Goal: Check status: Check status

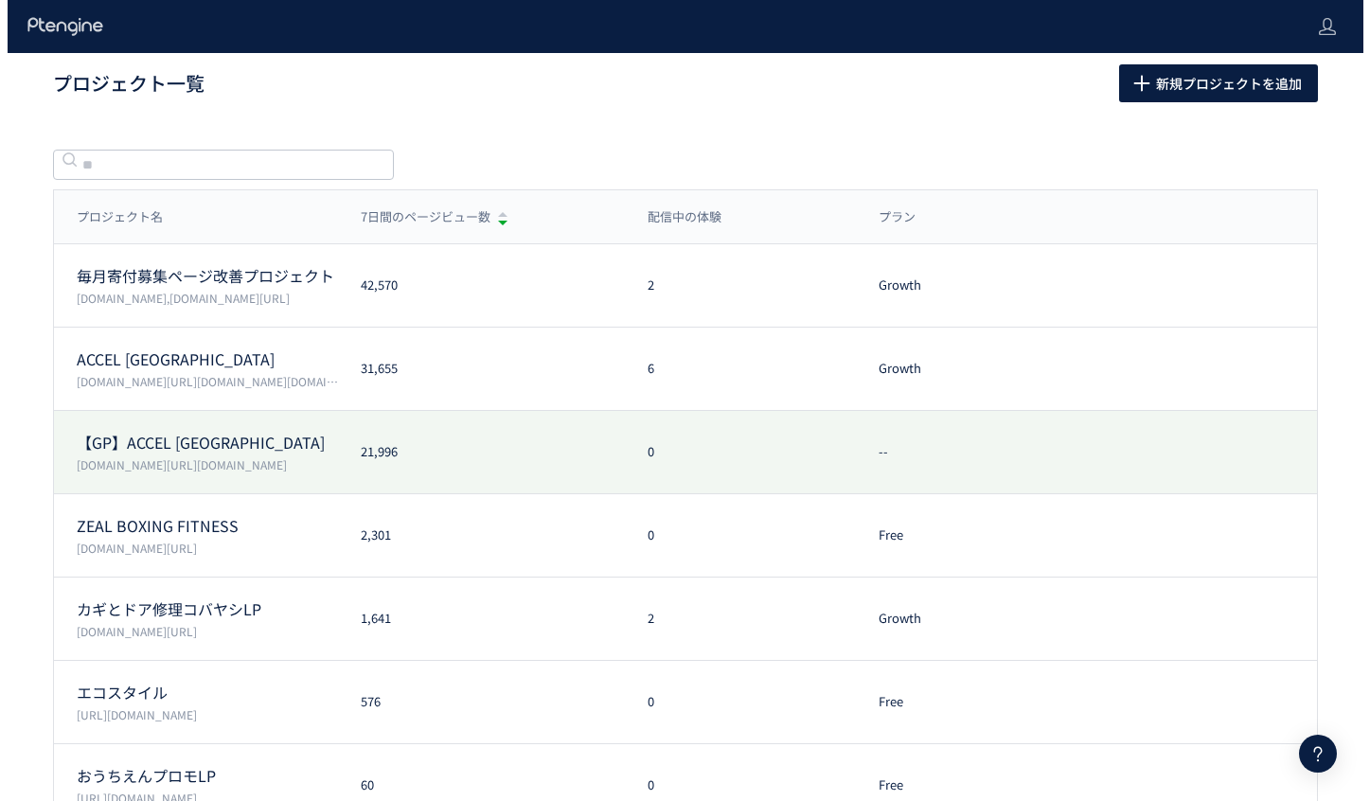
scroll to position [187, 0]
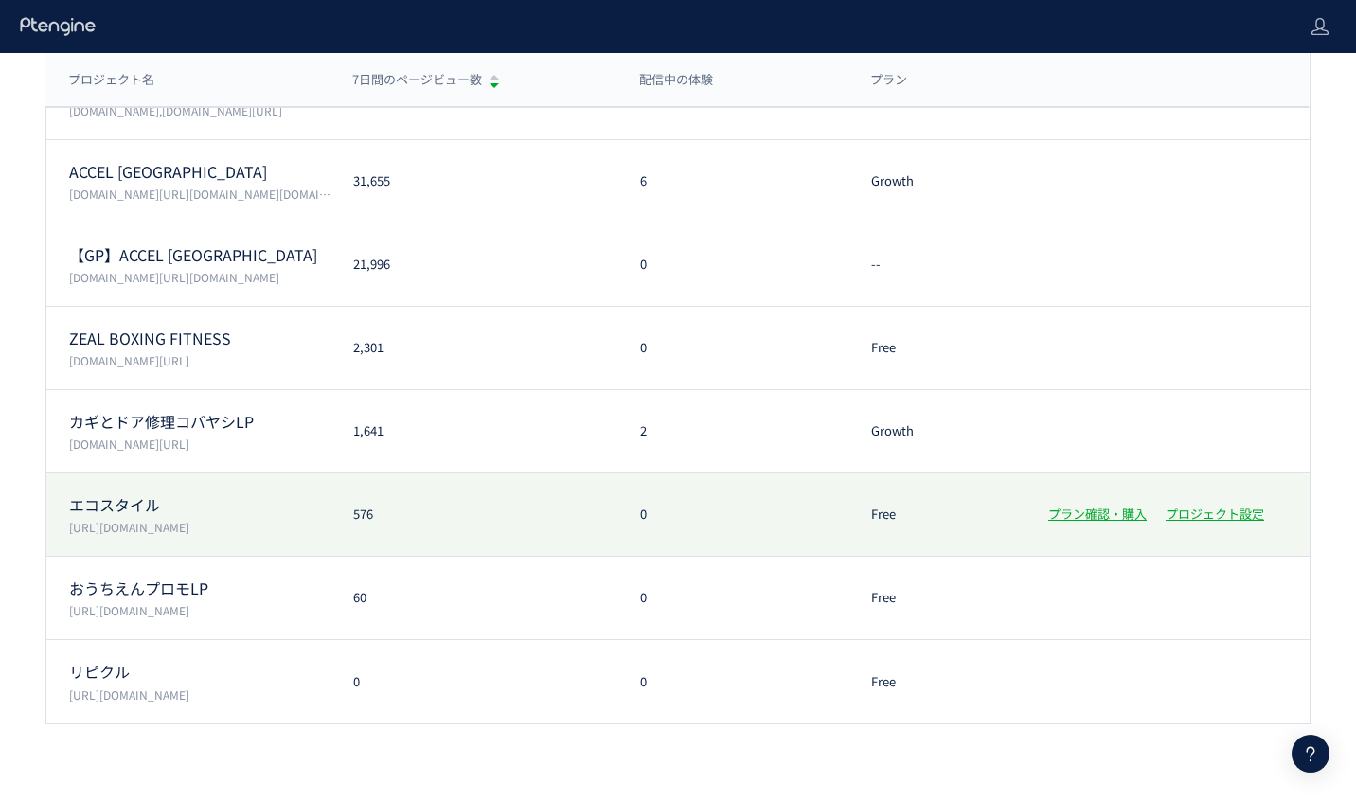
click at [273, 529] on p "[URL][DOMAIN_NAME]" at bounding box center [199, 527] width 261 height 16
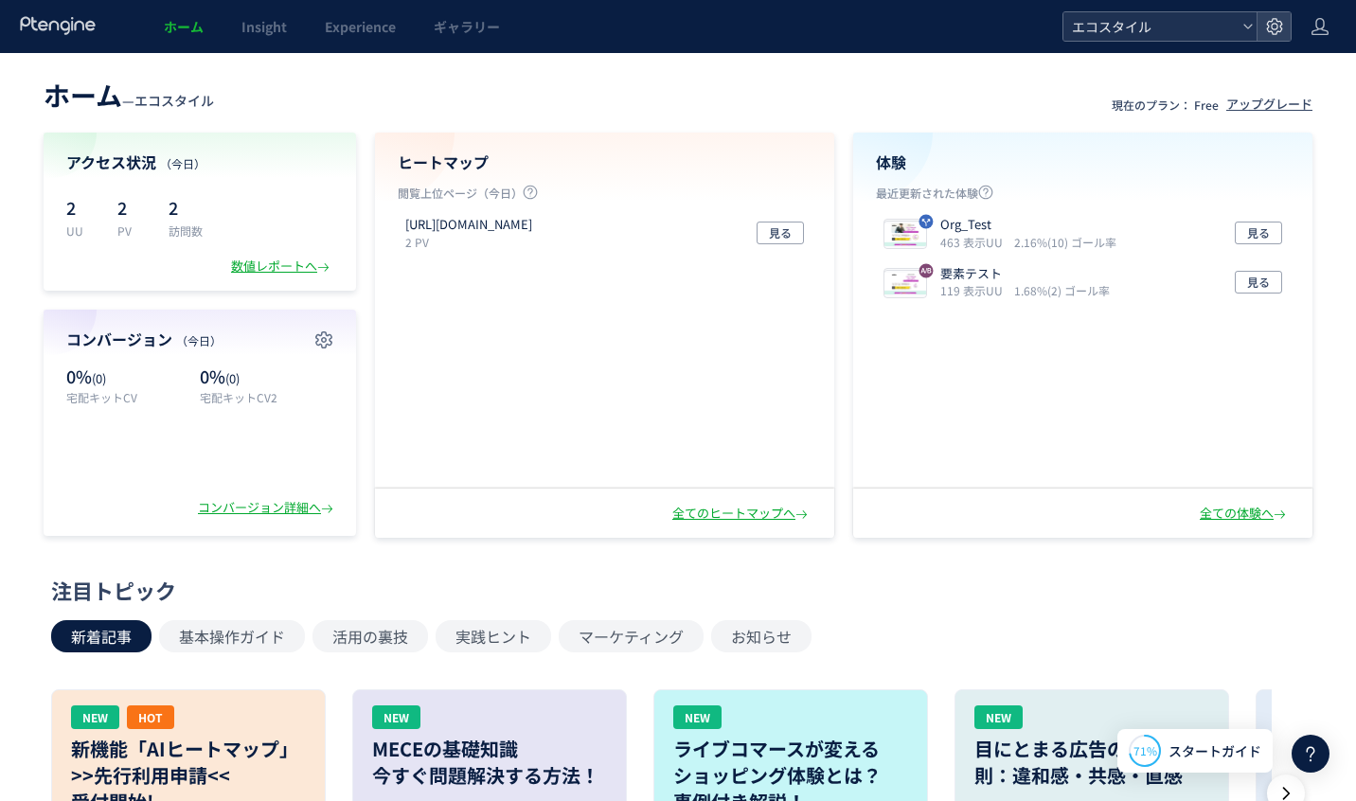
click at [1166, 23] on span "エコスタイル" at bounding box center [1150, 26] width 169 height 28
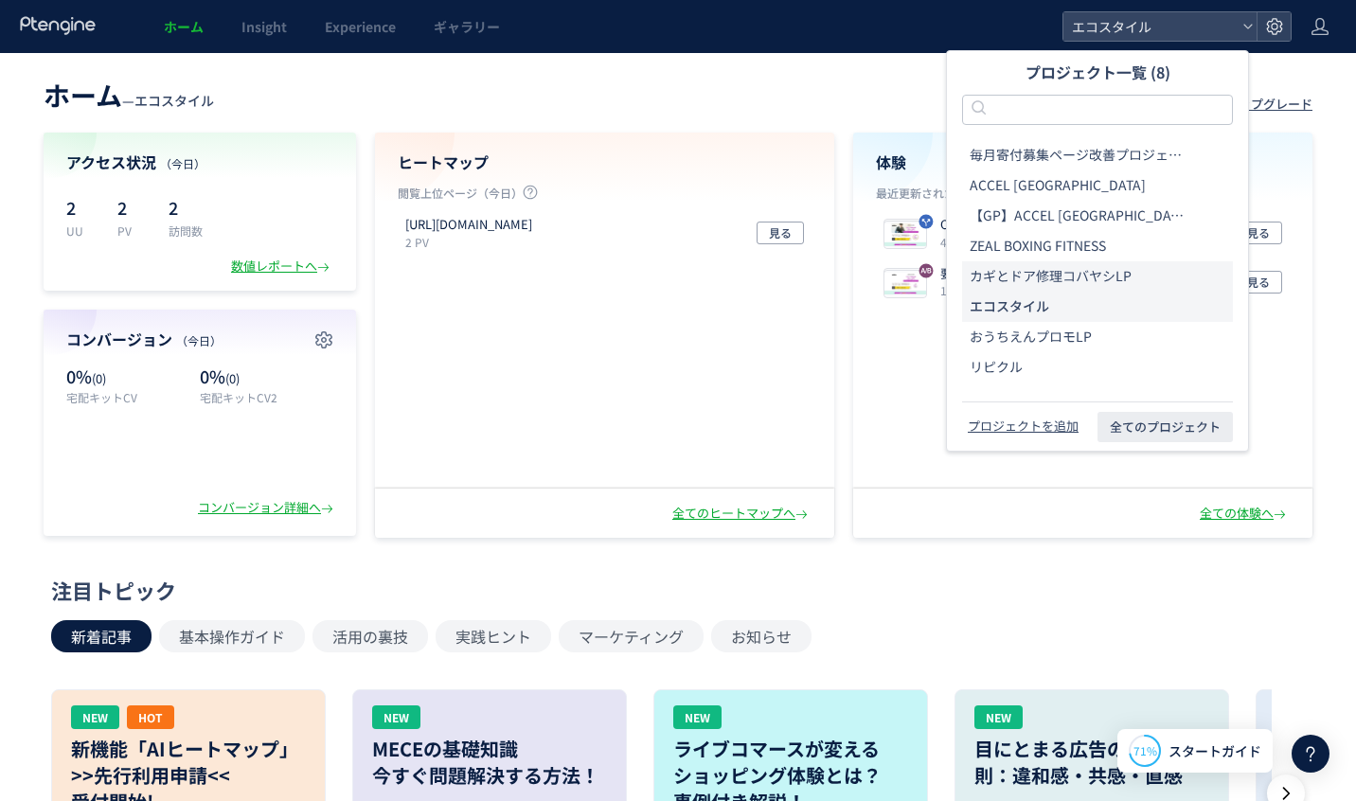
click at [1022, 273] on span "カギとドア修理コバヤシLP" at bounding box center [1051, 276] width 162 height 19
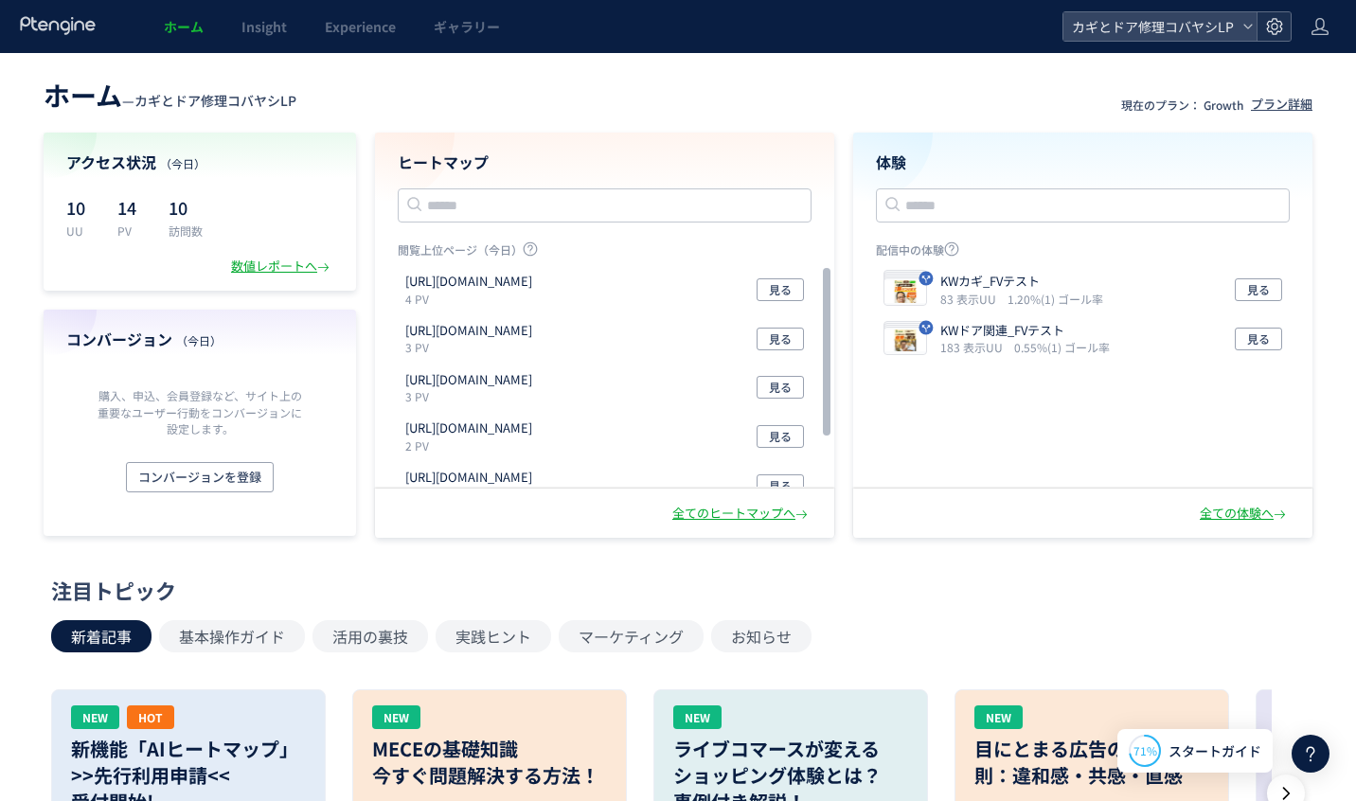
click at [1288, 28] on div at bounding box center [1273, 26] width 34 height 28
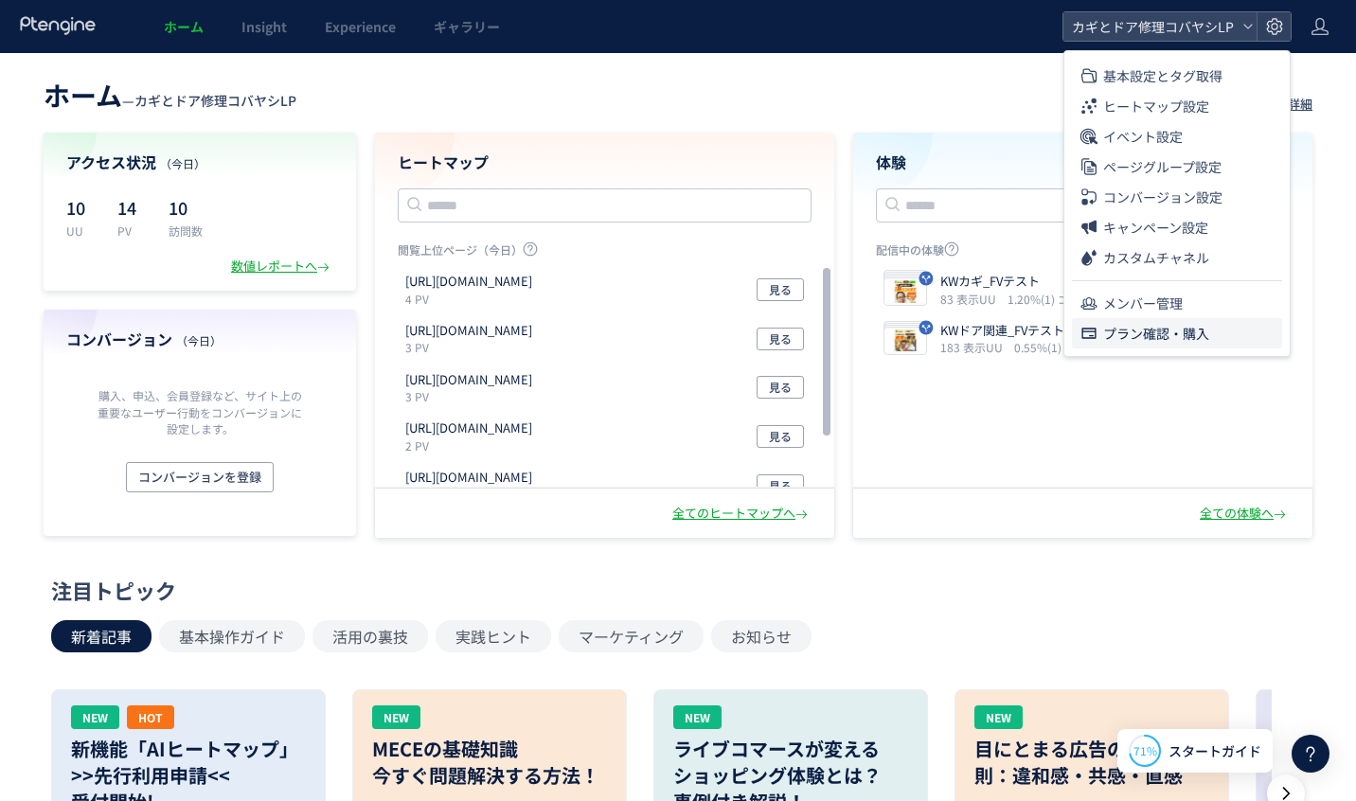
click at [1183, 325] on span "プラン確認・購入" at bounding box center [1156, 333] width 106 height 30
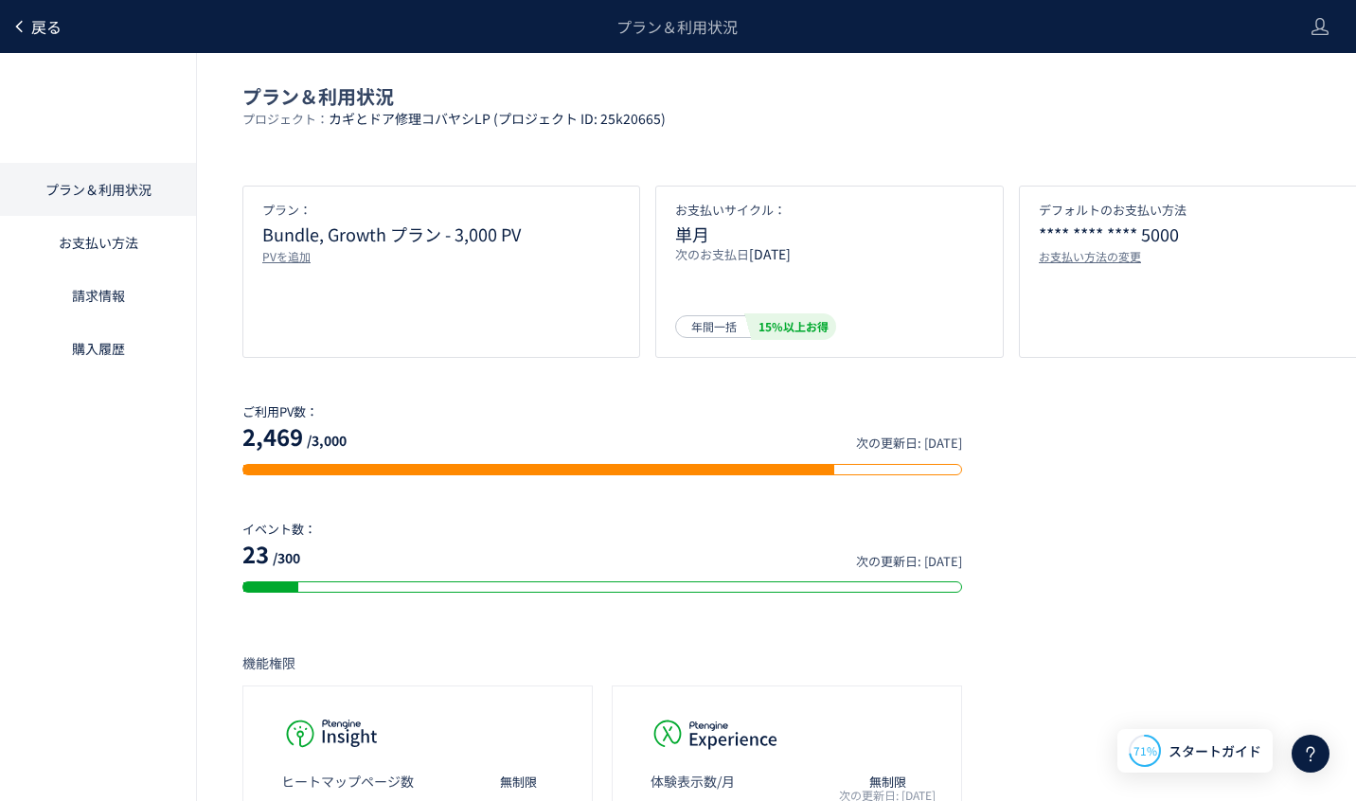
click at [57, 25] on span "戻る" at bounding box center [46, 26] width 30 height 23
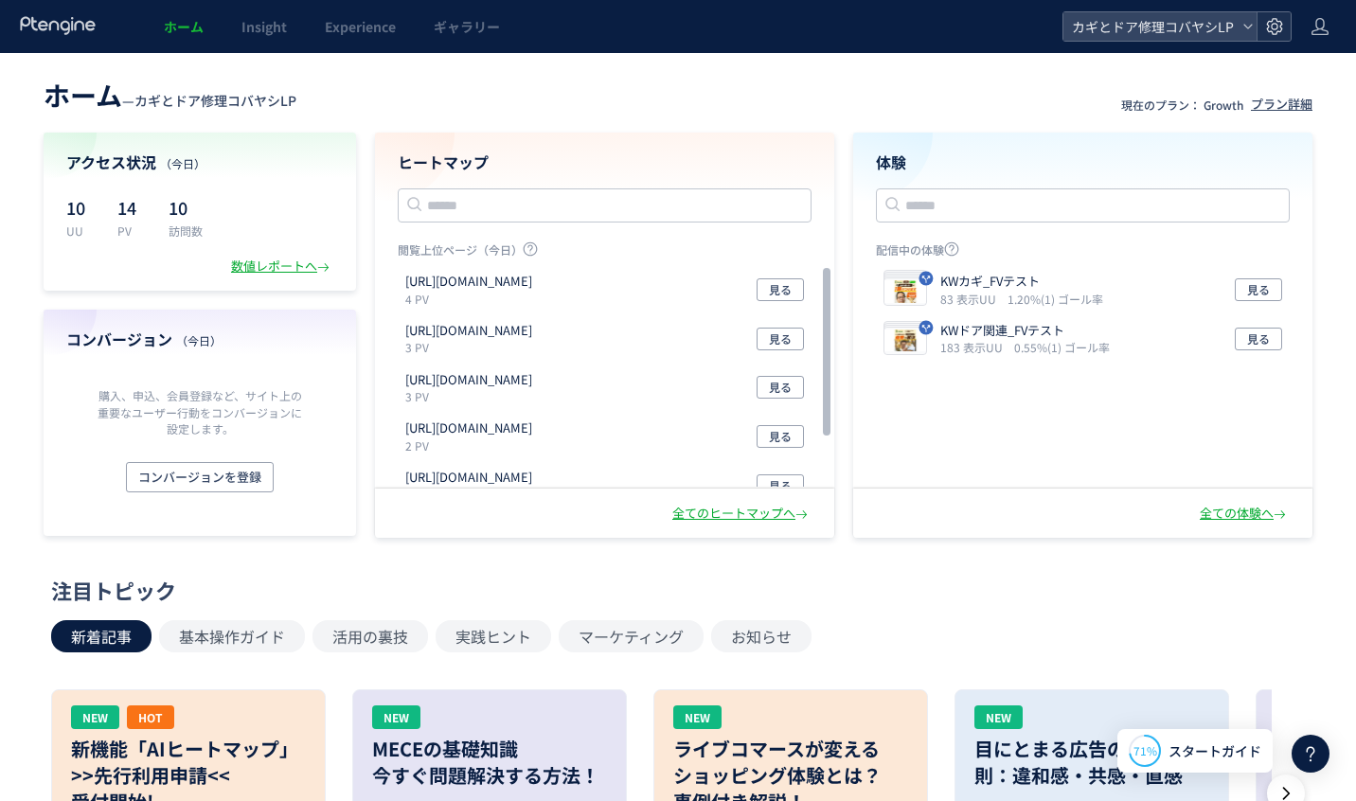
click at [1272, 24] on icon at bounding box center [1274, 26] width 19 height 19
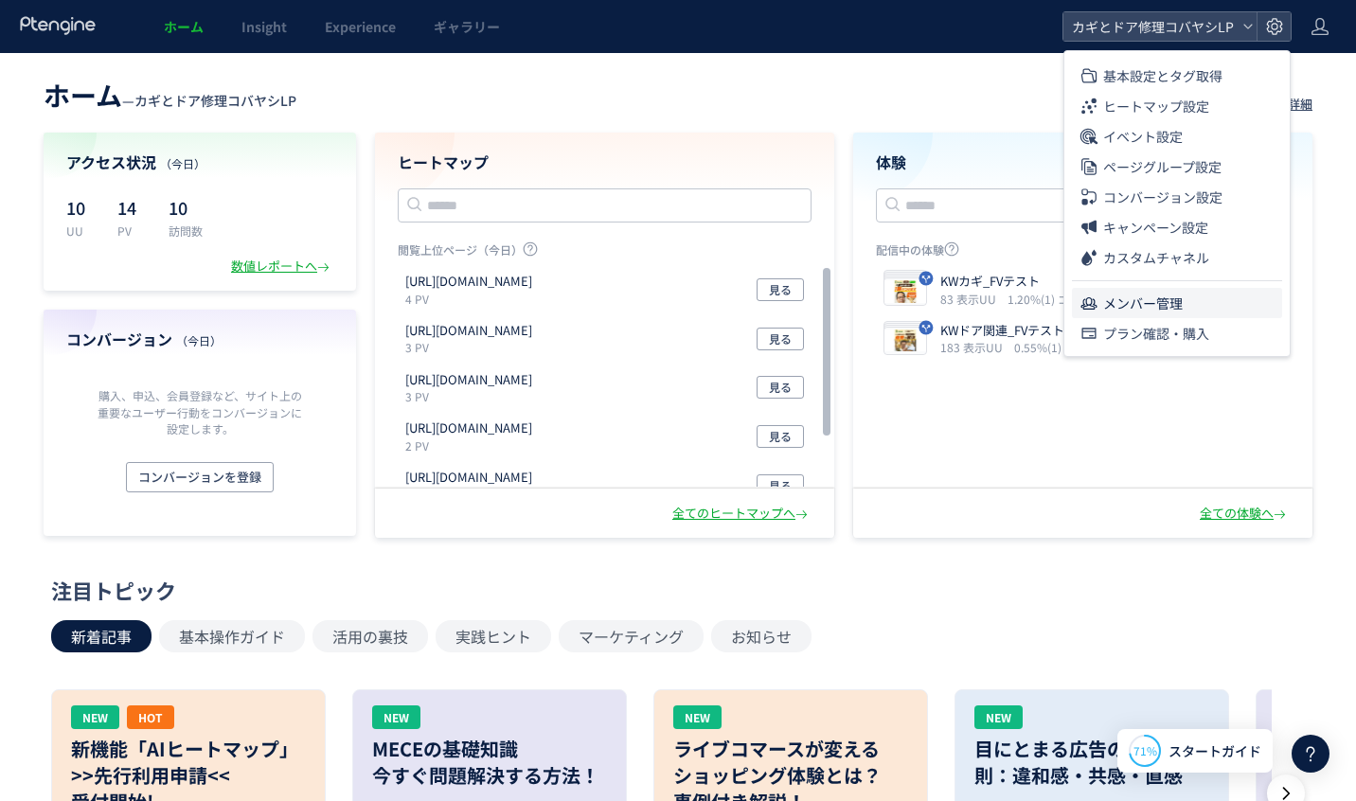
click at [1148, 295] on span "メンバー管理" at bounding box center [1143, 303] width 80 height 30
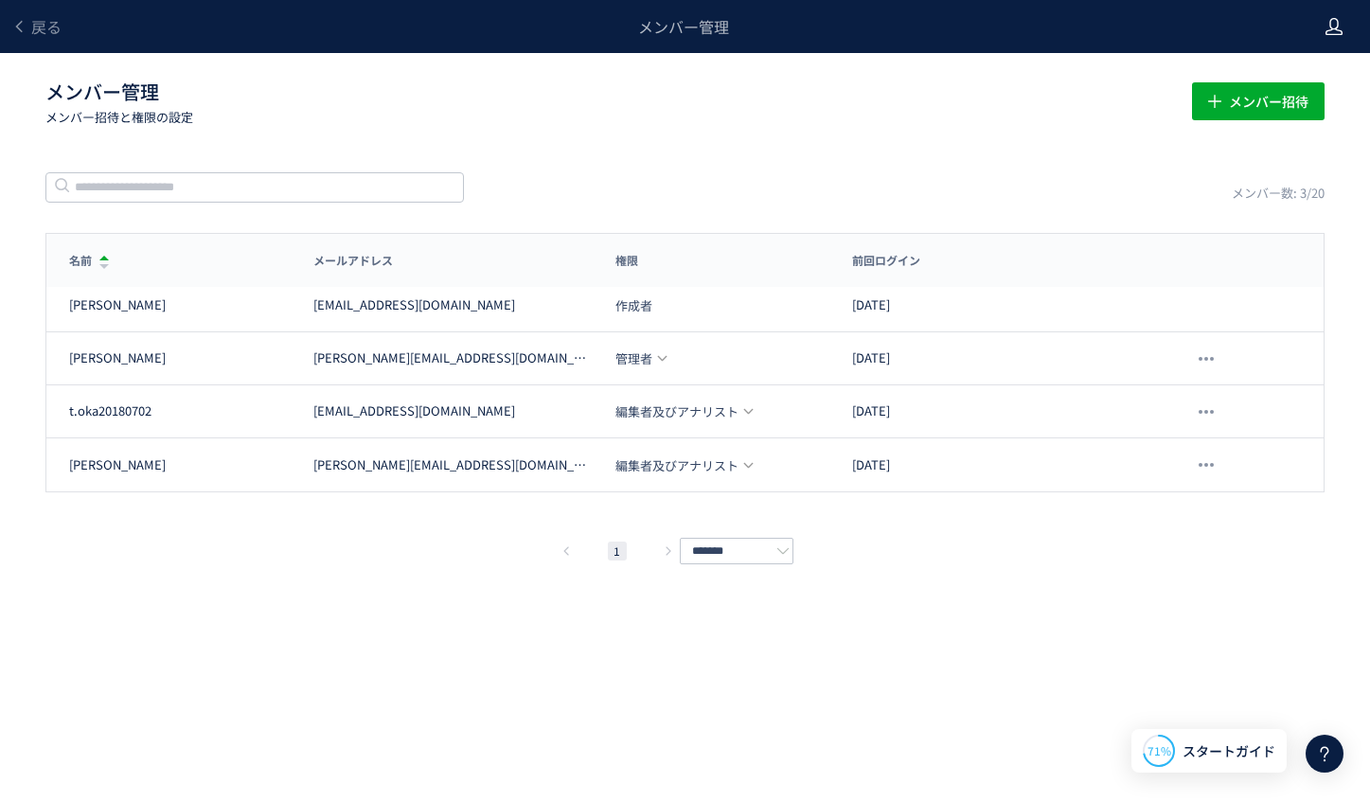
click at [1327, 17] on icon at bounding box center [1334, 26] width 19 height 19
drag, startPoint x: 1167, startPoint y: 47, endPoint x: 1131, endPoint y: 47, distance: 36.0
click at [1167, 47] on div "メンバー管理" at bounding box center [684, 26] width 1244 height 53
click at [59, 26] on span "戻る" at bounding box center [46, 26] width 30 height 23
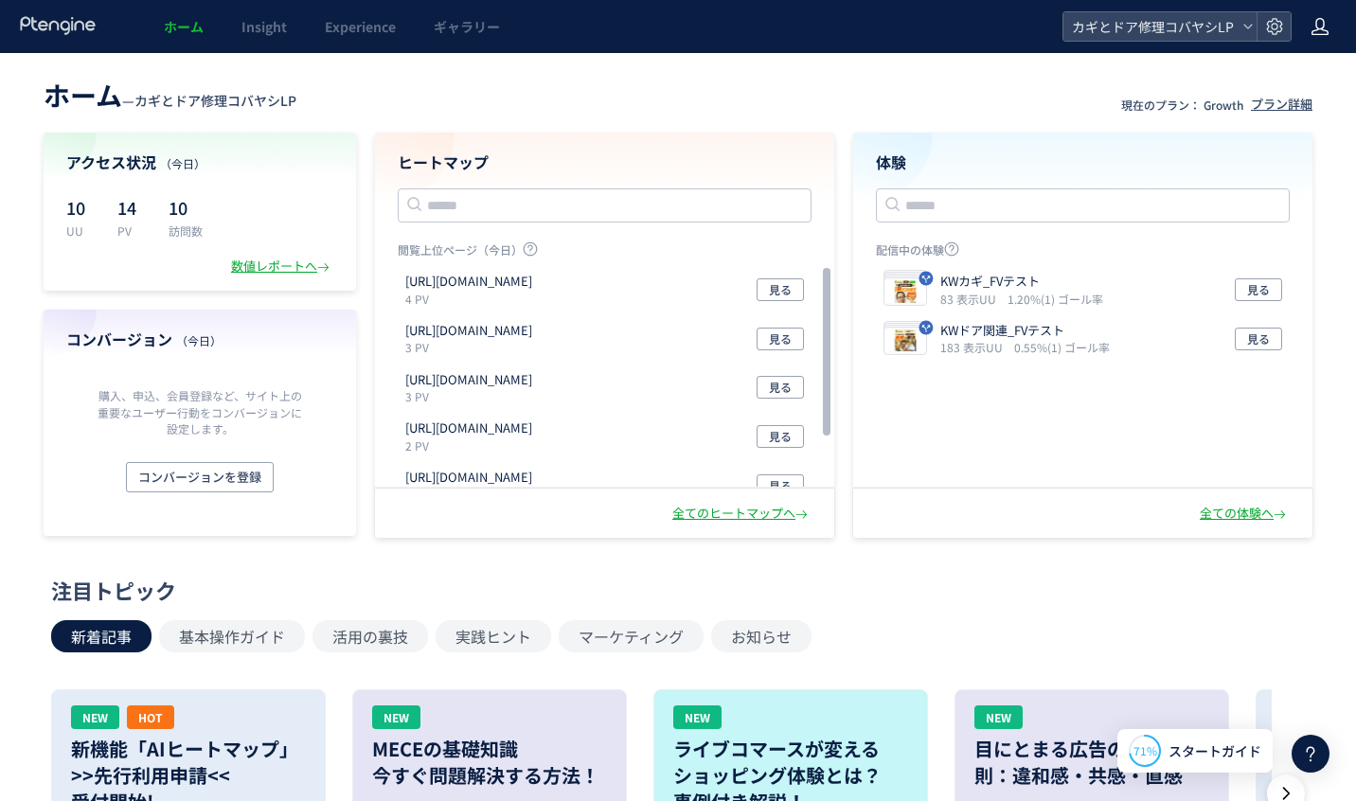
click at [1318, 30] on icon at bounding box center [1319, 26] width 19 height 19
click at [1273, 27] on icon at bounding box center [1274, 26] width 19 height 19
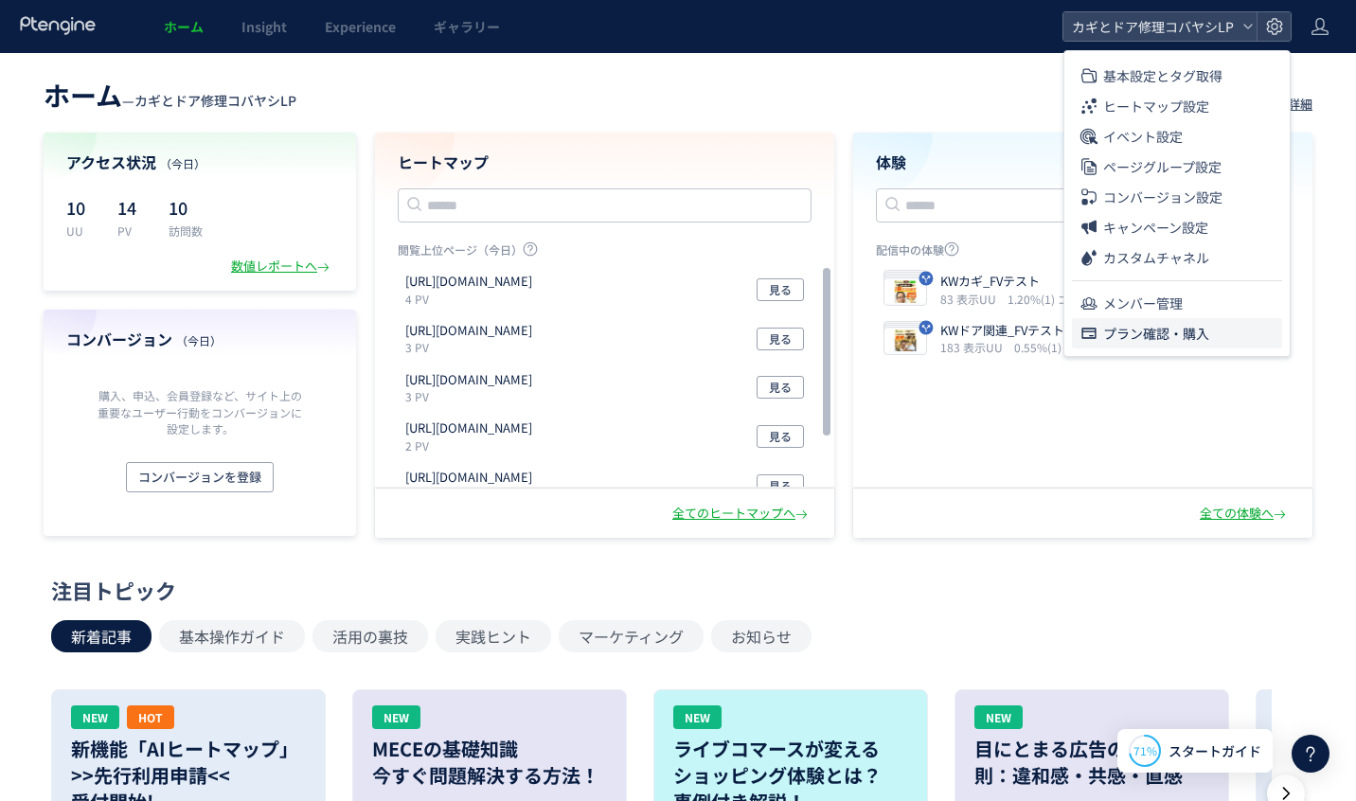
click at [1159, 339] on span "プラン確認・購入" at bounding box center [1156, 333] width 106 height 30
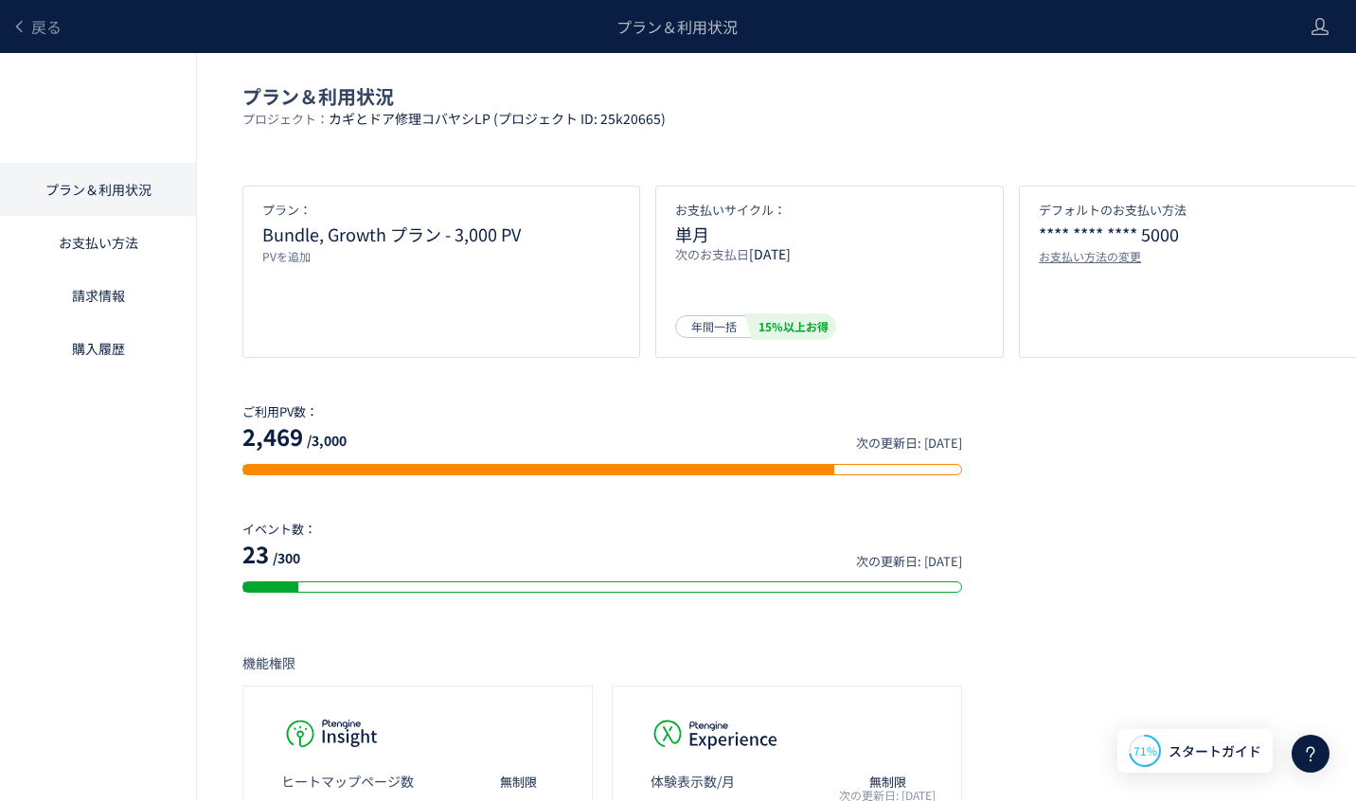
click at [287, 254] on div "PVを追加" at bounding box center [441, 256] width 358 height 16
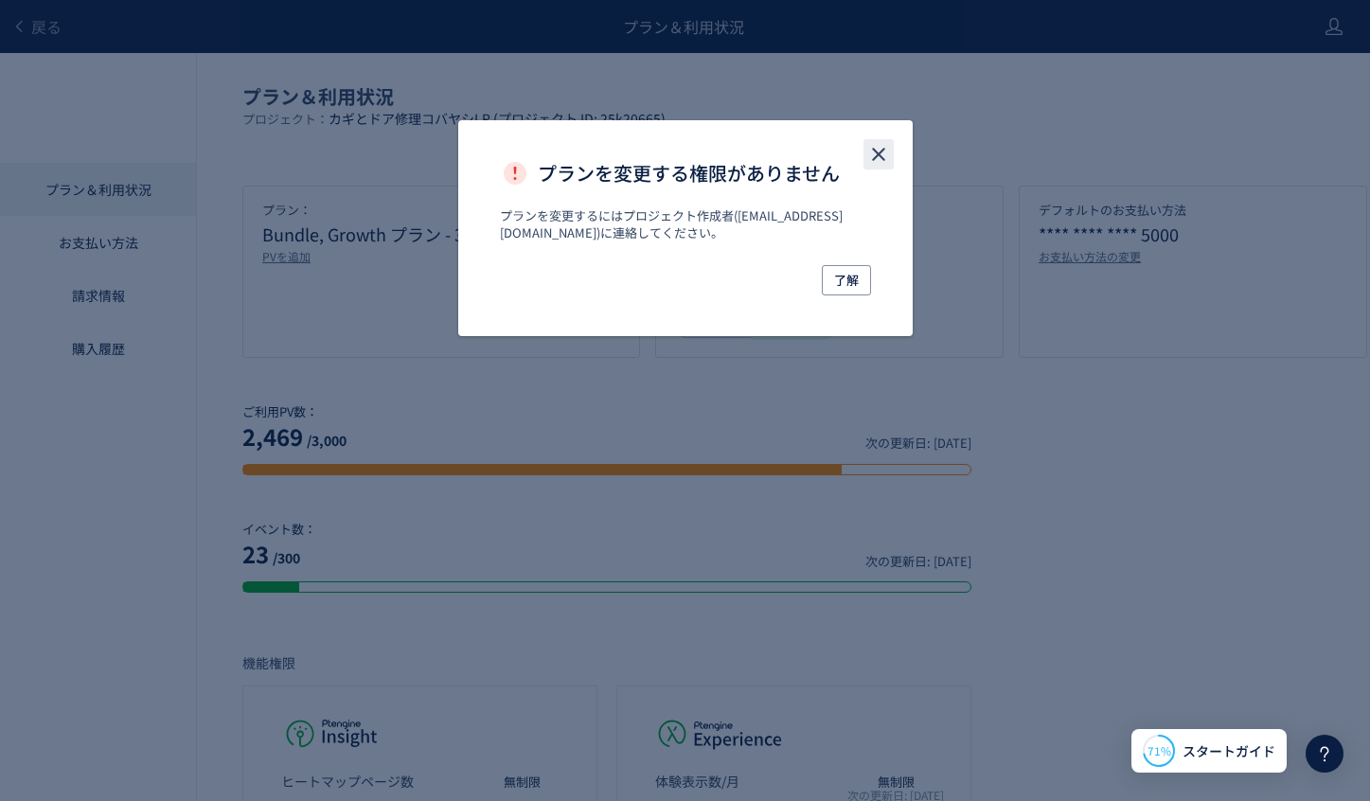
click at [879, 154] on use "close" at bounding box center [878, 154] width 13 height 13
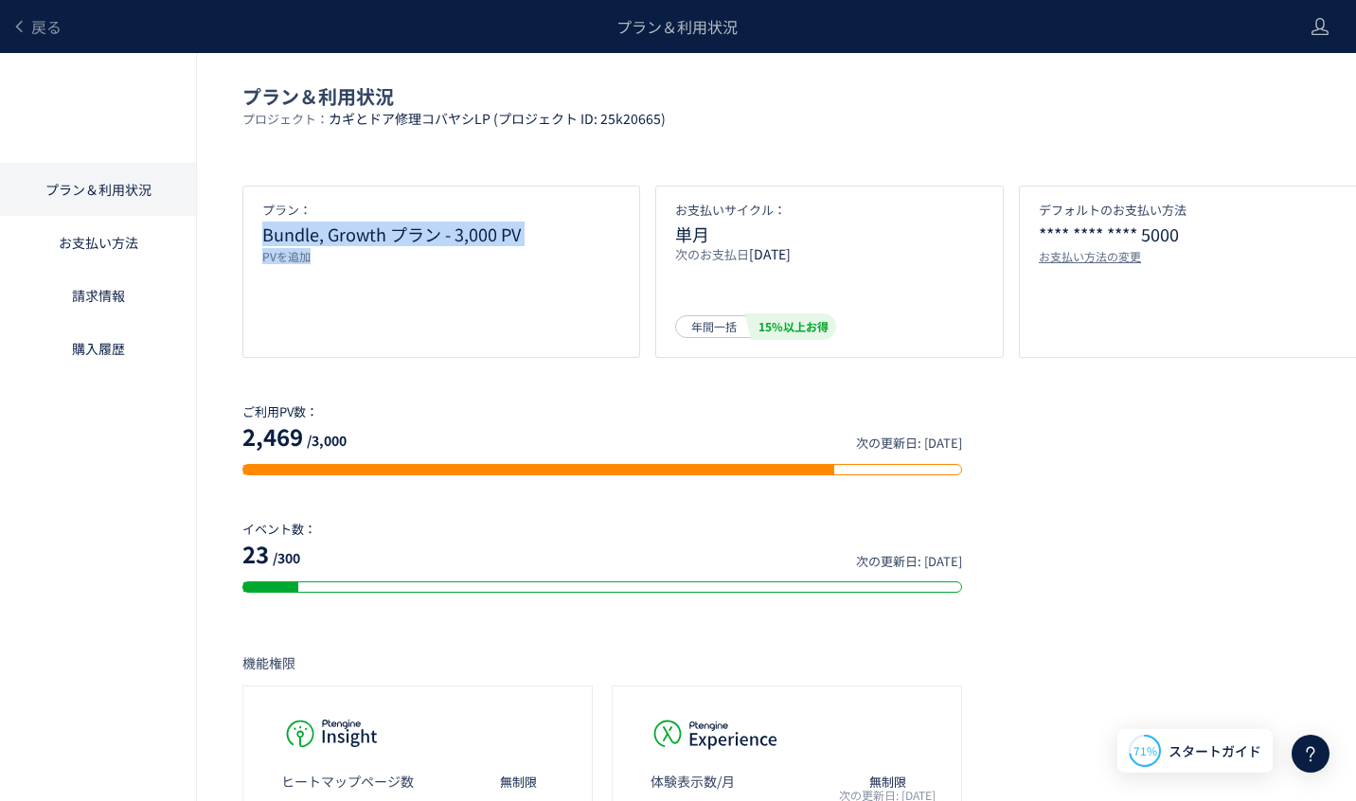
drag, startPoint x: 259, startPoint y: 233, endPoint x: 318, endPoint y: 261, distance: 65.2
click at [318, 260] on div "プラン： Bundle, Growth プラン - 3,000 PV PVを追加" at bounding box center [441, 272] width 398 height 172
copy div "Bundle, Growth プラン - 3,000 PV PVを追加"
click at [49, 26] on span "戻る" at bounding box center [46, 26] width 30 height 23
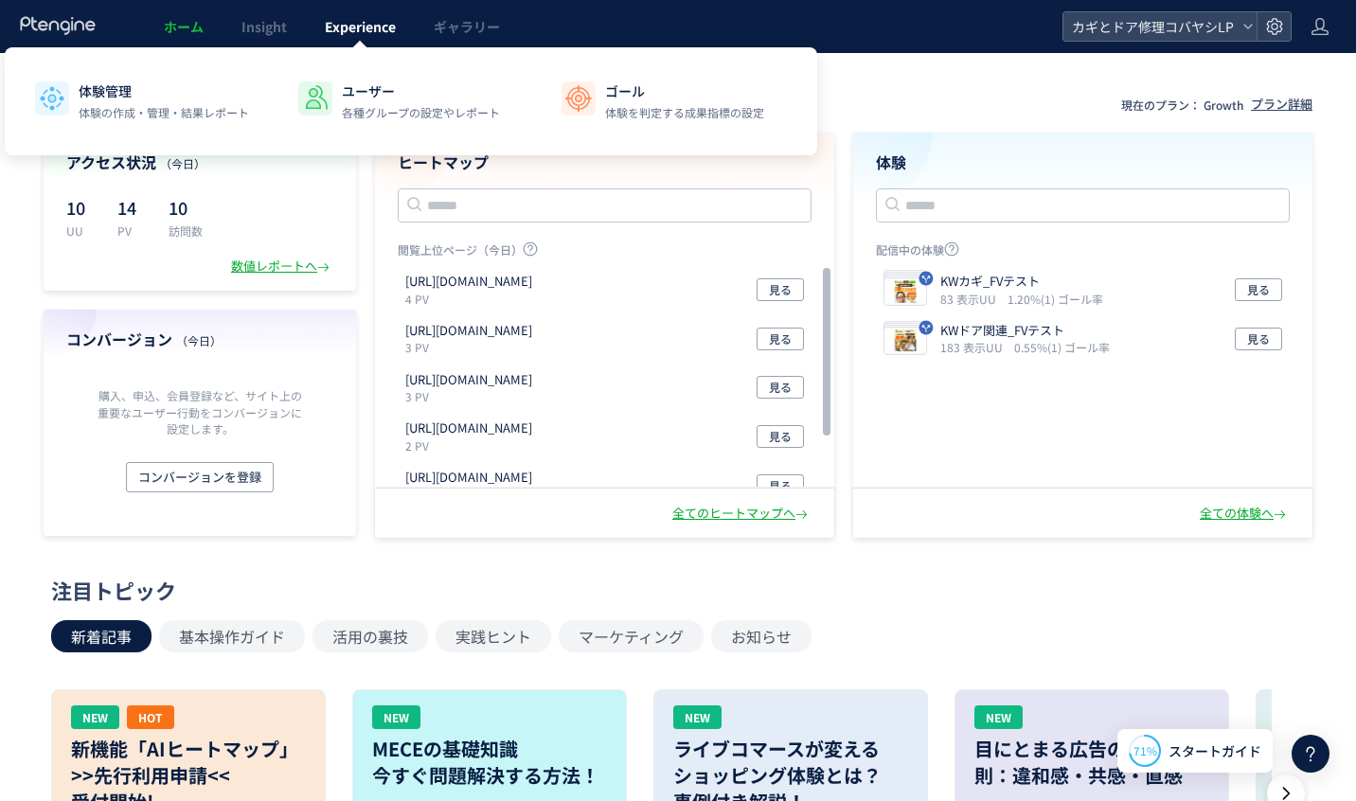
click at [333, 34] on span "Experience" at bounding box center [360, 26] width 71 height 19
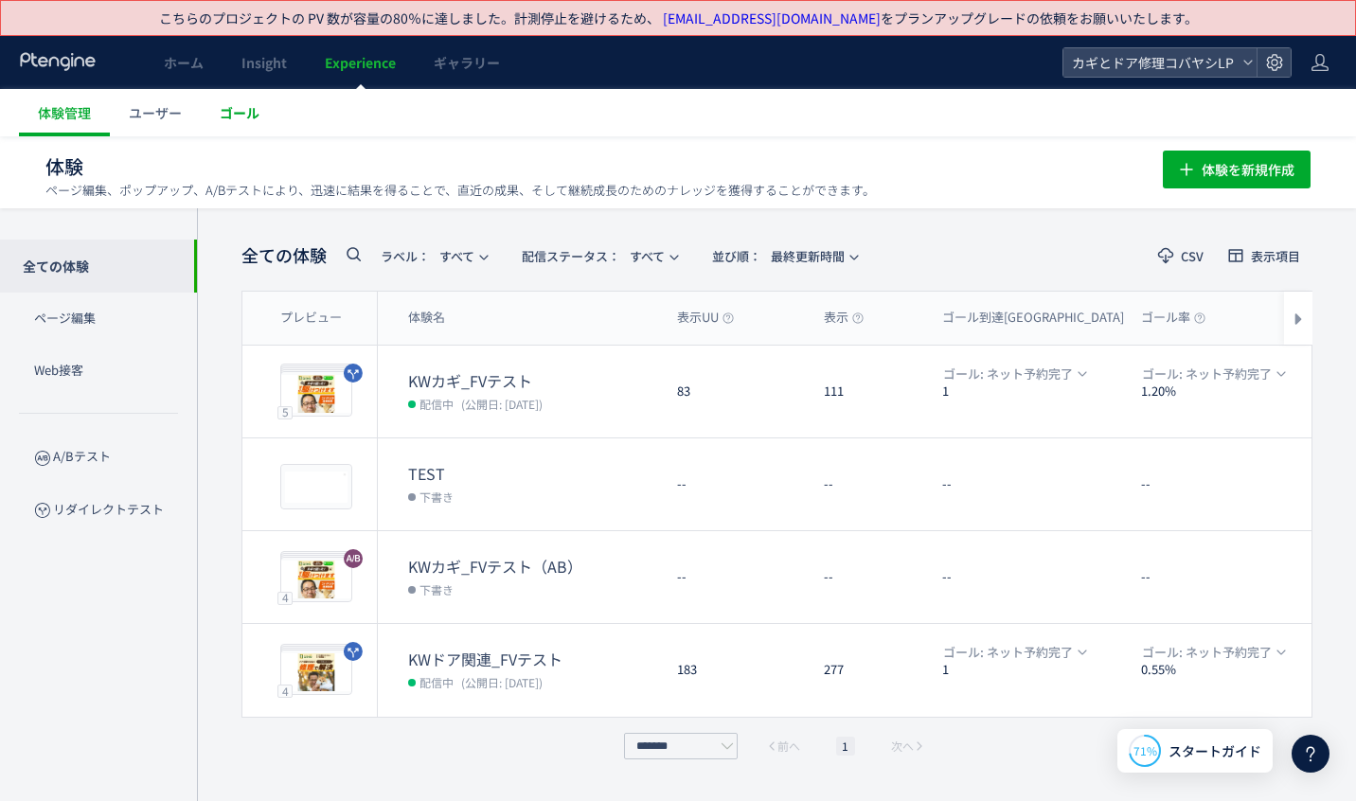
click at [241, 109] on span "ゴール" at bounding box center [240, 112] width 40 height 19
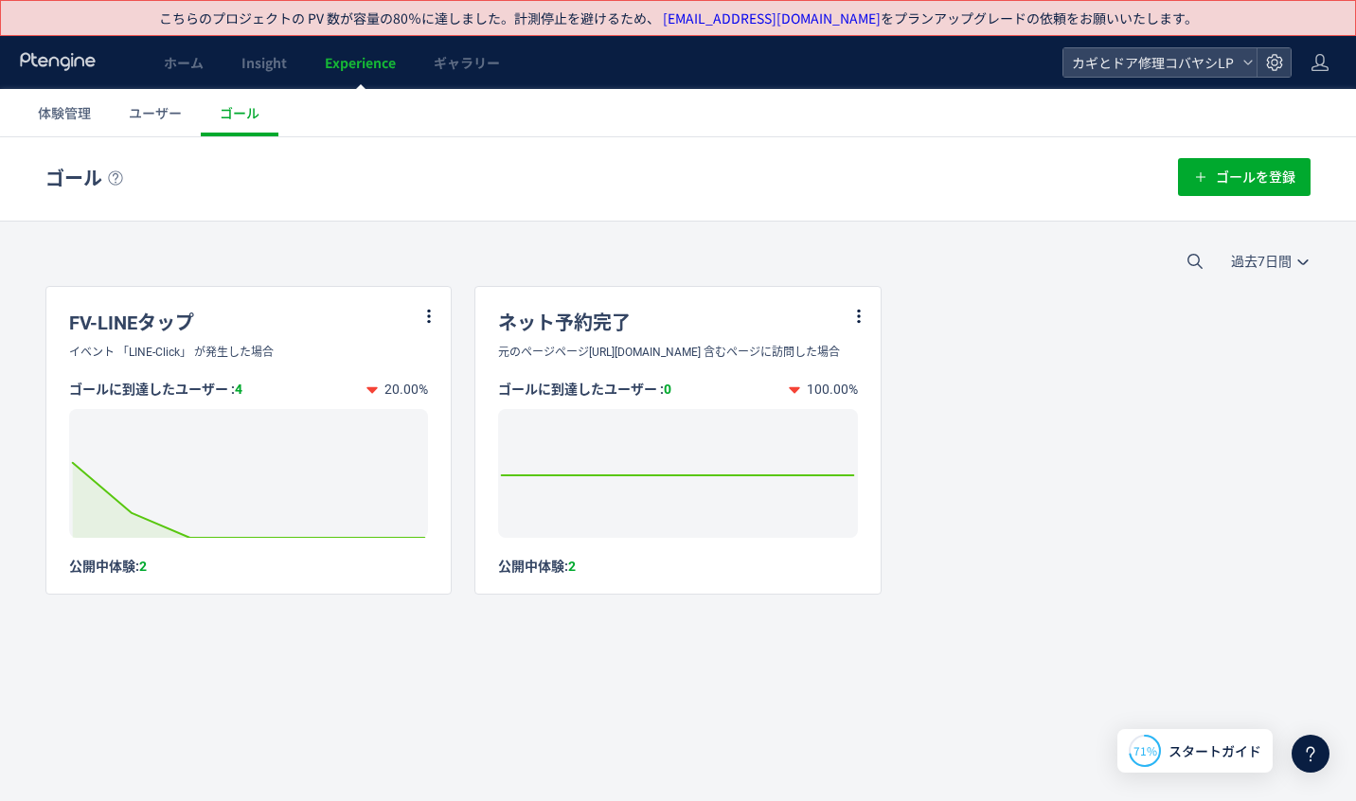
click at [365, 59] on span "Experience" at bounding box center [360, 62] width 71 height 19
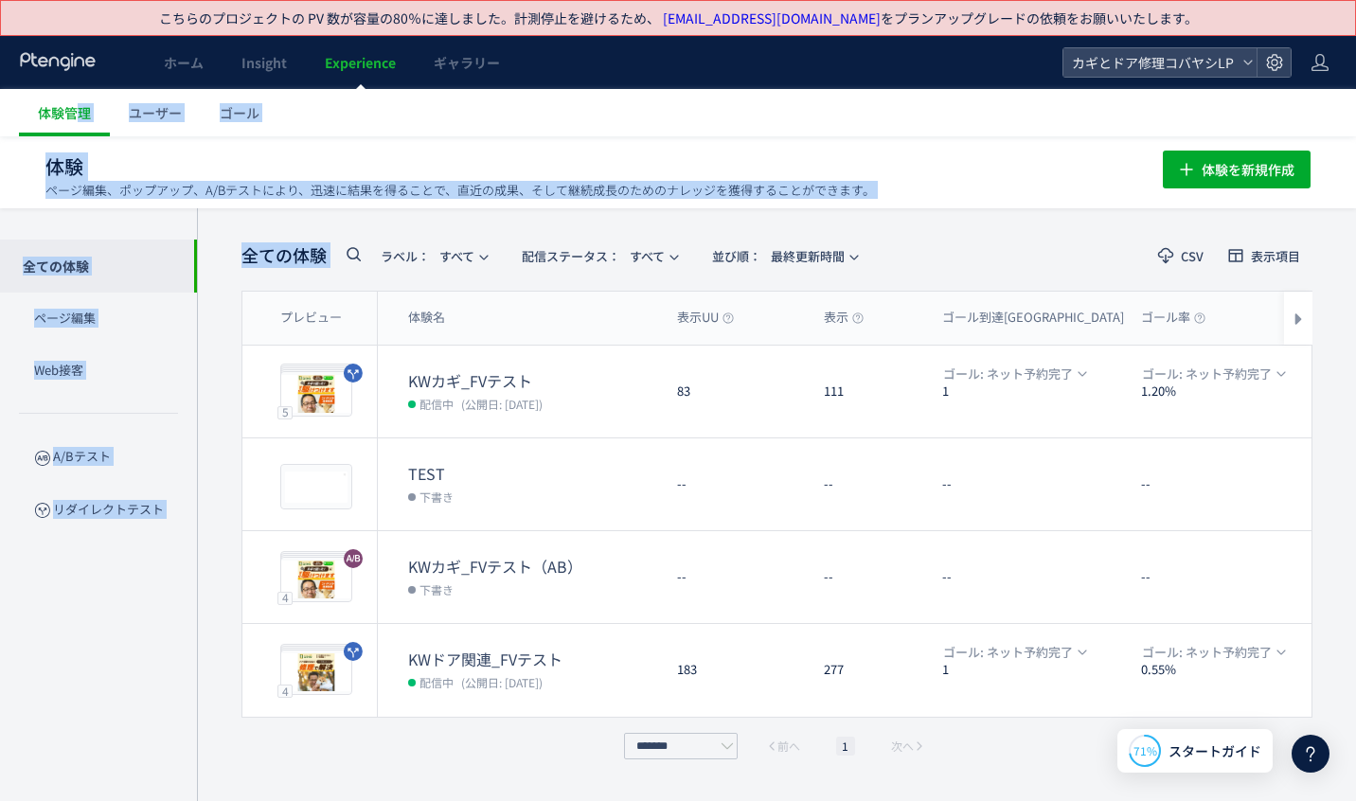
drag, startPoint x: 80, startPoint y: 119, endPoint x: 882, endPoint y: 277, distance: 817.4
click at [781, 216] on div "こちらのプロジェクトの PV 数が容量の80％に達しました。計測停止を避けるため、 [EMAIL_ADDRESS][DOMAIN_NAME] をプランアップグ…" at bounding box center [678, 418] width 1356 height 837
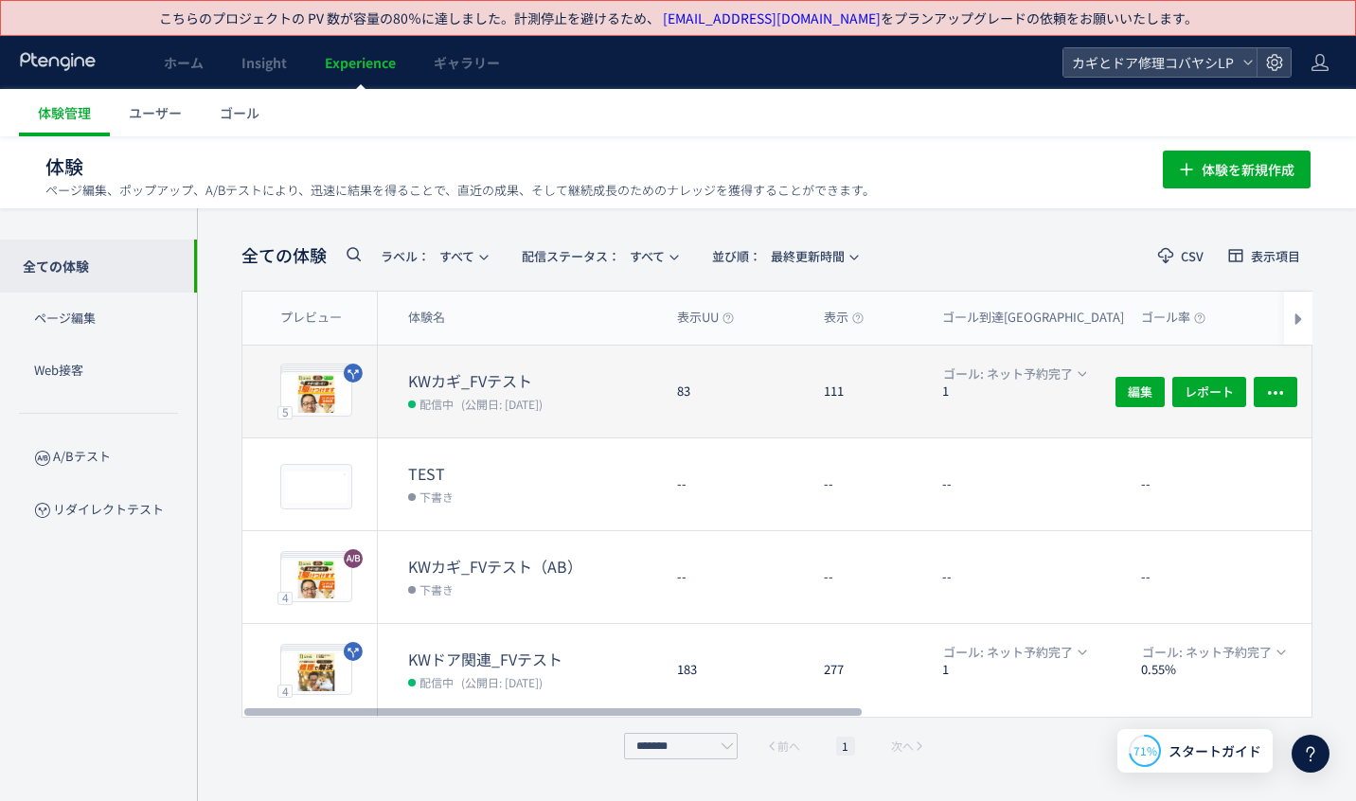
click at [645, 410] on dd "配信中 (公開日: [DATE])" at bounding box center [535, 403] width 254 height 25
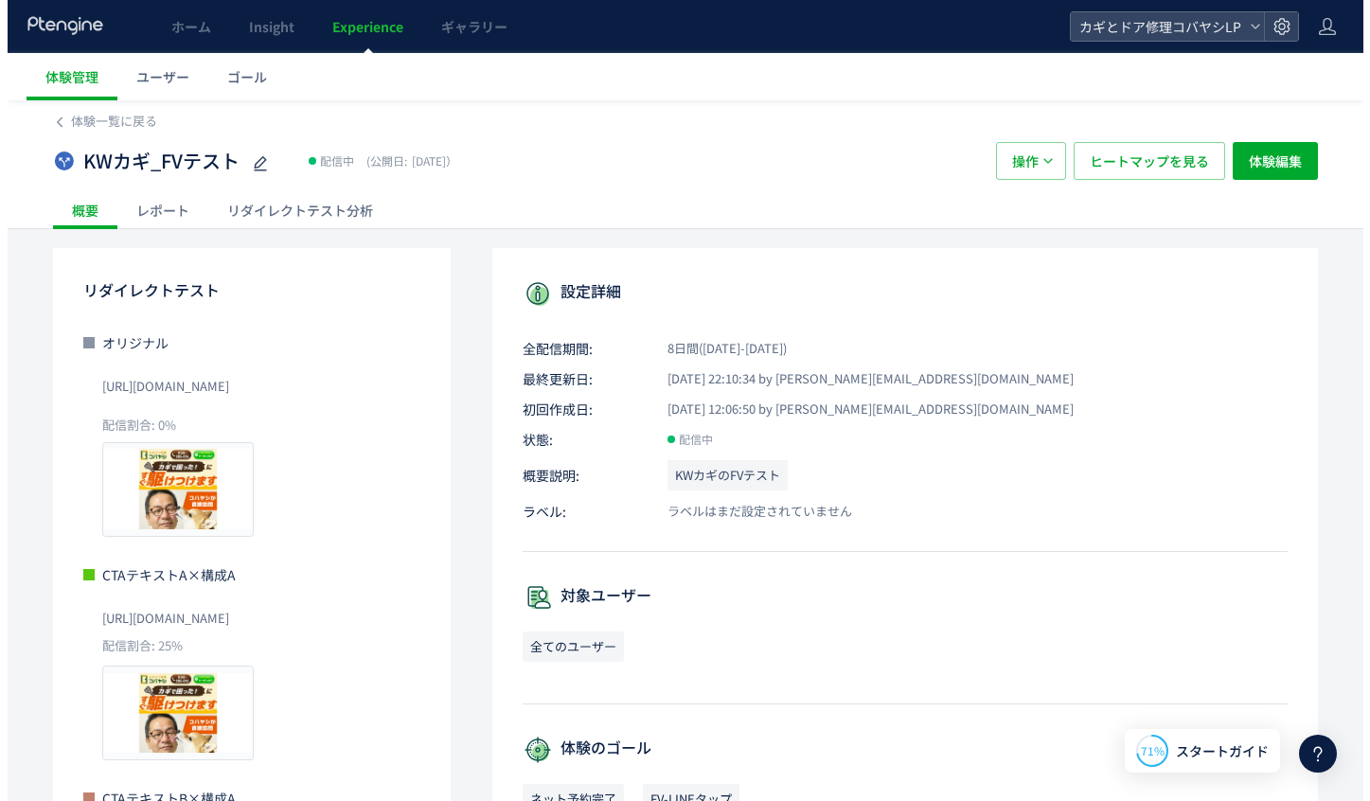
scroll to position [38, 0]
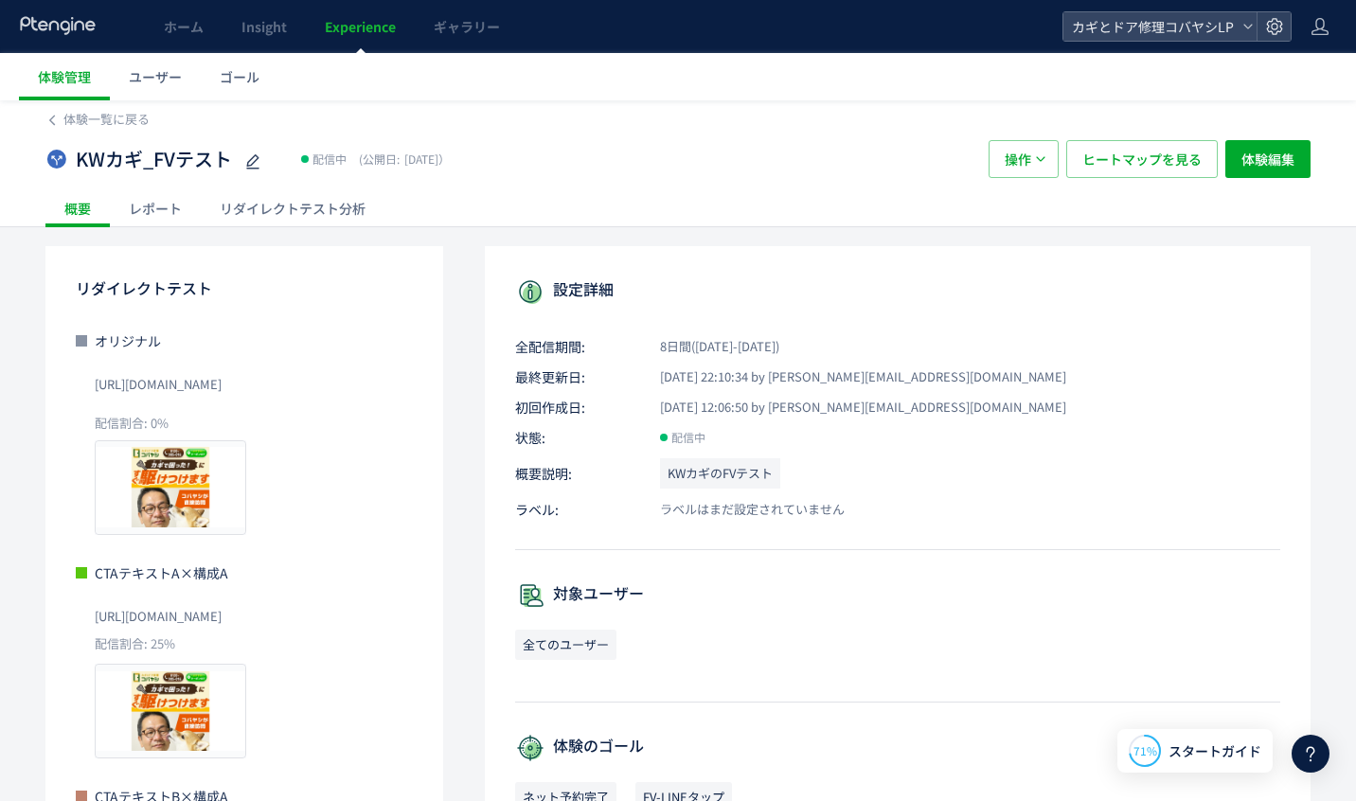
click at [342, 223] on div "リダイレクトテスト分析" at bounding box center [293, 208] width 184 height 38
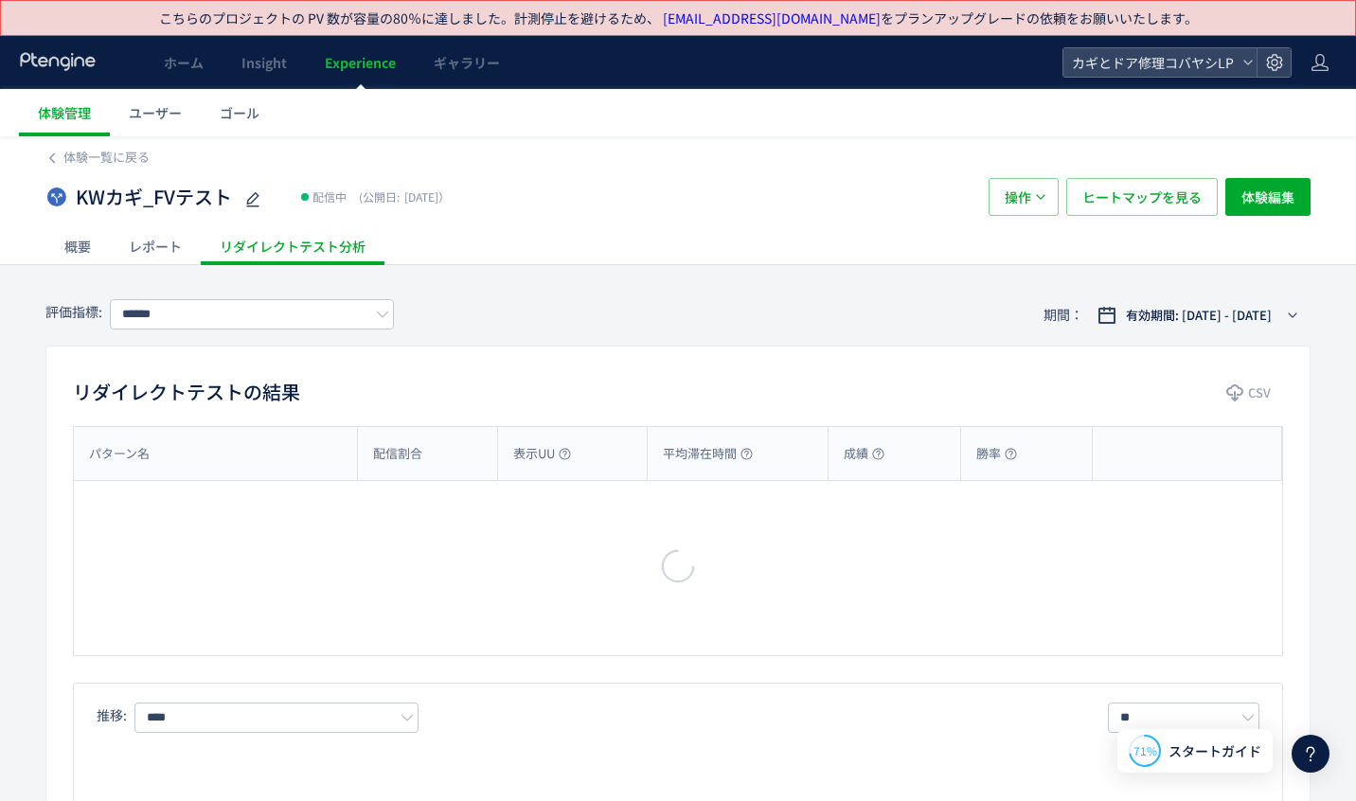
type input "*******"
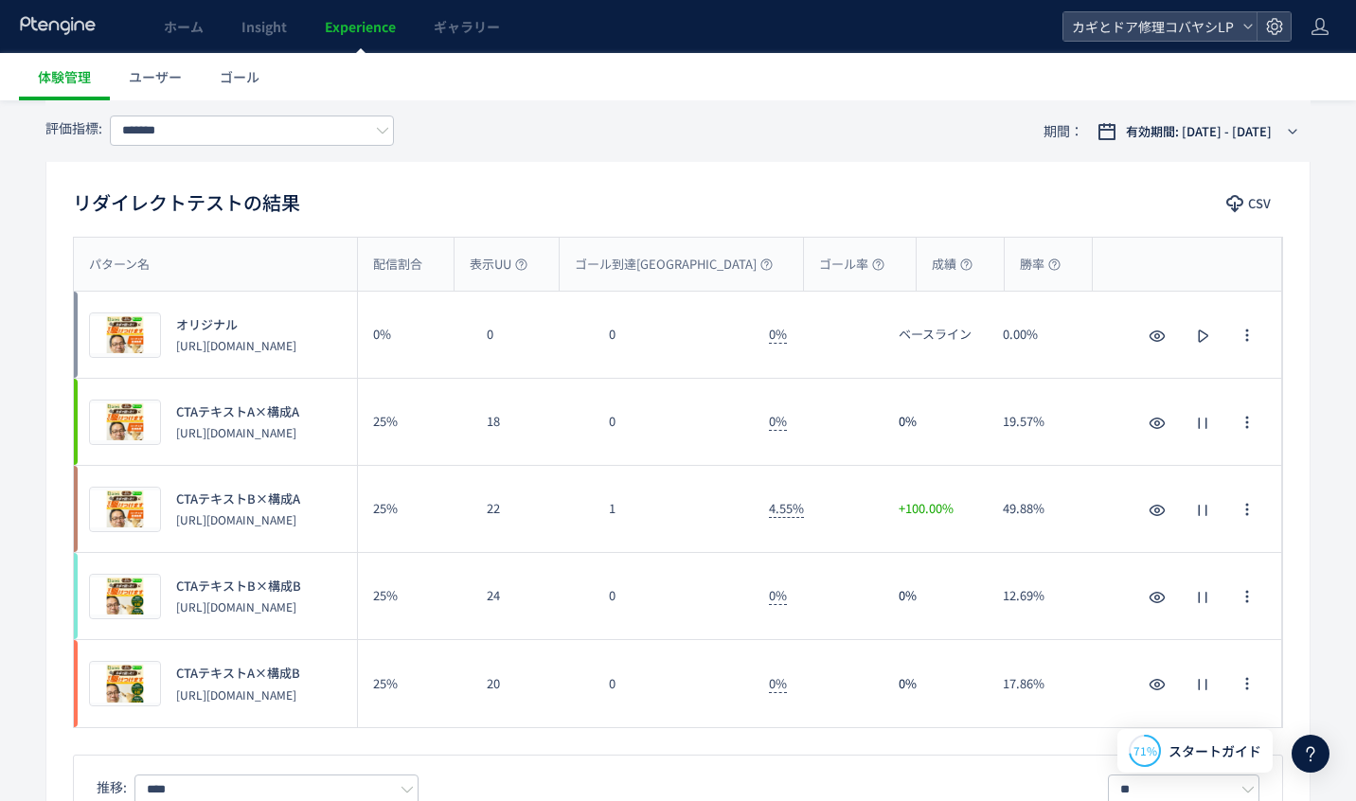
scroll to position [321, 0]
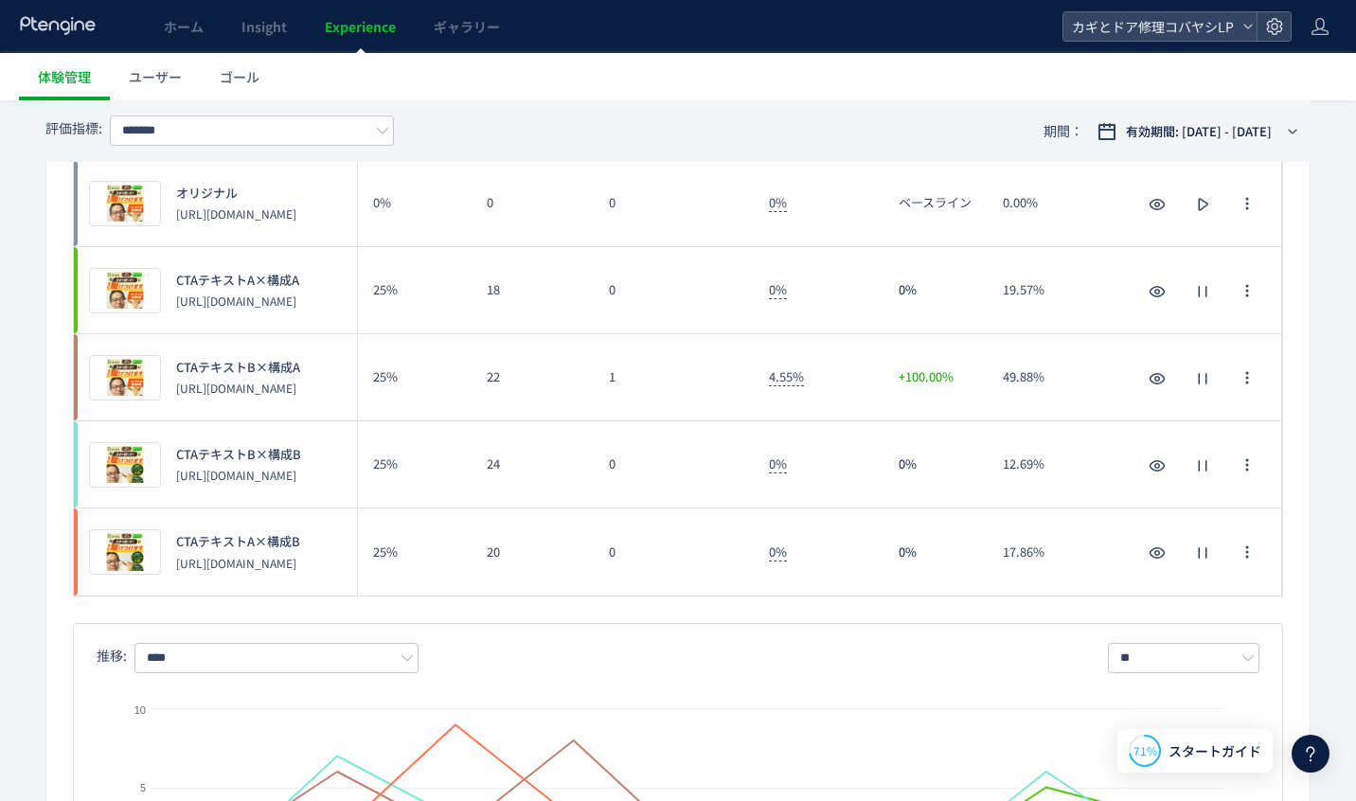
drag, startPoint x: 181, startPoint y: 357, endPoint x: 243, endPoint y: 357, distance: 62.5
click at [243, 359] on span "CTAテキストB×構成A" at bounding box center [238, 368] width 124 height 18
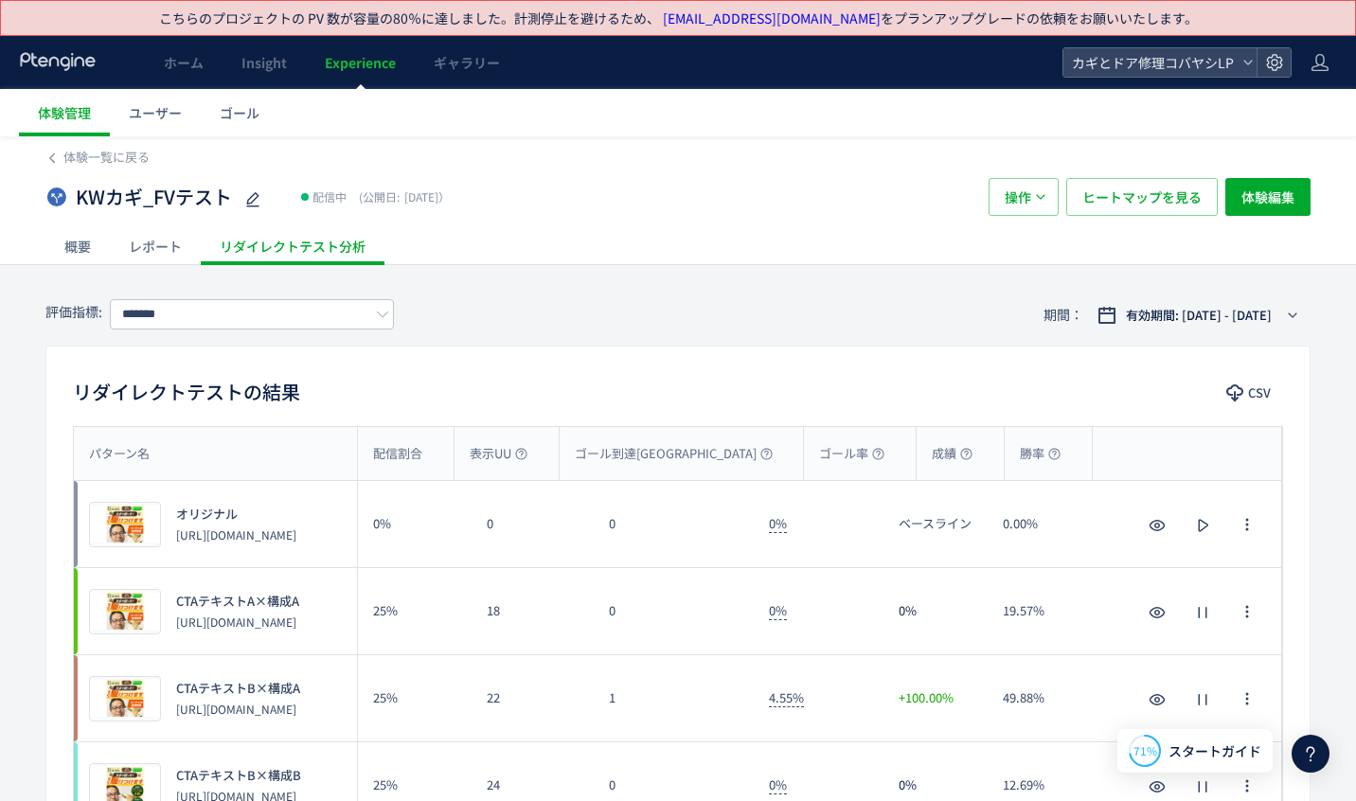
click at [107, 144] on div "体験一覧に戻る" at bounding box center [677, 151] width 1265 height 30
click at [128, 152] on span "体験一覧に戻る" at bounding box center [106, 157] width 86 height 18
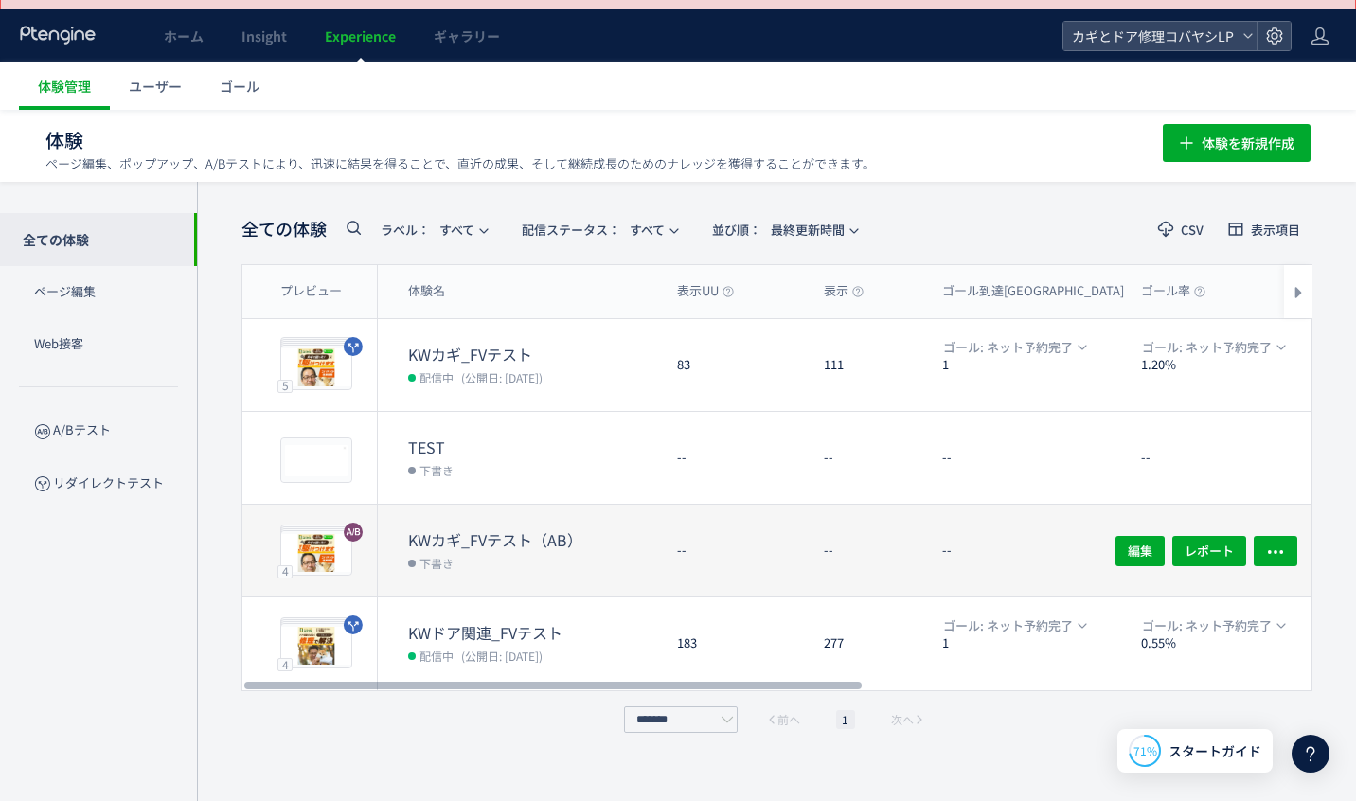
scroll to position [37, 0]
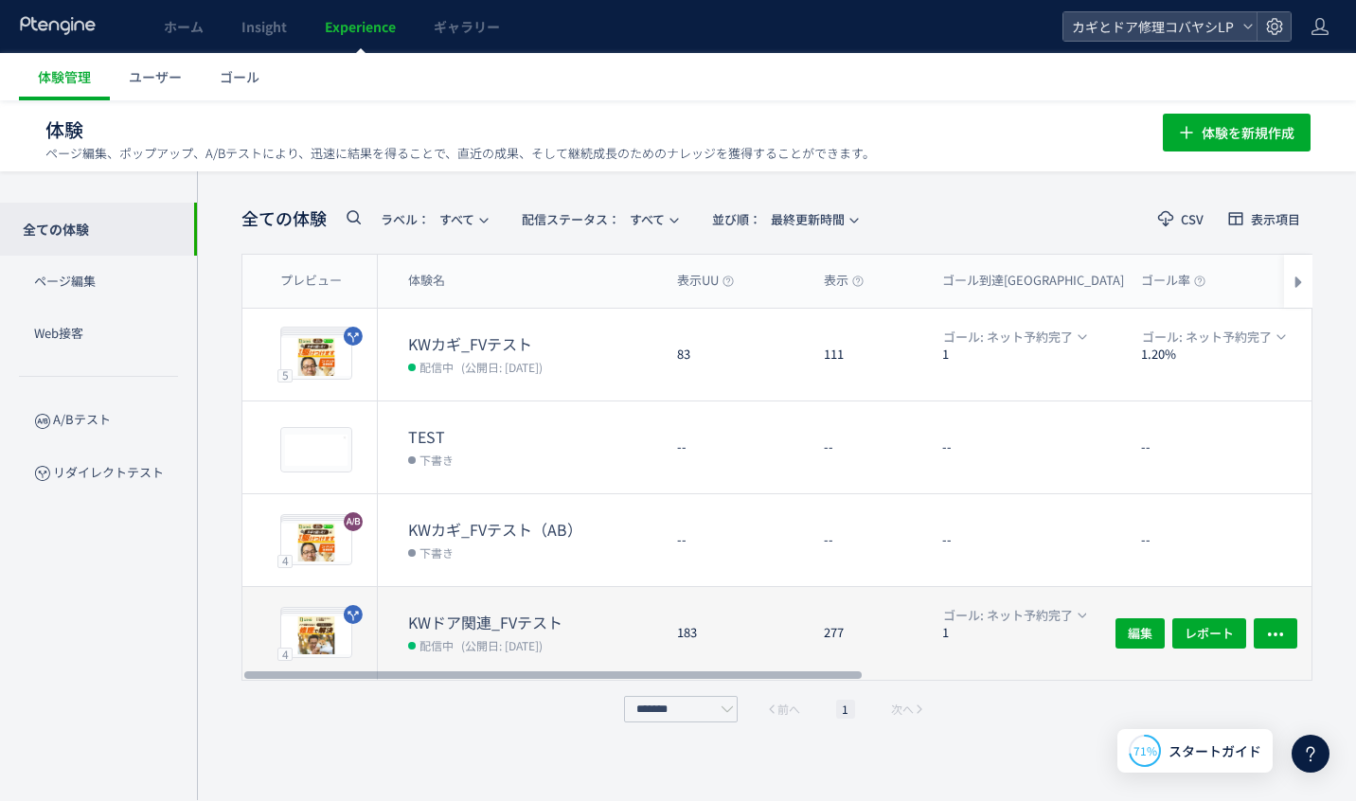
click at [591, 645] on dd "配信中 (公開日: [DATE])" at bounding box center [535, 644] width 254 height 25
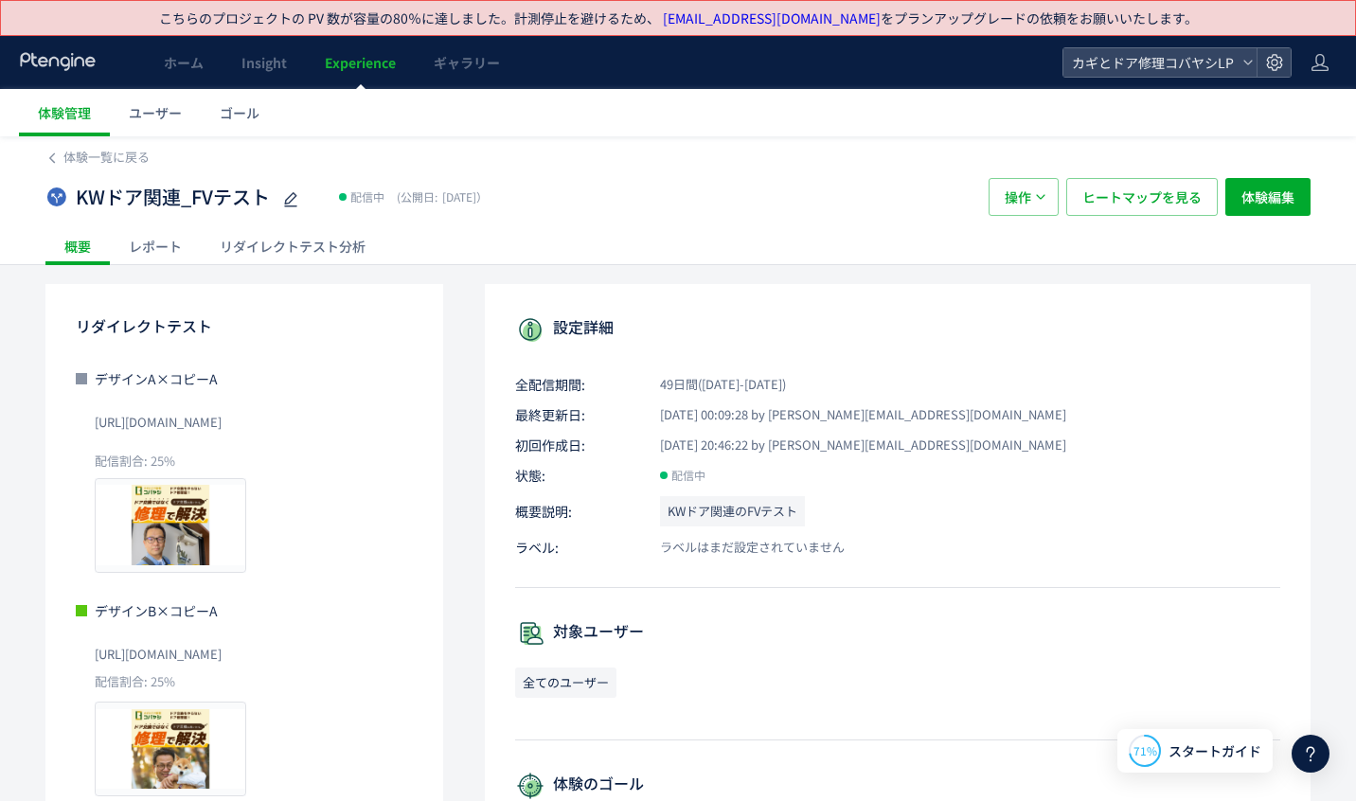
click at [291, 247] on div "リダイレクトテスト分析" at bounding box center [293, 246] width 184 height 38
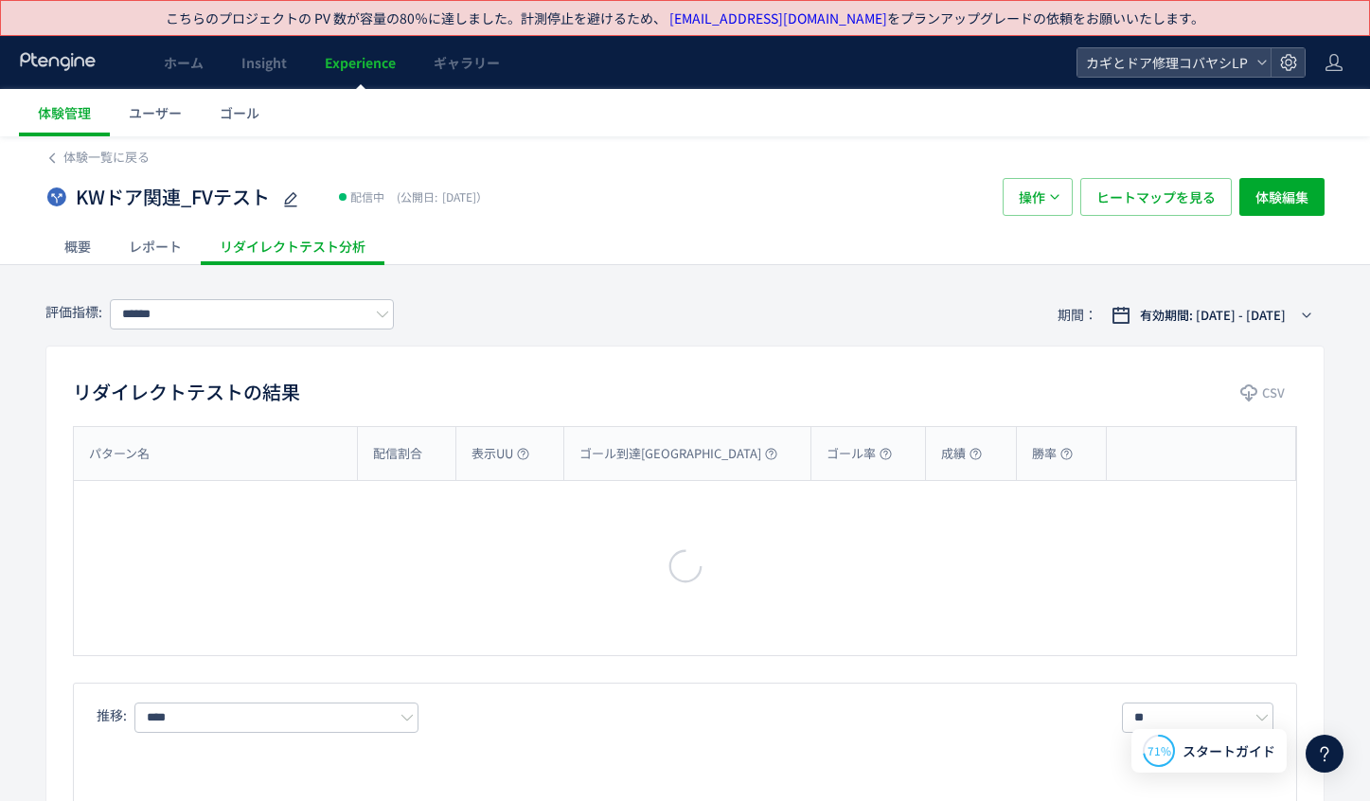
type input "*******"
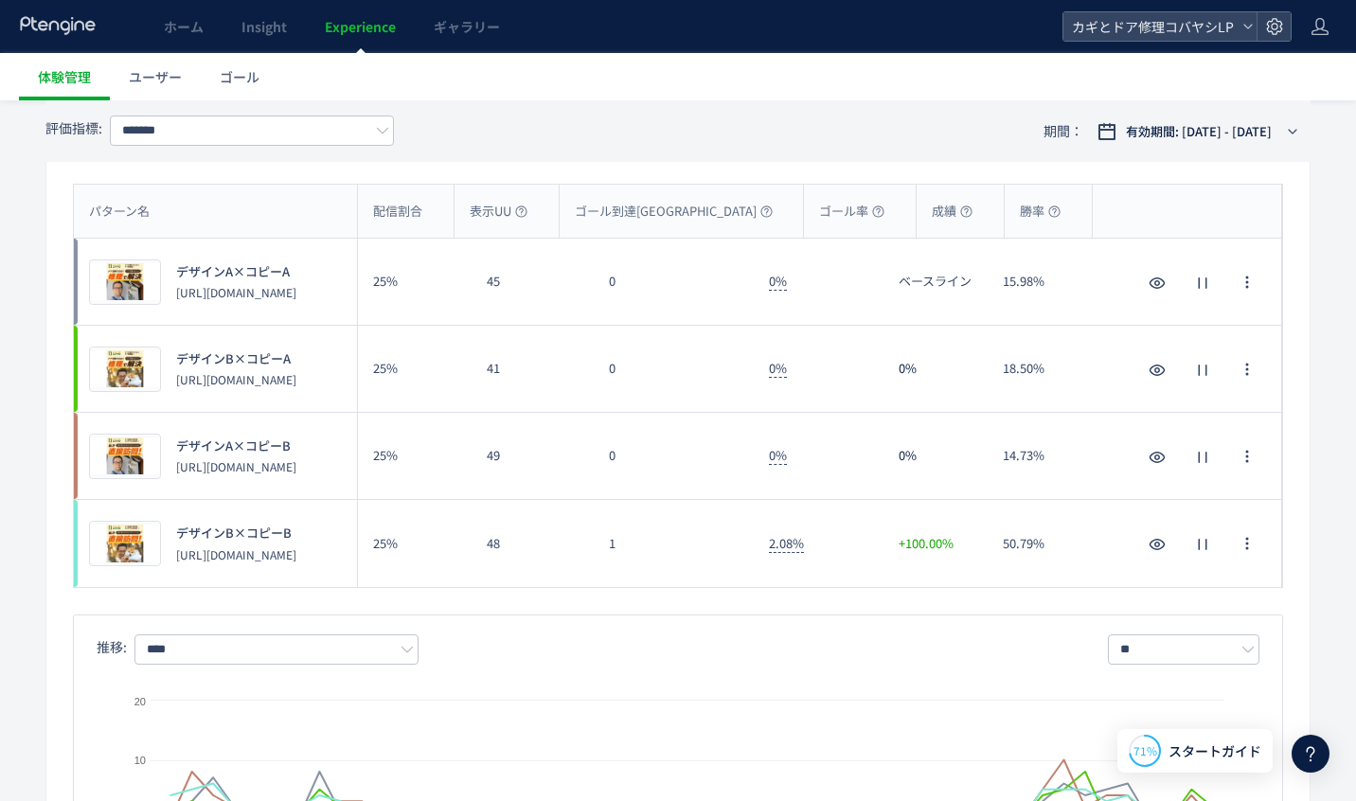
scroll to position [241, 0]
click at [347, 31] on span "Experience" at bounding box center [360, 26] width 71 height 19
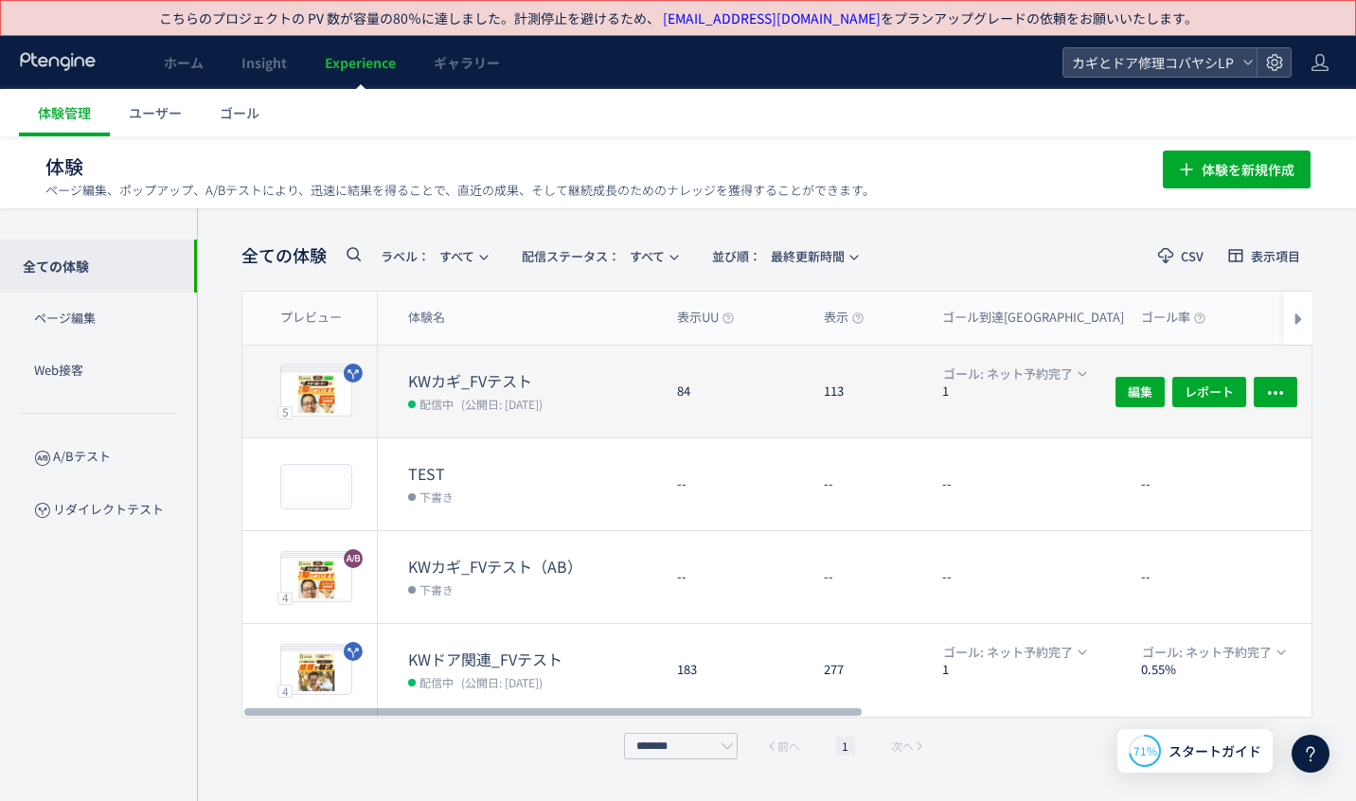
click at [626, 370] on dt "KWカギ_FVテスト" at bounding box center [535, 381] width 254 height 22
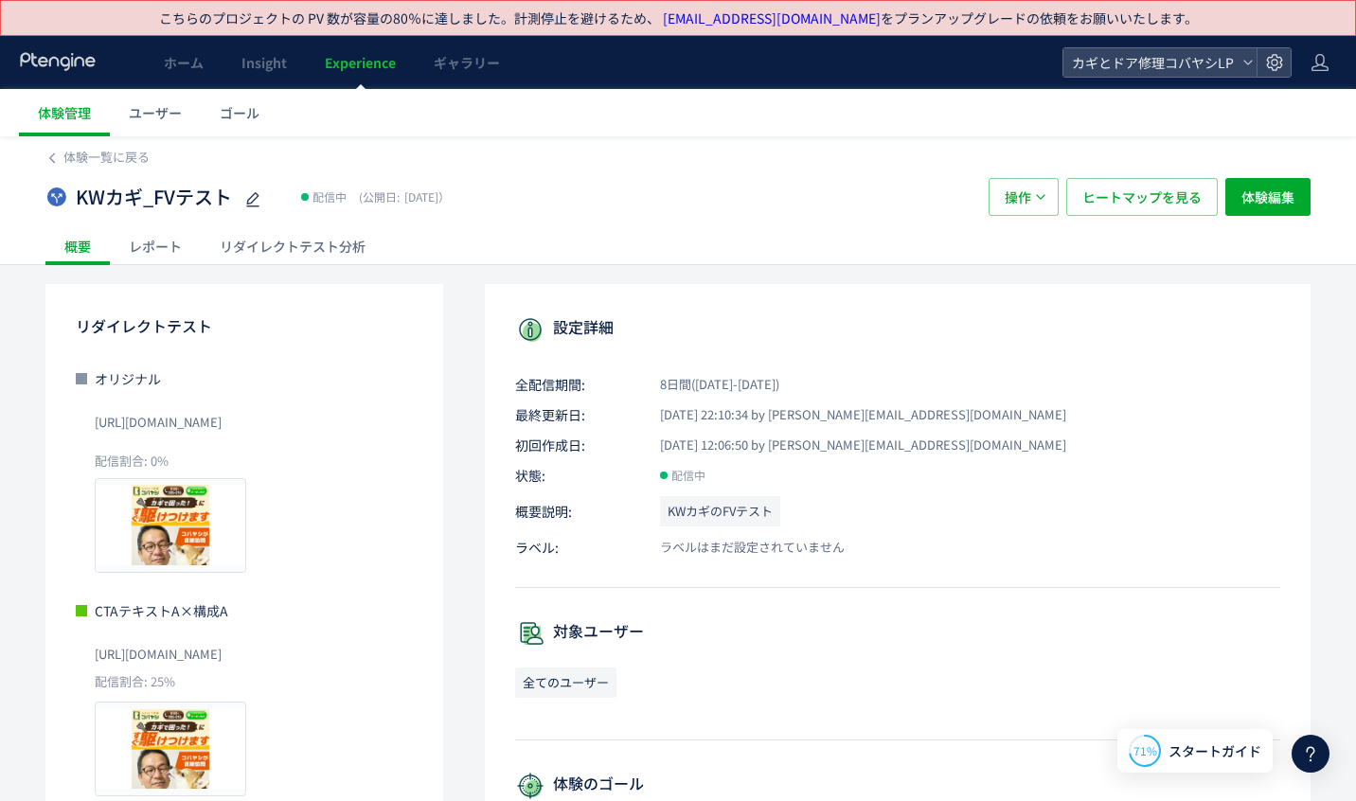
click at [350, 254] on div "リダイレクトテスト分析" at bounding box center [293, 246] width 184 height 38
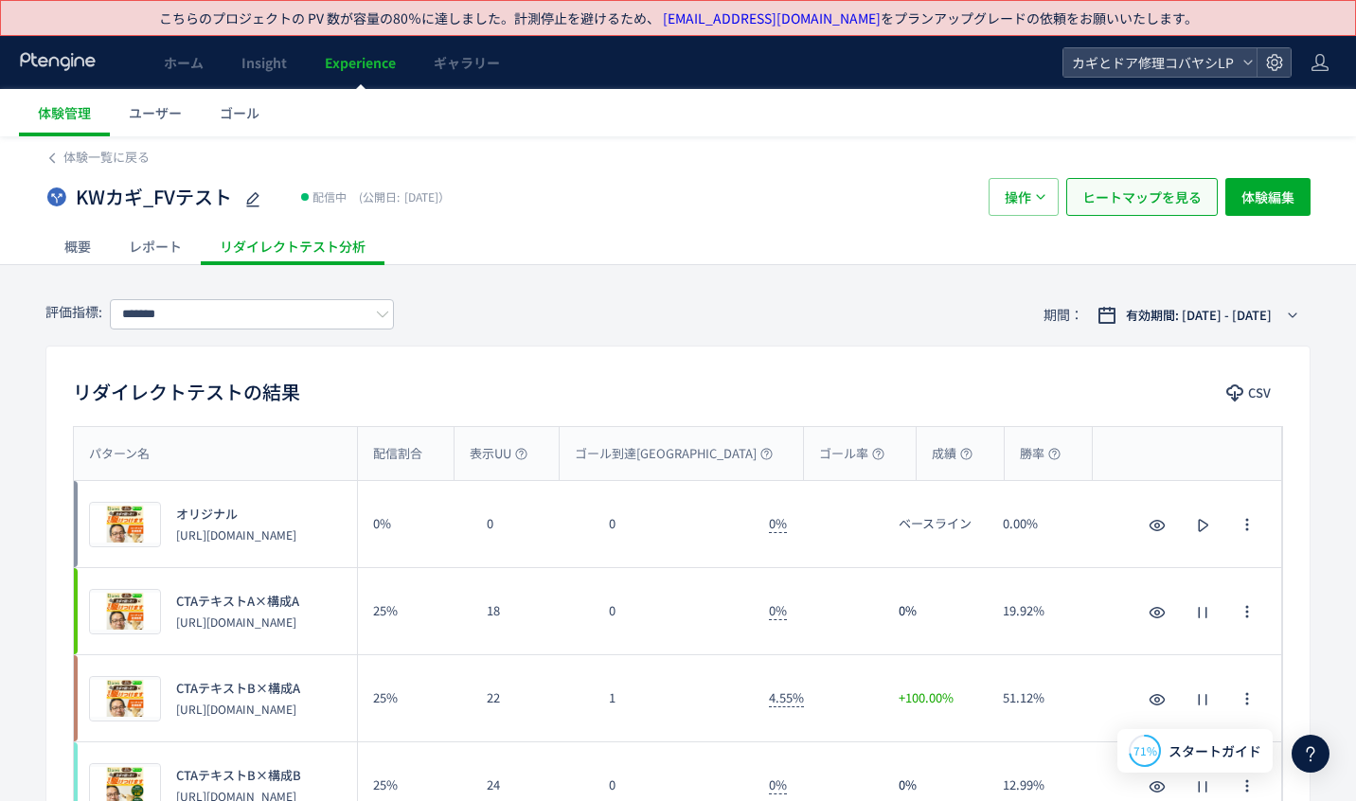
click at [1146, 199] on span "ヒートマップを見る" at bounding box center [1141, 197] width 119 height 38
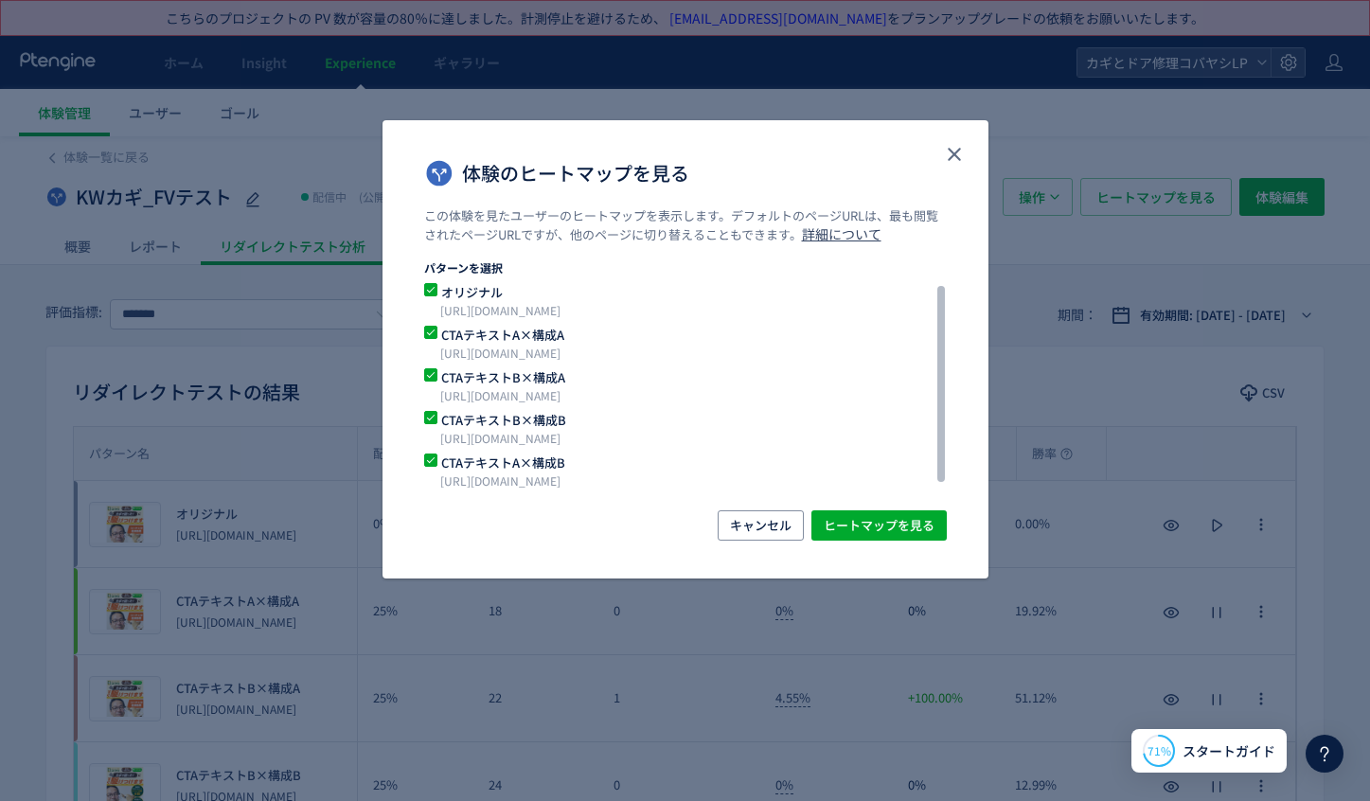
click at [431, 288] on span "体験のヒートマップを見る" at bounding box center [430, 289] width 13 height 13
click at [890, 536] on span "ヒートマップを見る" at bounding box center [879, 525] width 111 height 30
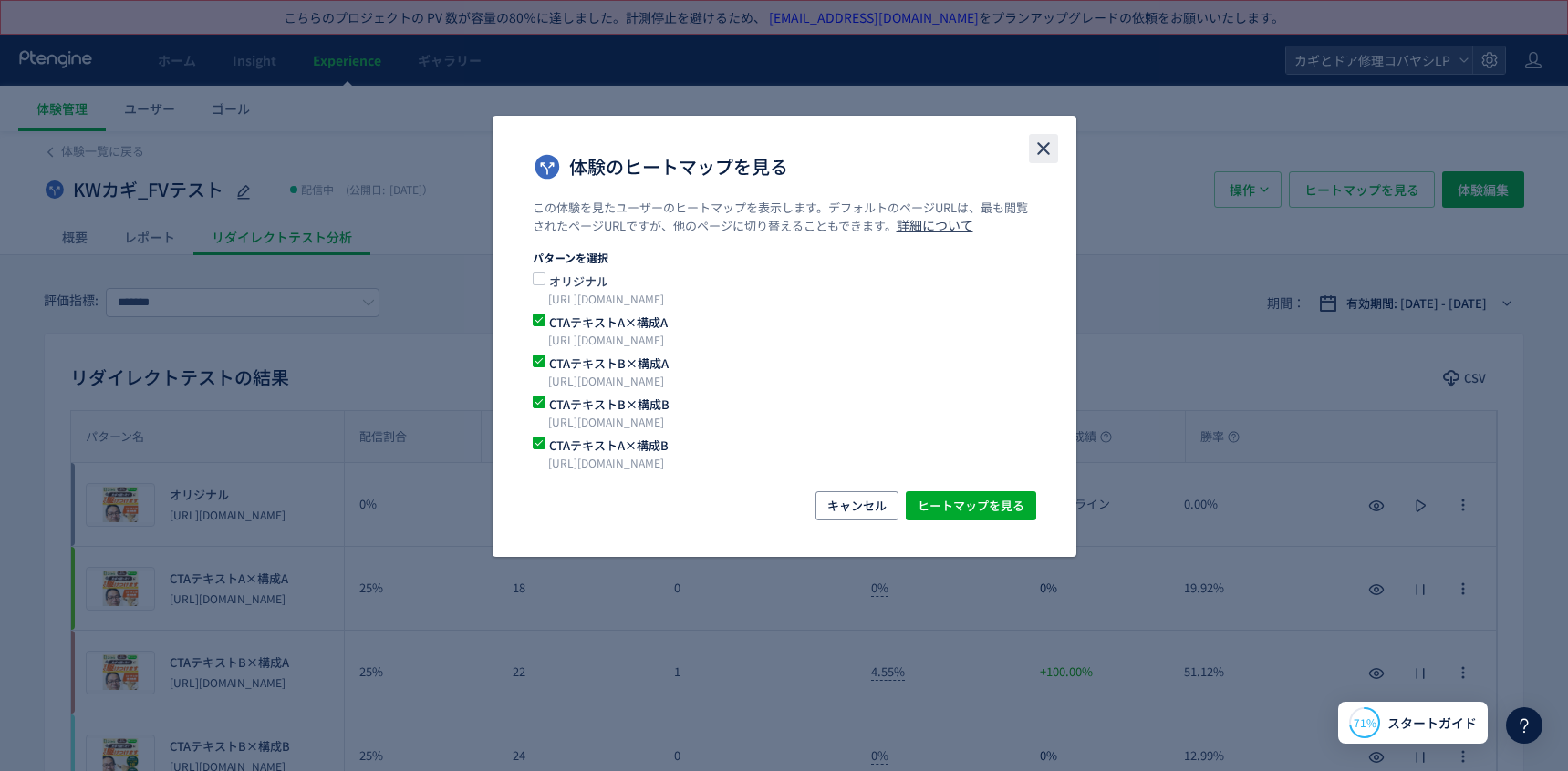
click at [1042, 143] on icon "close" at bounding box center [1043, 148] width 22 height 22
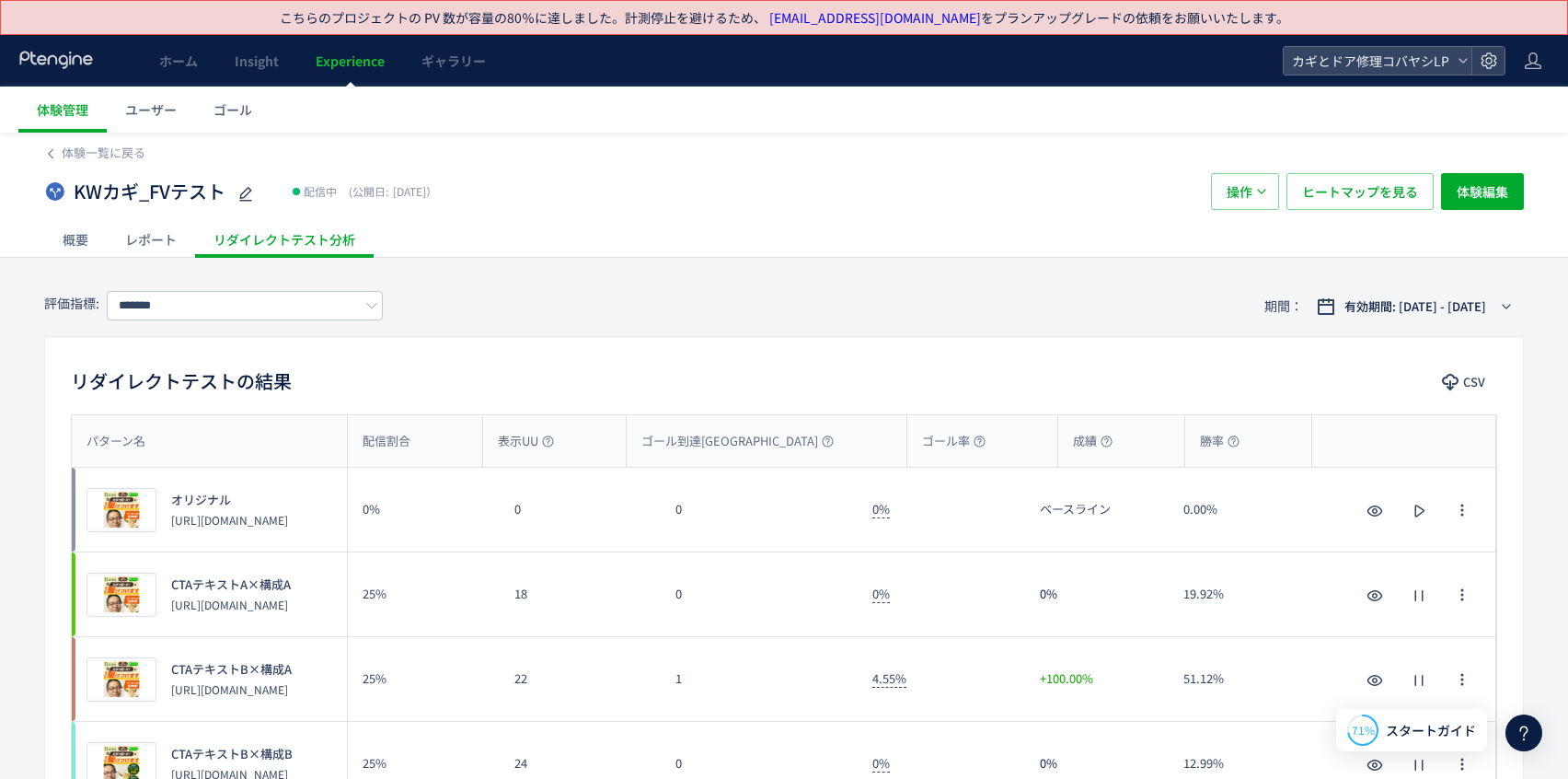
scroll to position [67, 0]
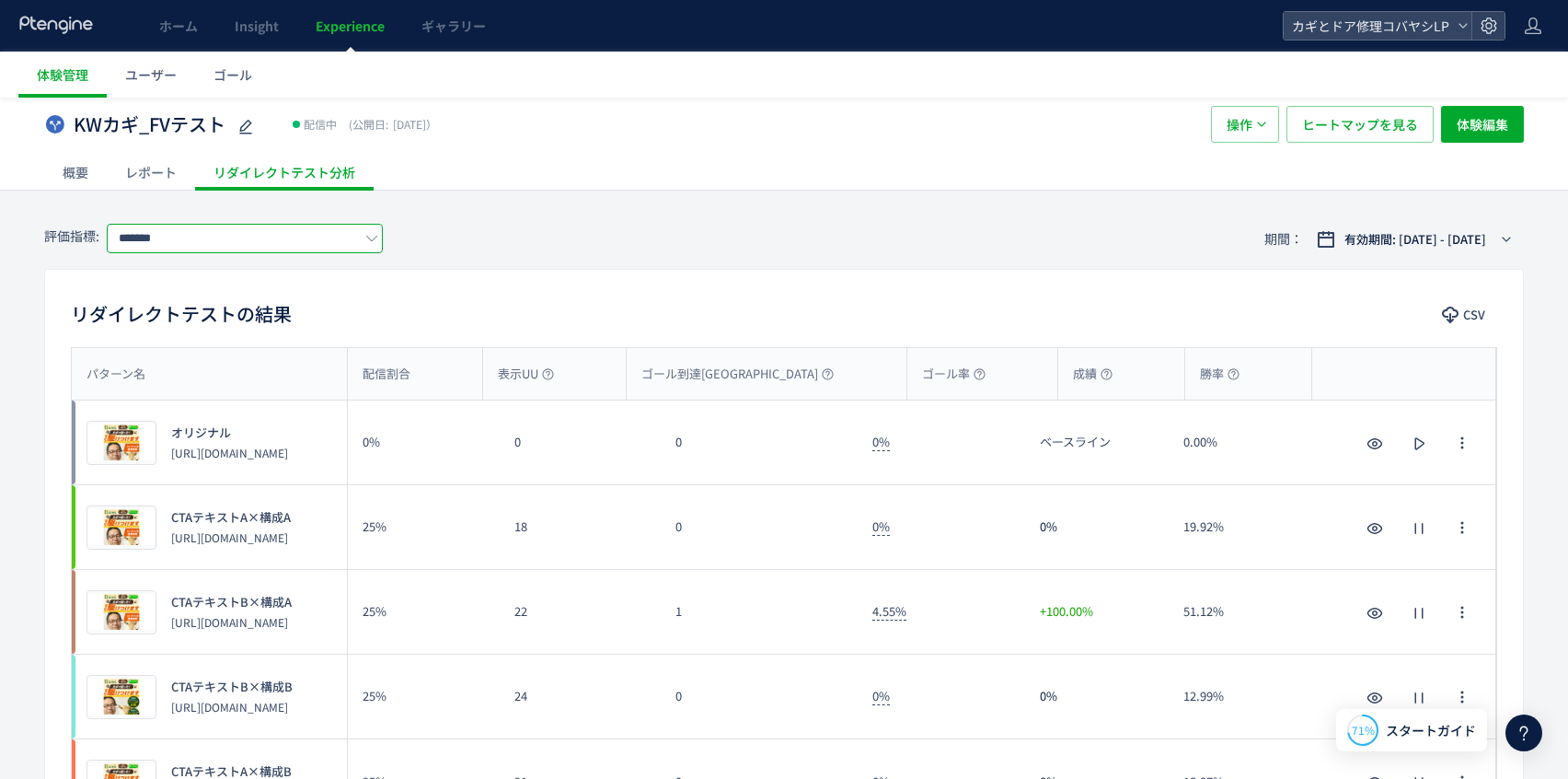
click at [301, 227] on input "*******" at bounding box center [245, 238] width 276 height 29
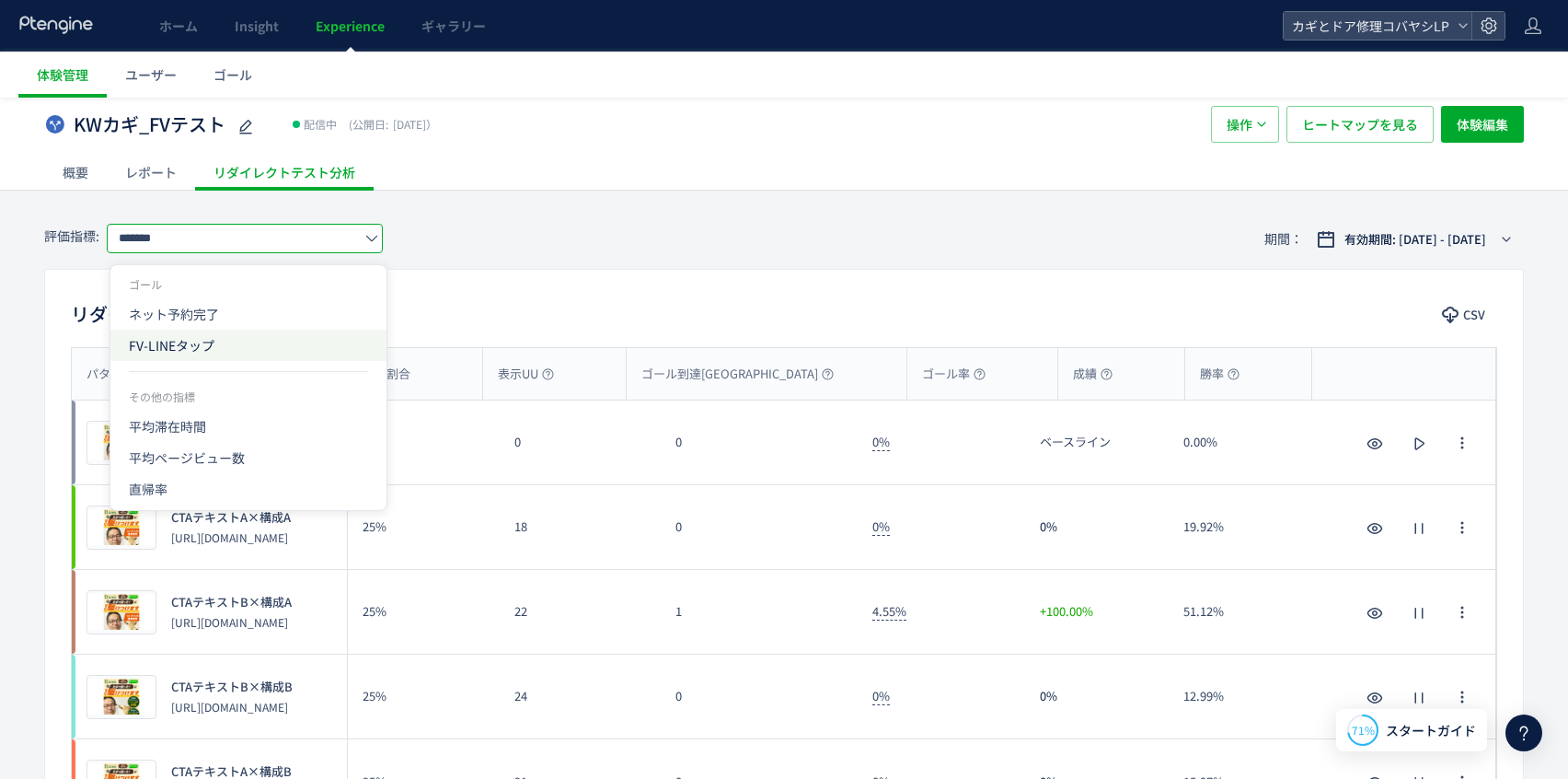
click at [232, 336] on span "FV-LINEタップ" at bounding box center [249, 345] width 239 height 31
type input "**********"
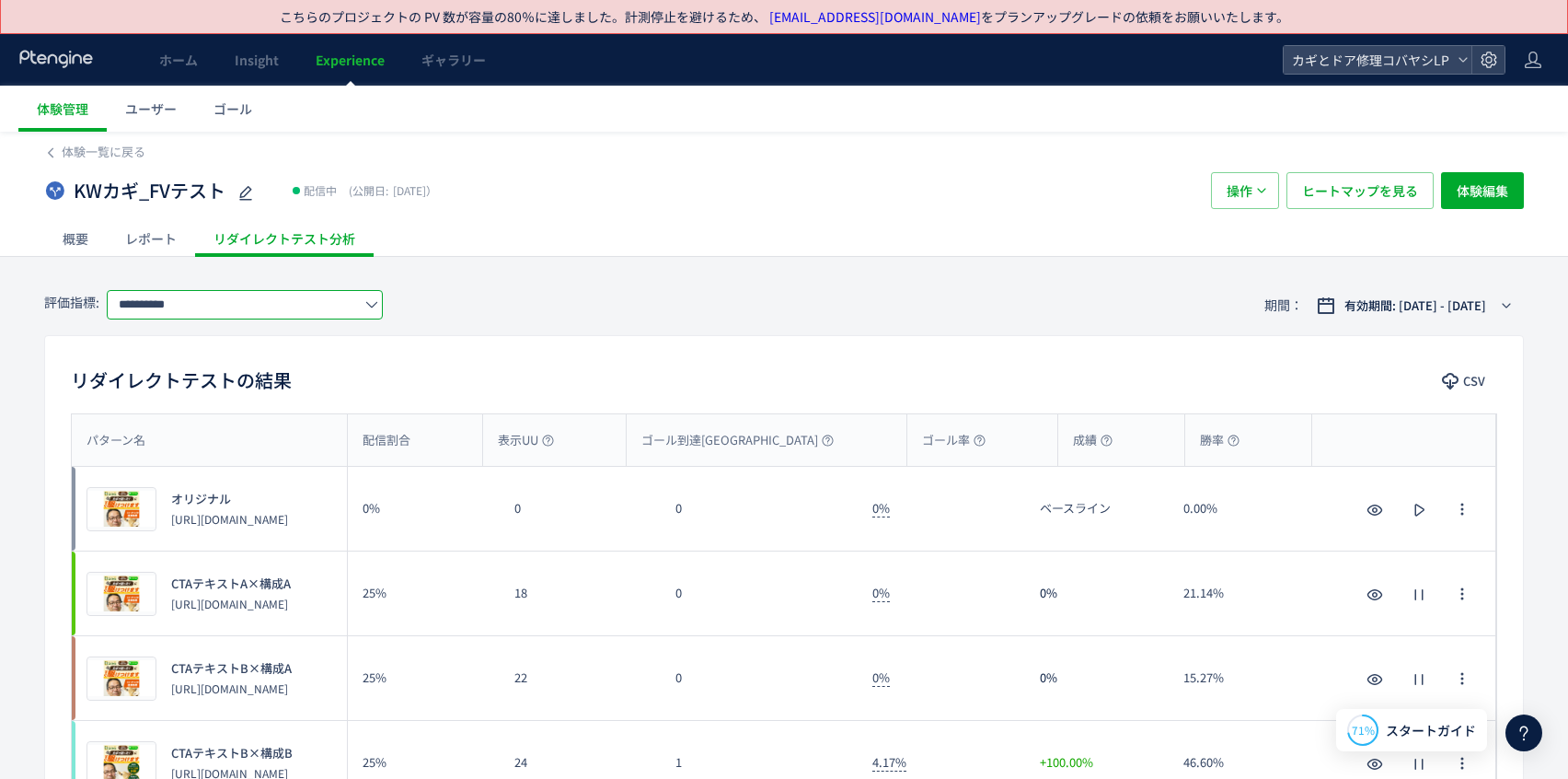
scroll to position [0, 0]
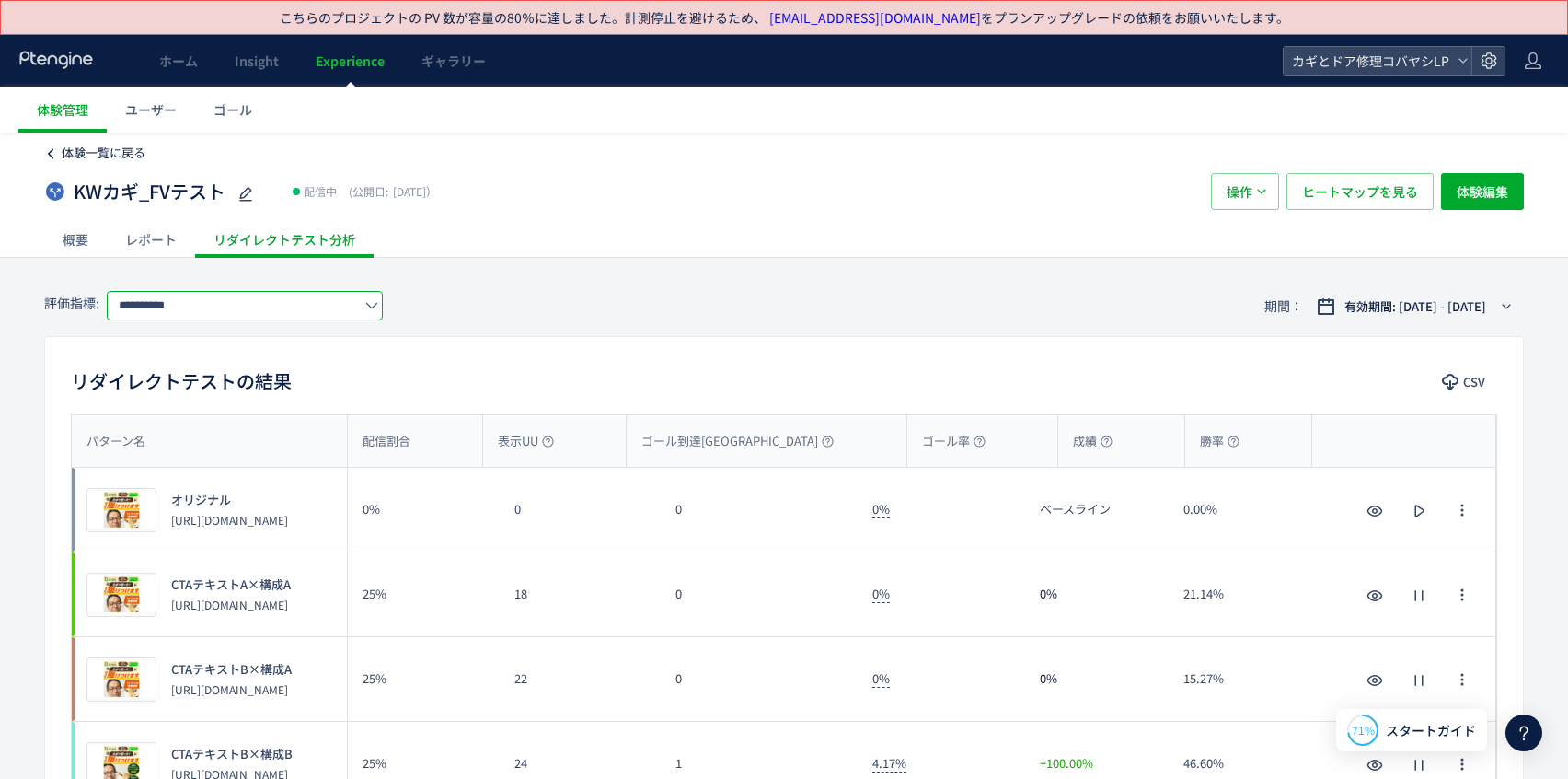
click at [98, 156] on span "体験一覧に戻る" at bounding box center [103, 153] width 84 height 18
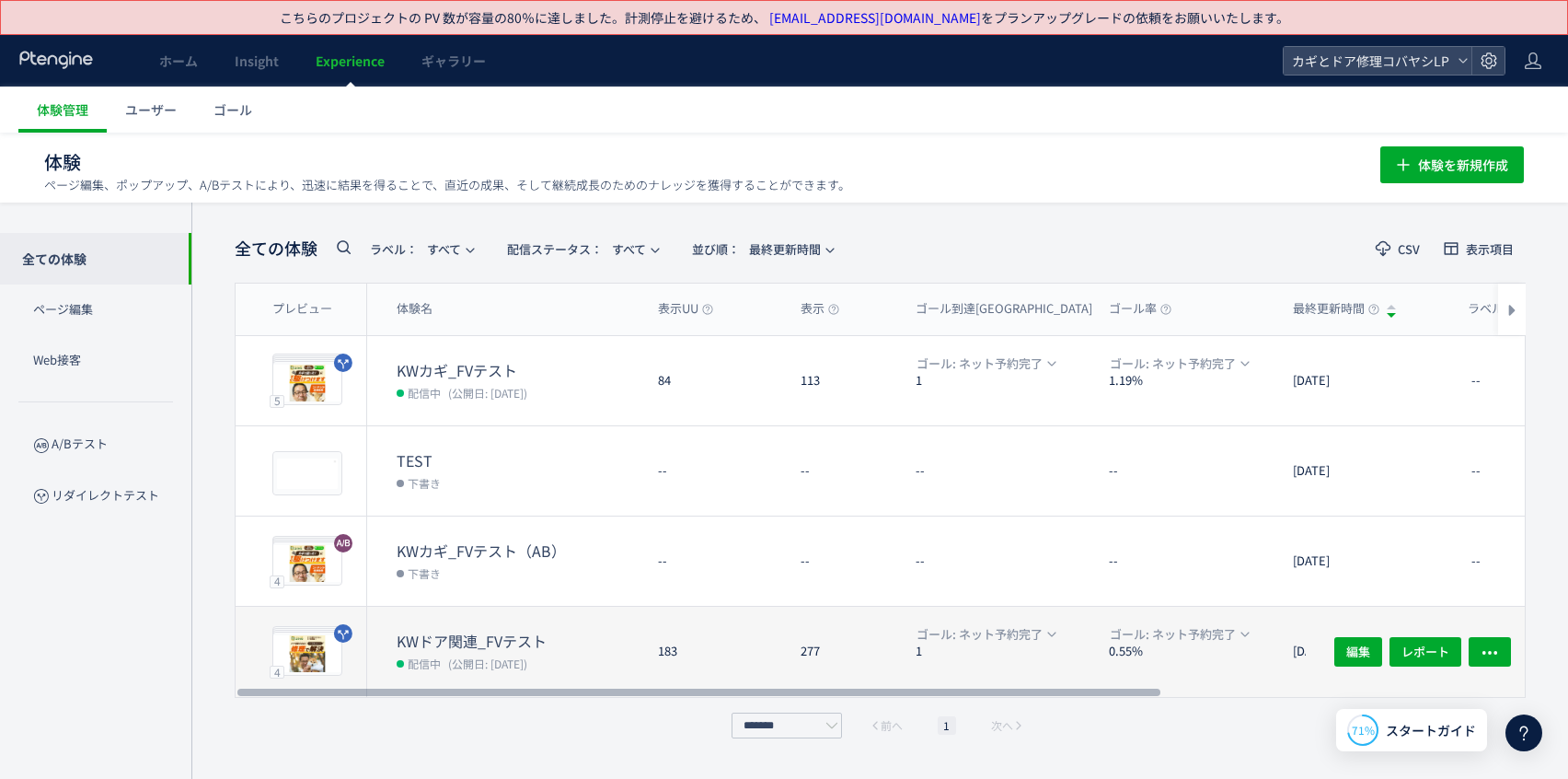
click at [470, 638] on dt "KWドア関連_FVテスト" at bounding box center [520, 642] width 247 height 21
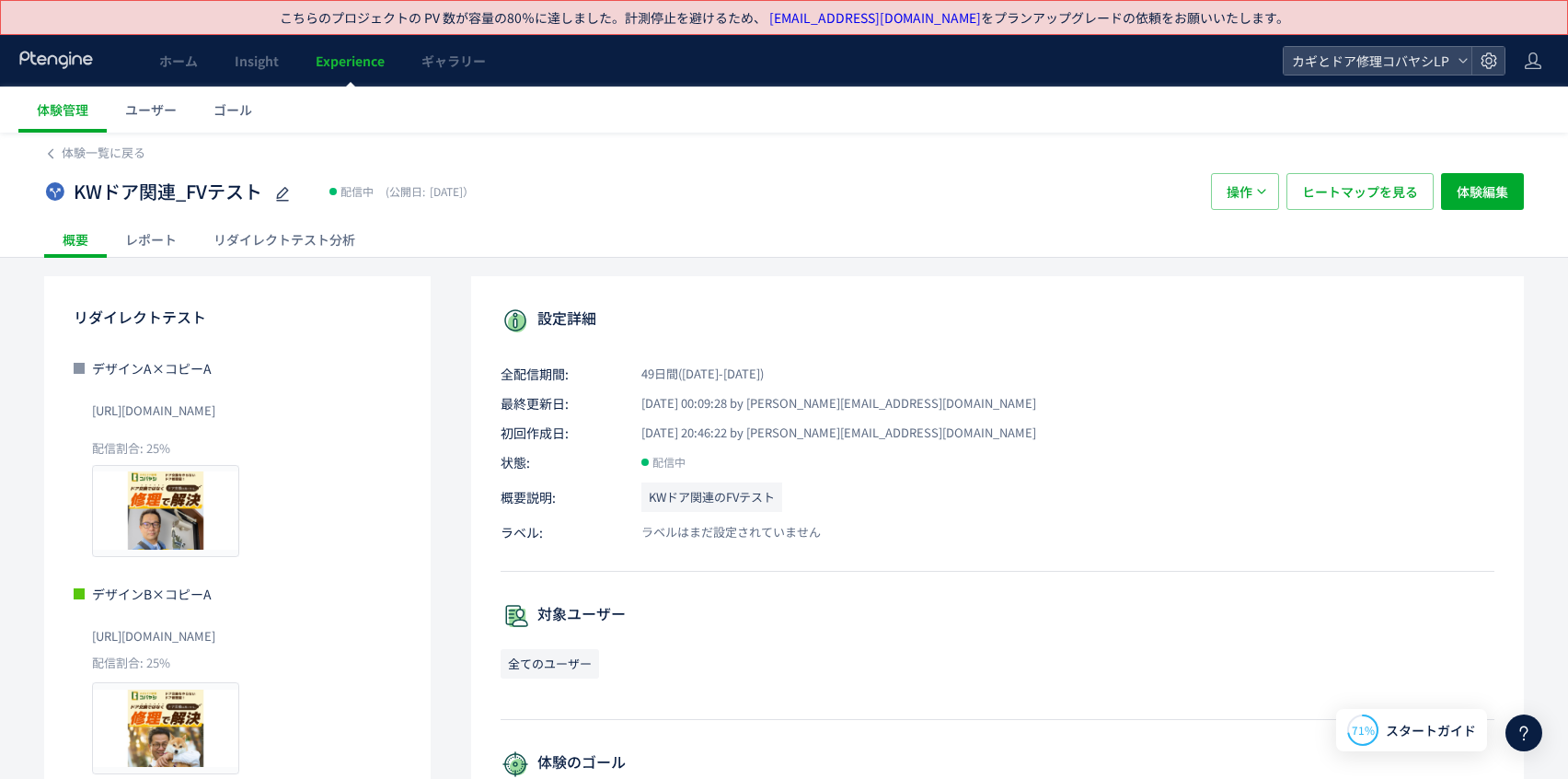
click at [350, 243] on div "リダイレクトテスト分析" at bounding box center [285, 239] width 179 height 37
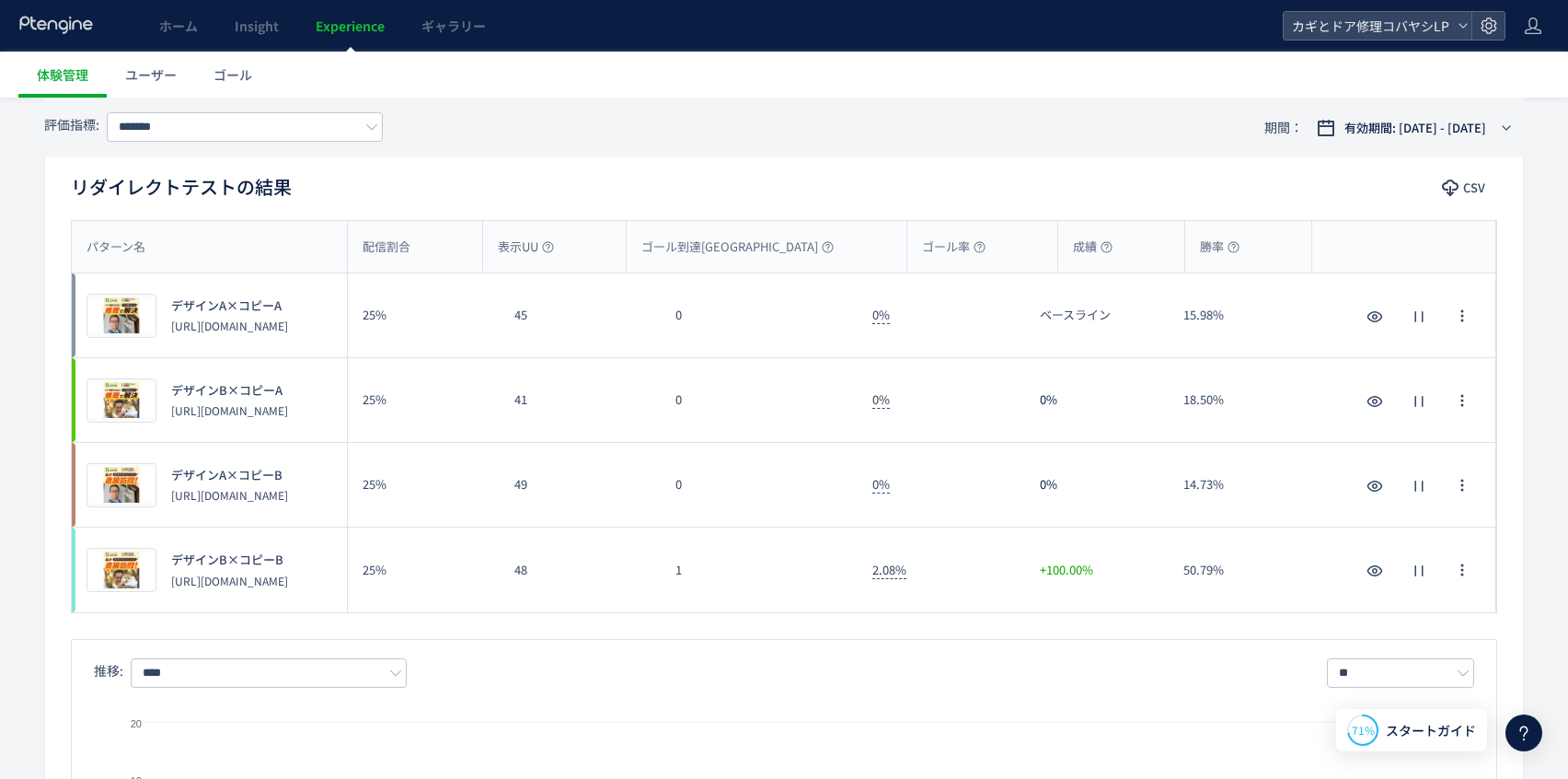
scroll to position [206, 0]
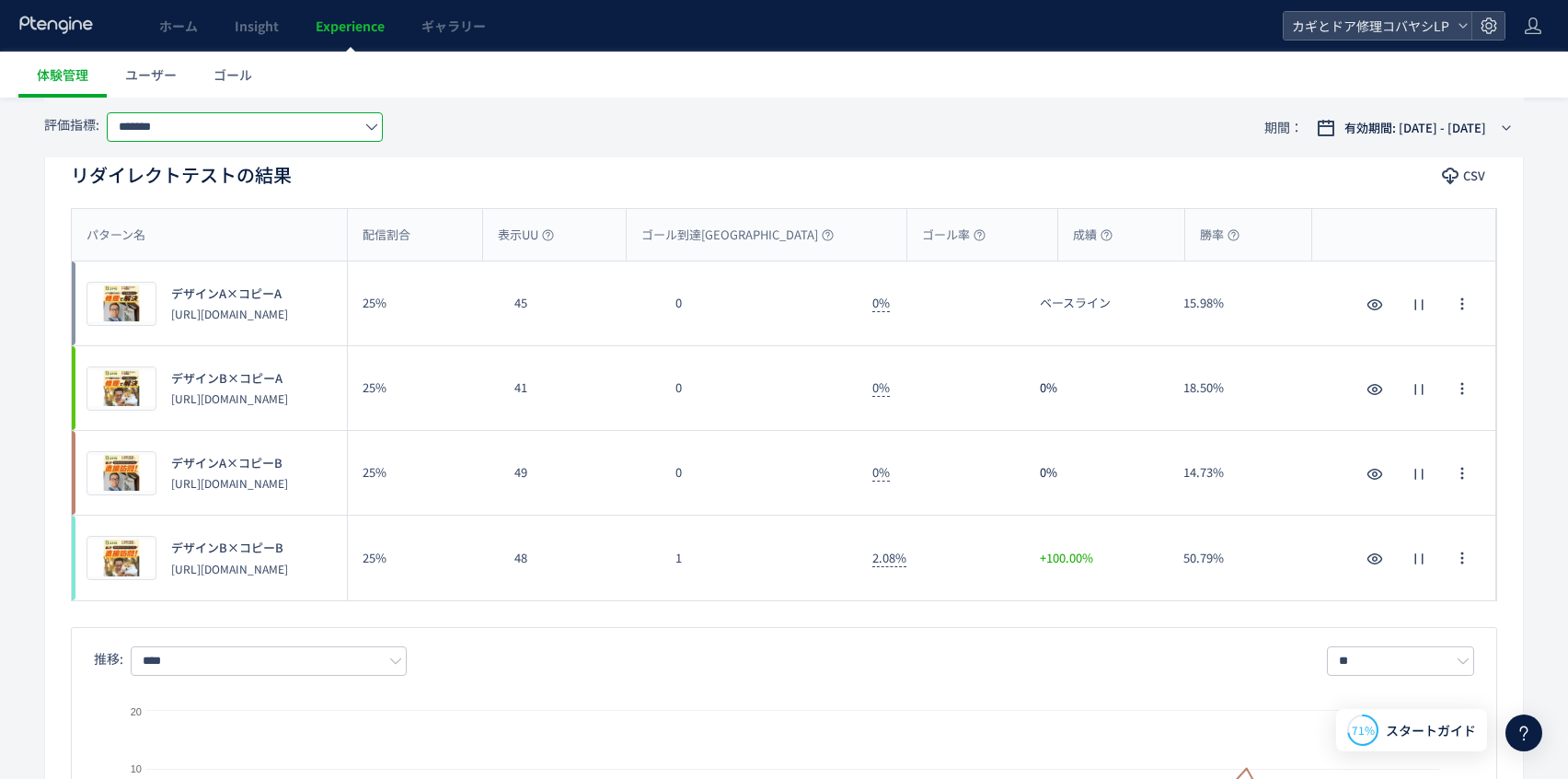
click at [230, 136] on input "*******" at bounding box center [245, 127] width 276 height 29
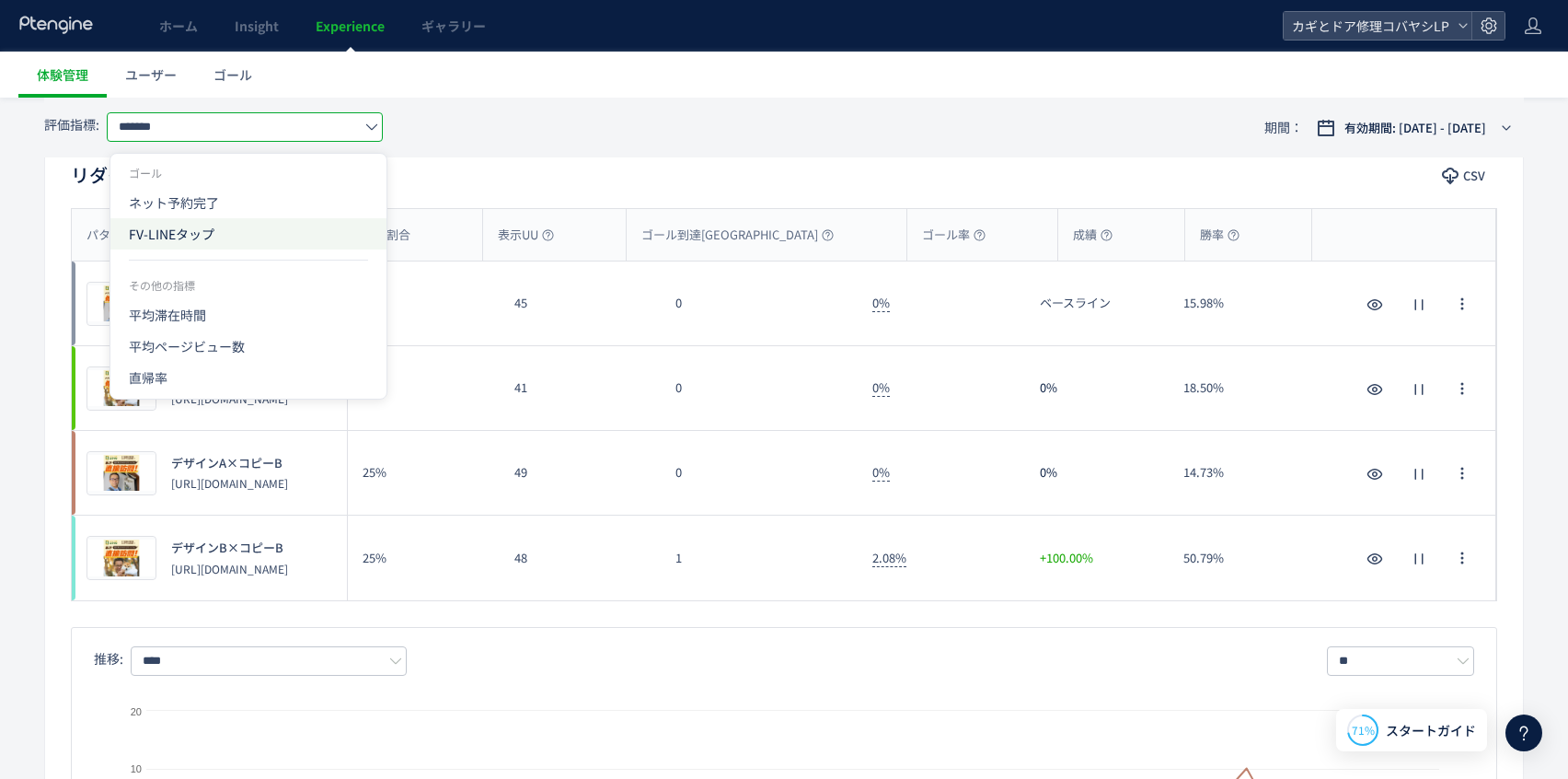
click at [233, 225] on span "FV-LINEタップ" at bounding box center [249, 233] width 239 height 31
type input "**********"
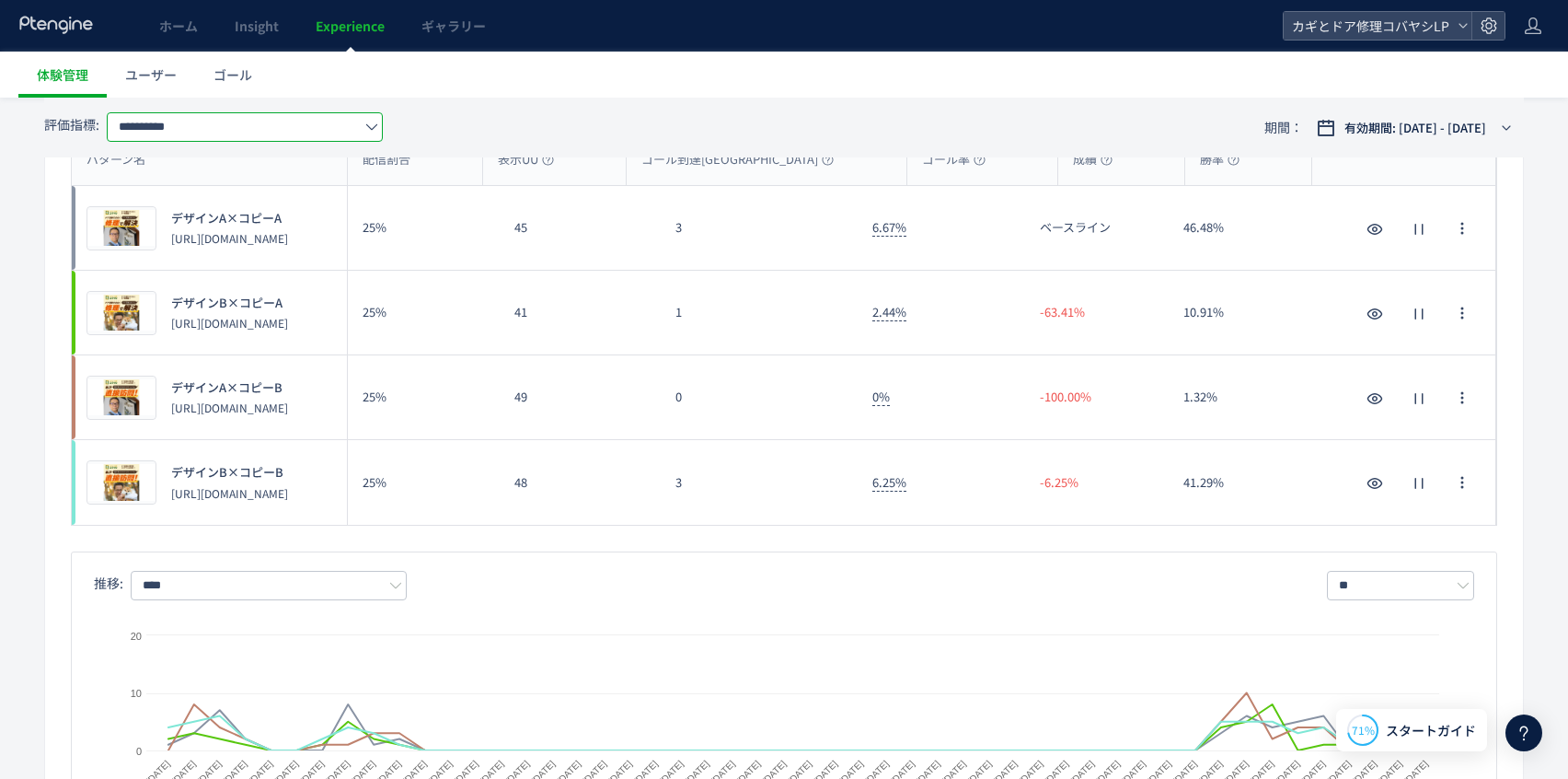
scroll to position [0, 0]
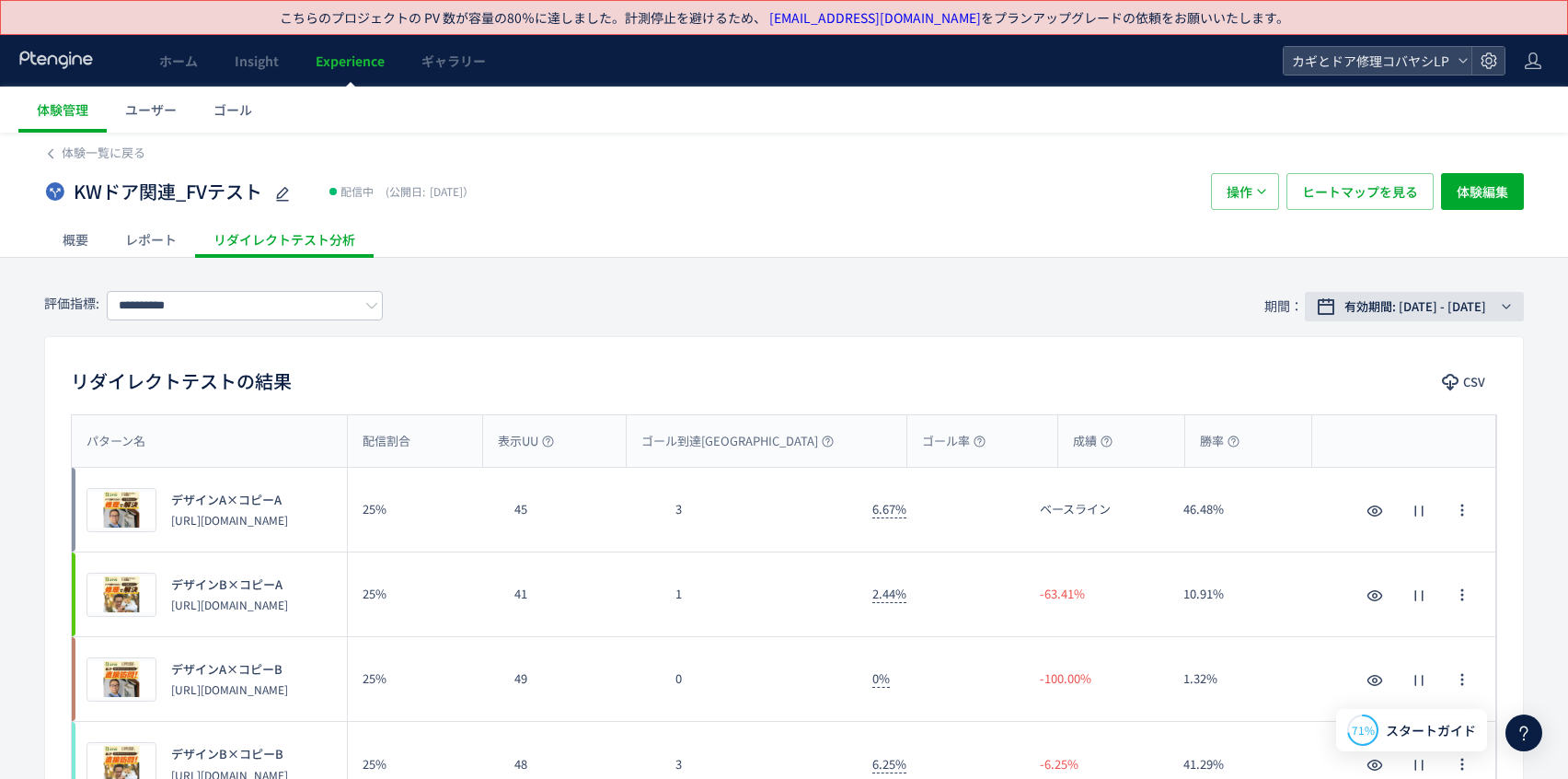
click at [1331, 302] on span "有効期間: [DATE] - [DATE]" at bounding box center [1415, 306] width 142 height 18
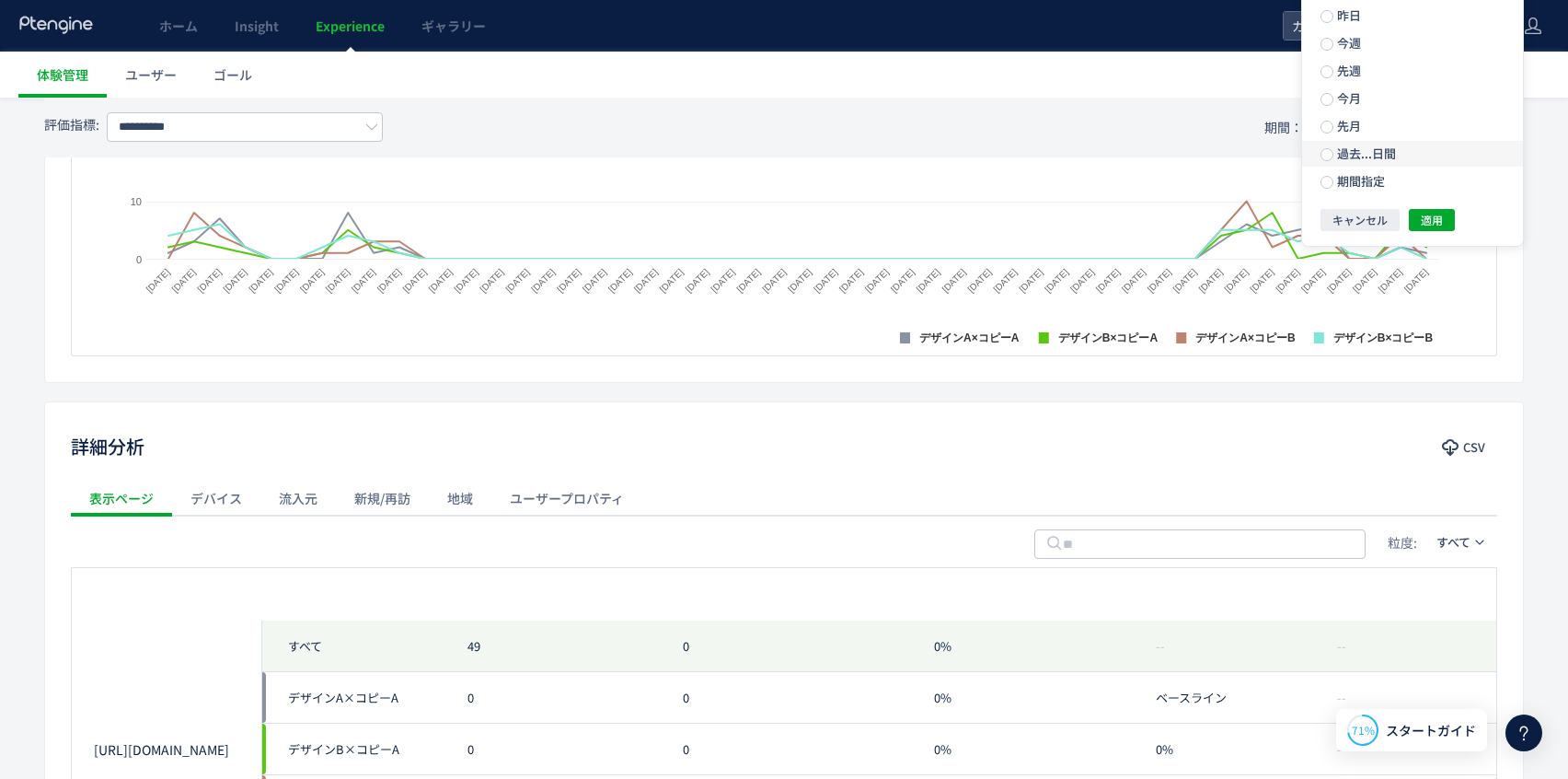
scroll to position [412, 0]
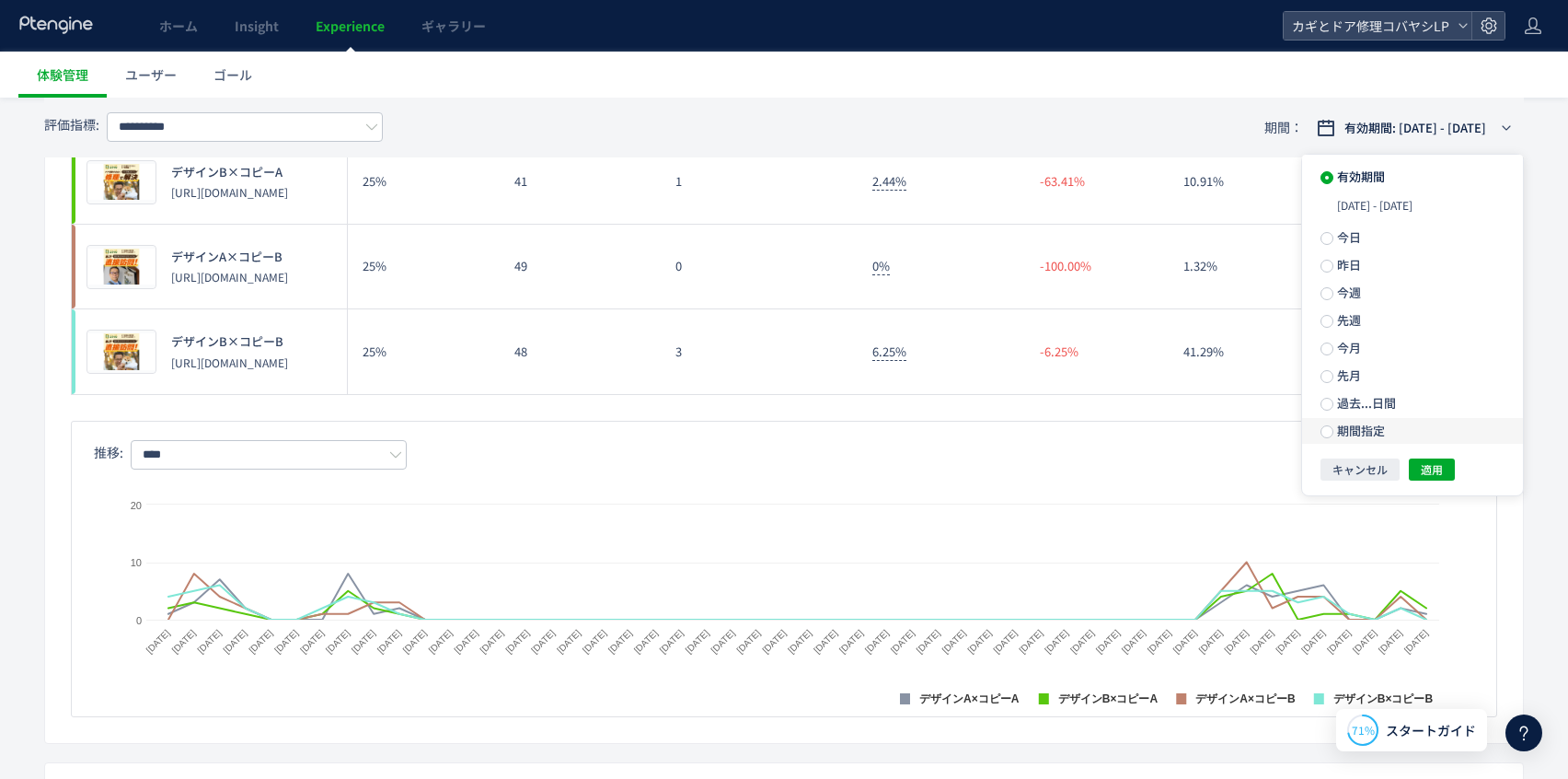
click at [1331, 428] on span "期間指定" at bounding box center [1359, 431] width 52 height 18
click at [1331, 425] on input "**********" at bounding box center [1381, 431] width 69 height 14
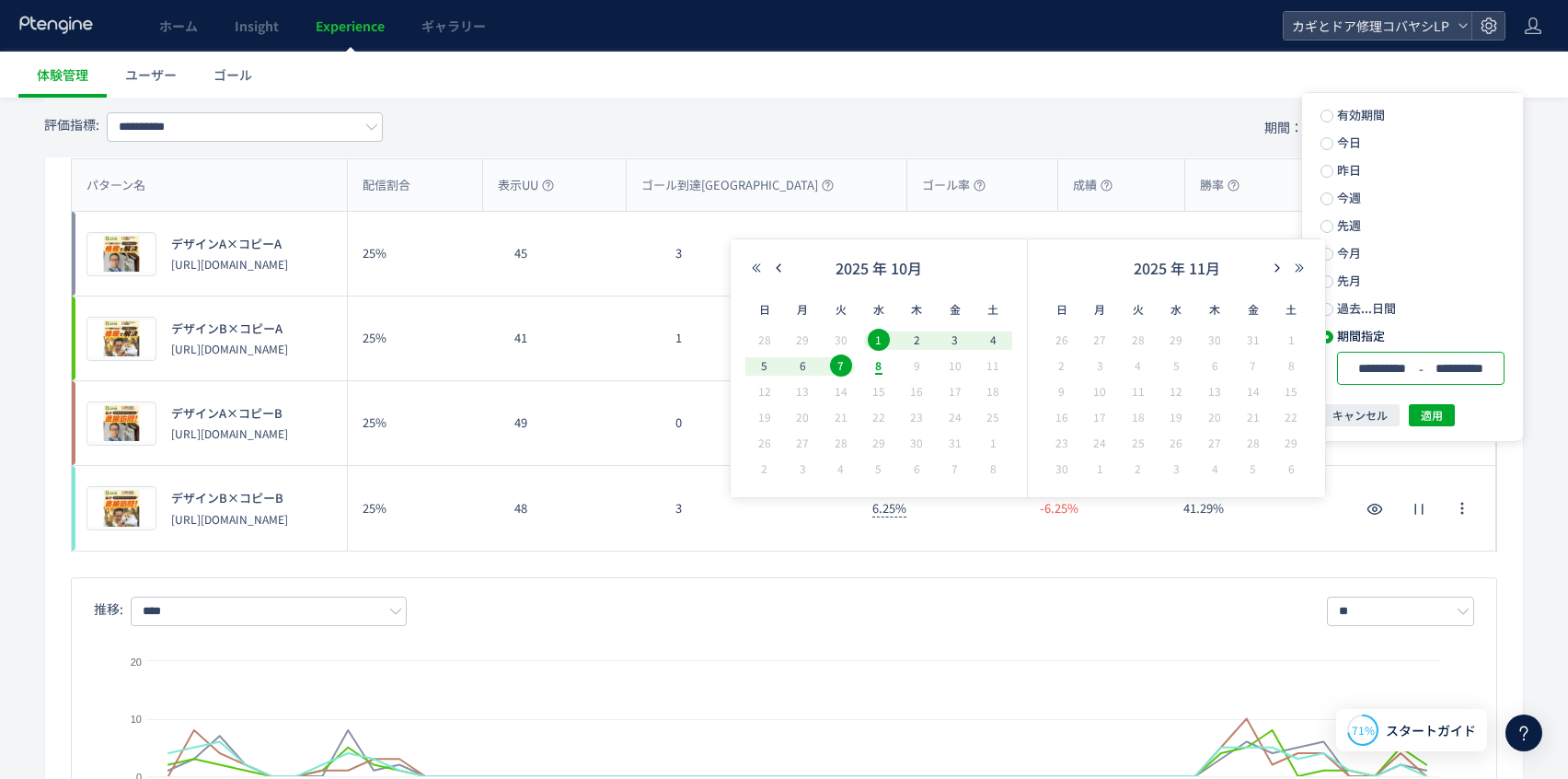
scroll to position [97, 0]
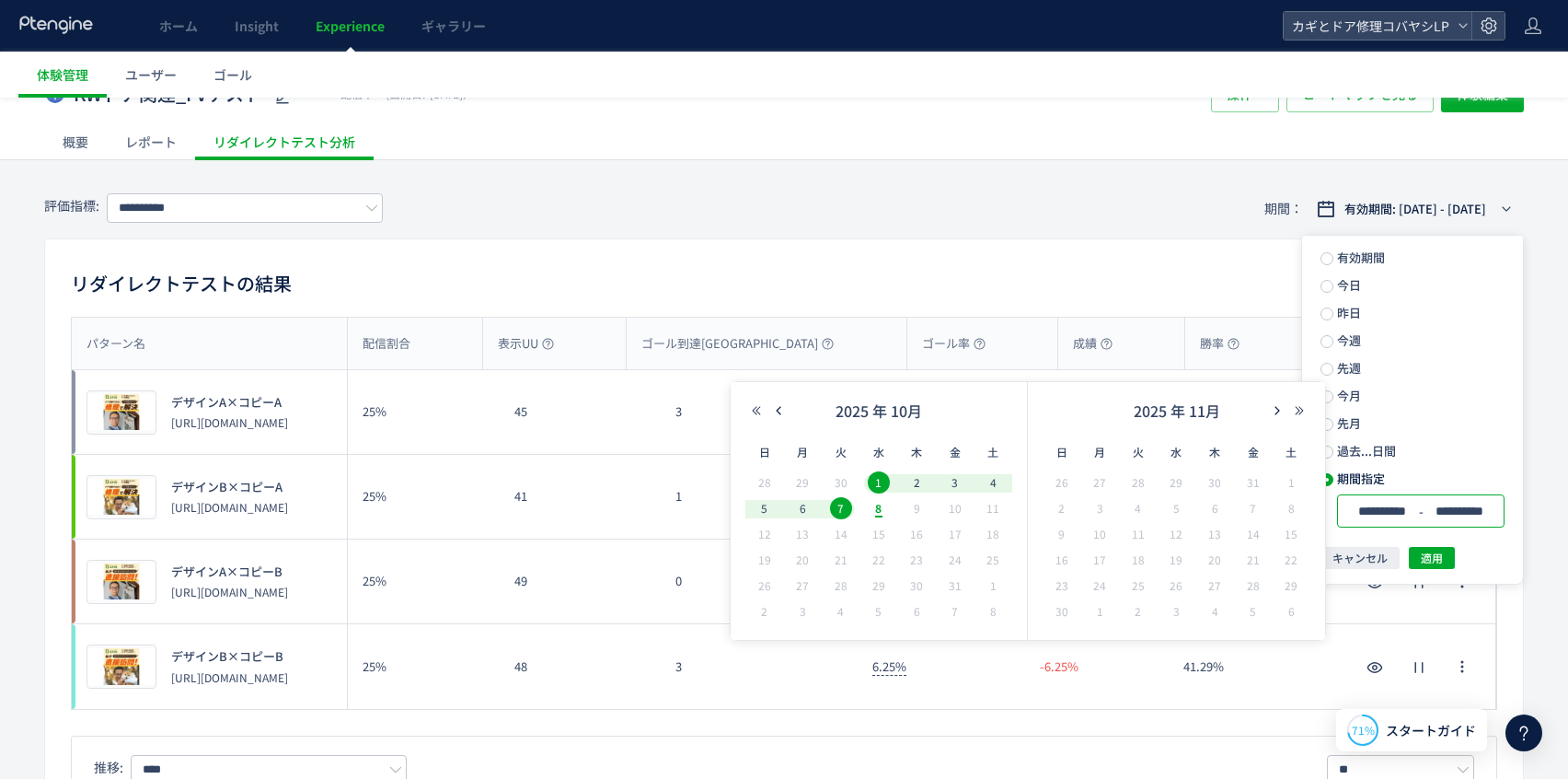
click at [776, 284] on div "リダイレクトテストの結果 CSV" at bounding box center [784, 285] width 1479 height 33
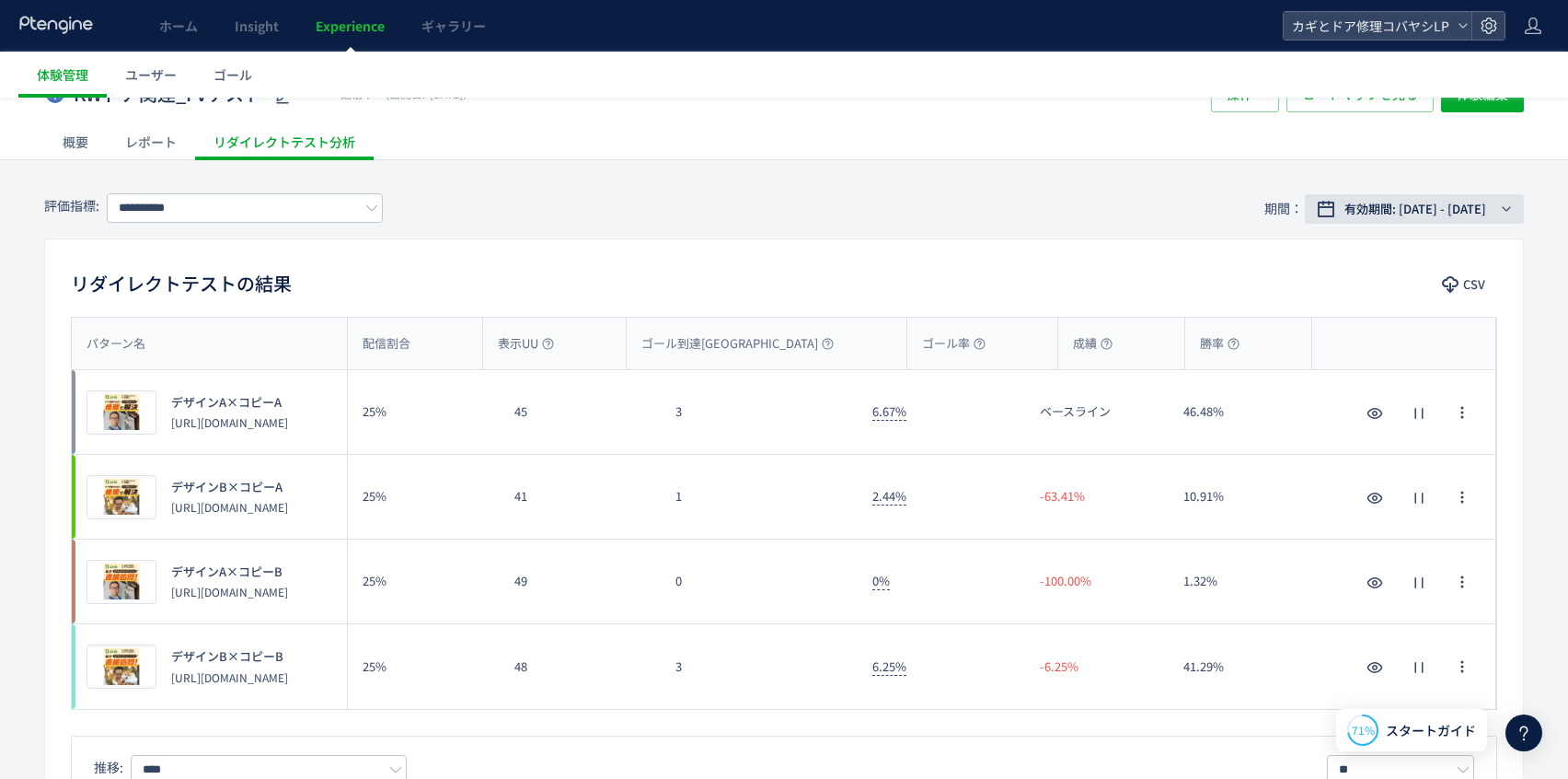
click at [1331, 201] on span "有効期間: [DATE] - [DATE]" at bounding box center [1415, 208] width 142 height 18
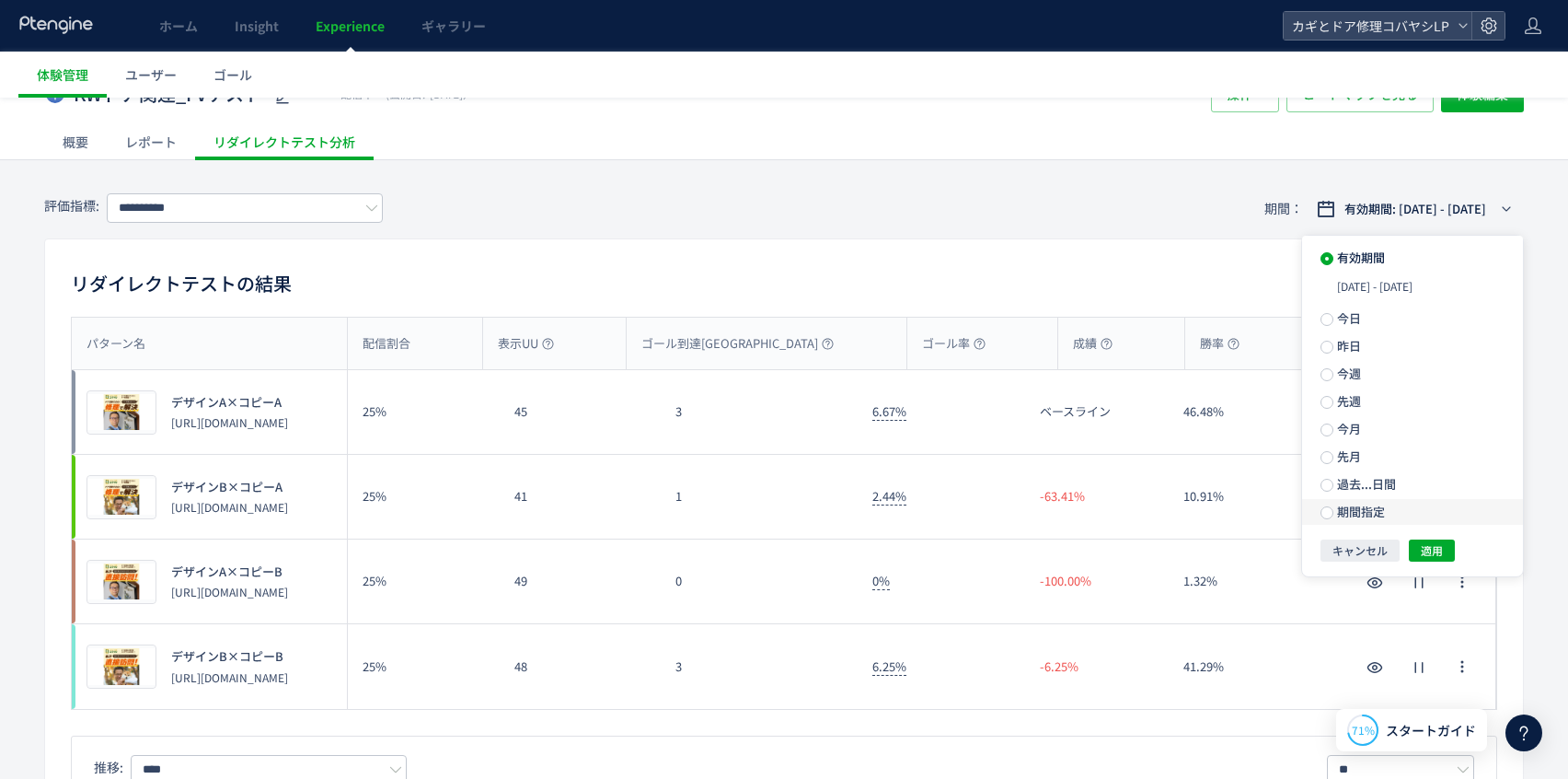
click at [1331, 518] on span "期間指定" at bounding box center [1359, 512] width 52 height 18
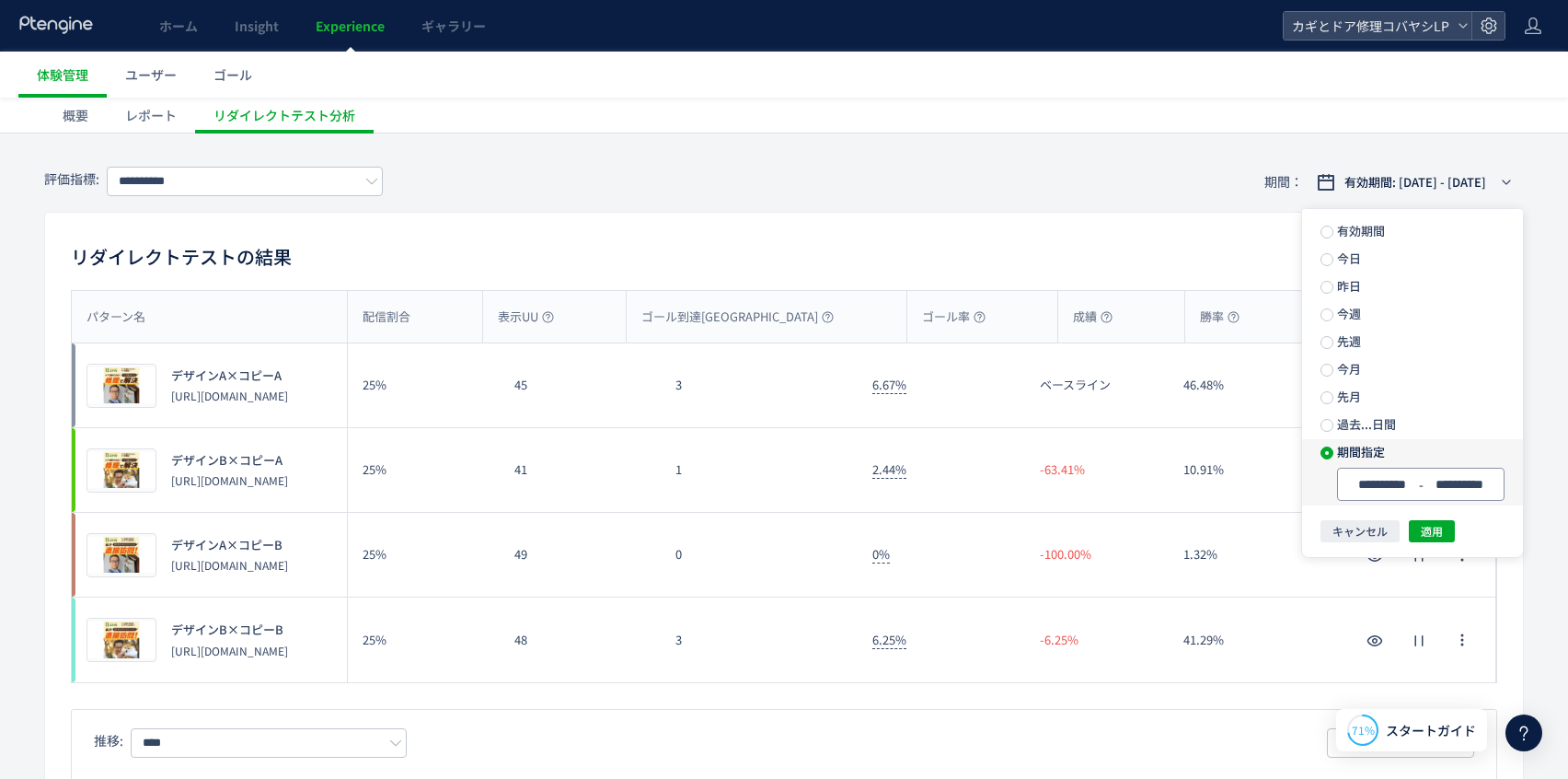
click at [1331, 481] on input "**********" at bounding box center [1460, 484] width 69 height 14
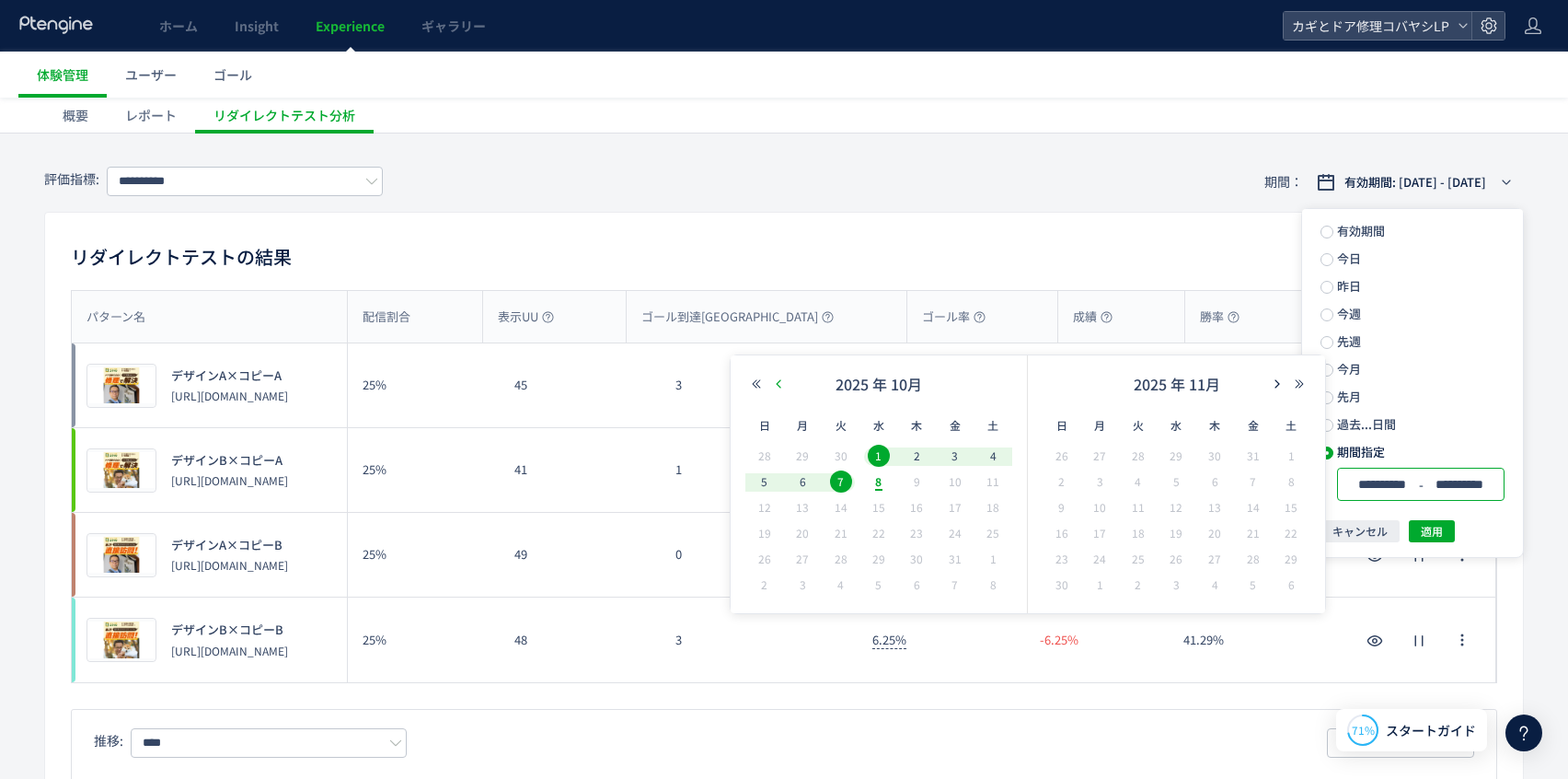
click at [781, 379] on use "button" at bounding box center [778, 383] width 5 height 9
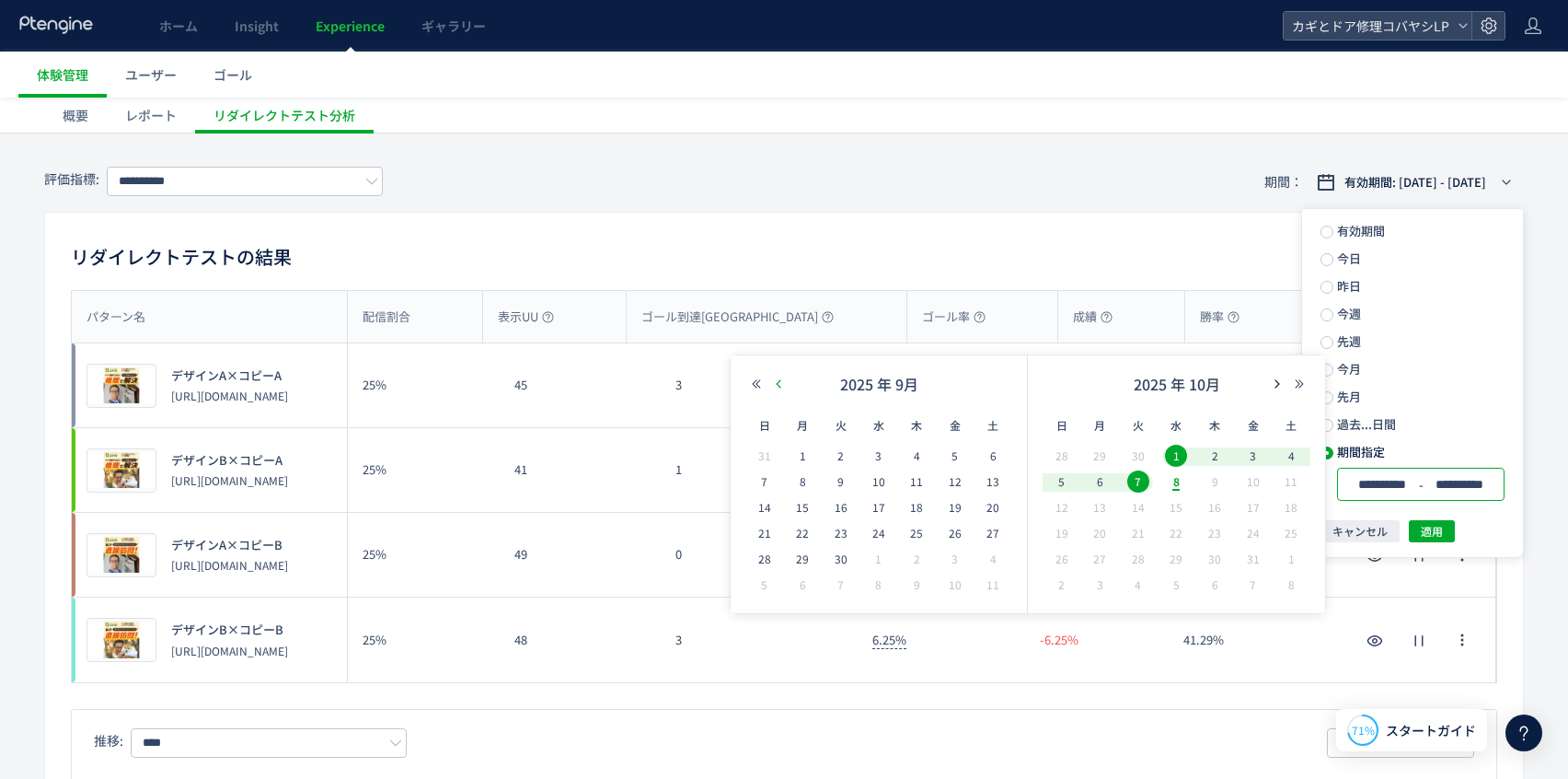
click at [781, 379] on use "button" at bounding box center [778, 383] width 5 height 9
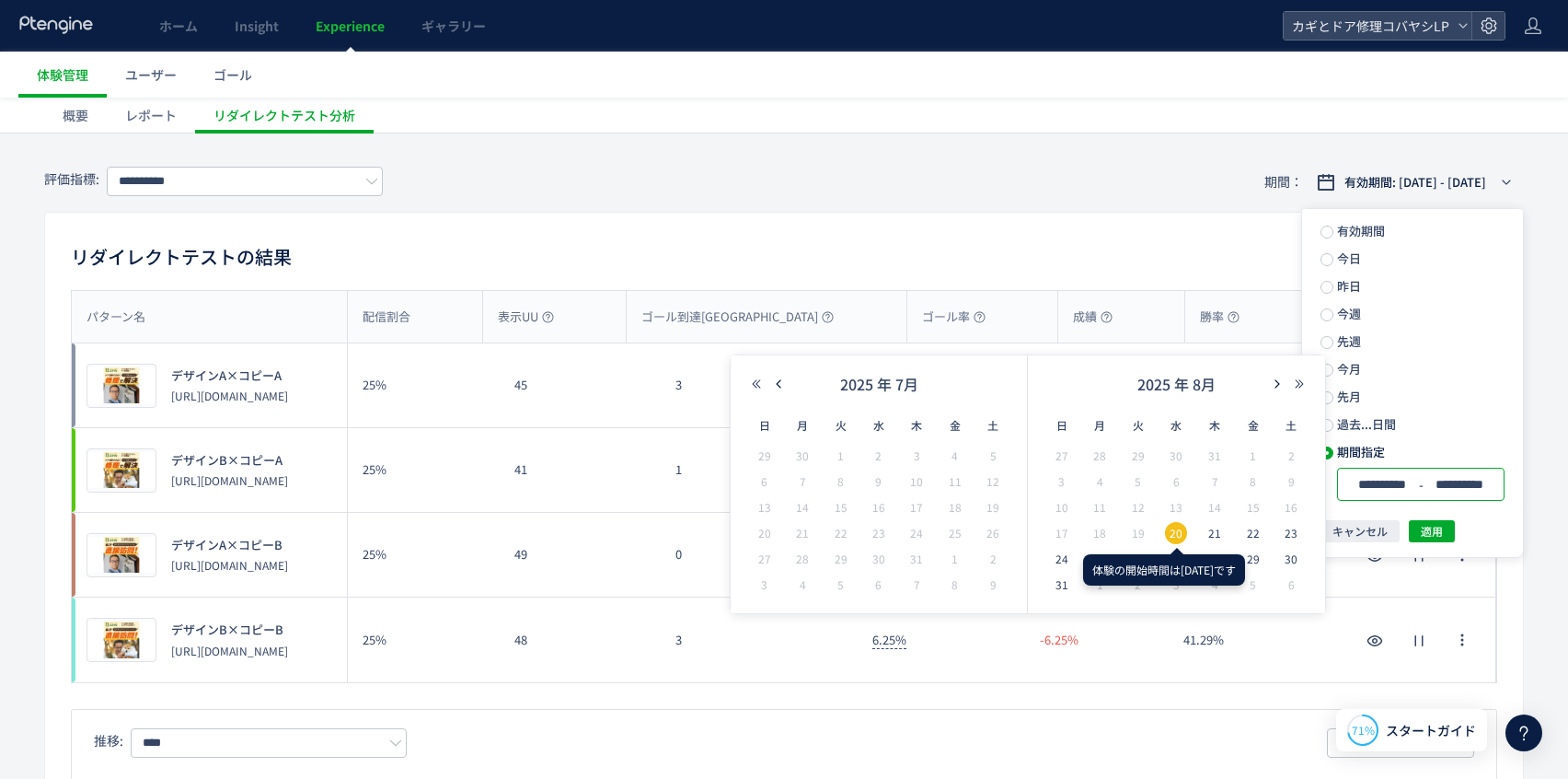
click at [1175, 519] on td "13" at bounding box center [1177, 508] width 39 height 26
click at [1062, 593] on span "31" at bounding box center [1062, 584] width 22 height 22
click at [1164, 528] on div "20" at bounding box center [1177, 534] width 39 height 18
type input "**********"
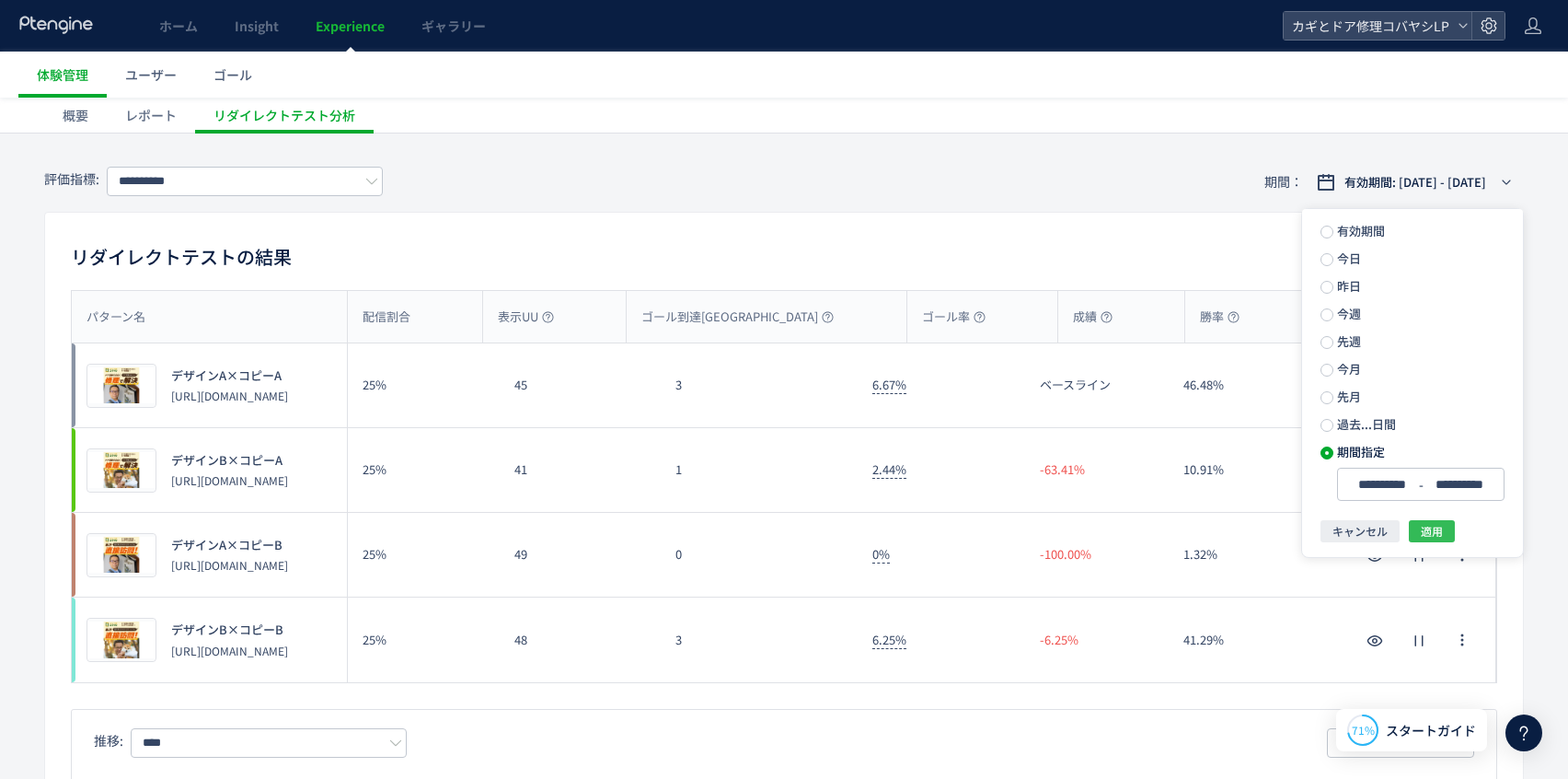
click at [1331, 537] on span "適用" at bounding box center [1432, 531] width 22 height 22
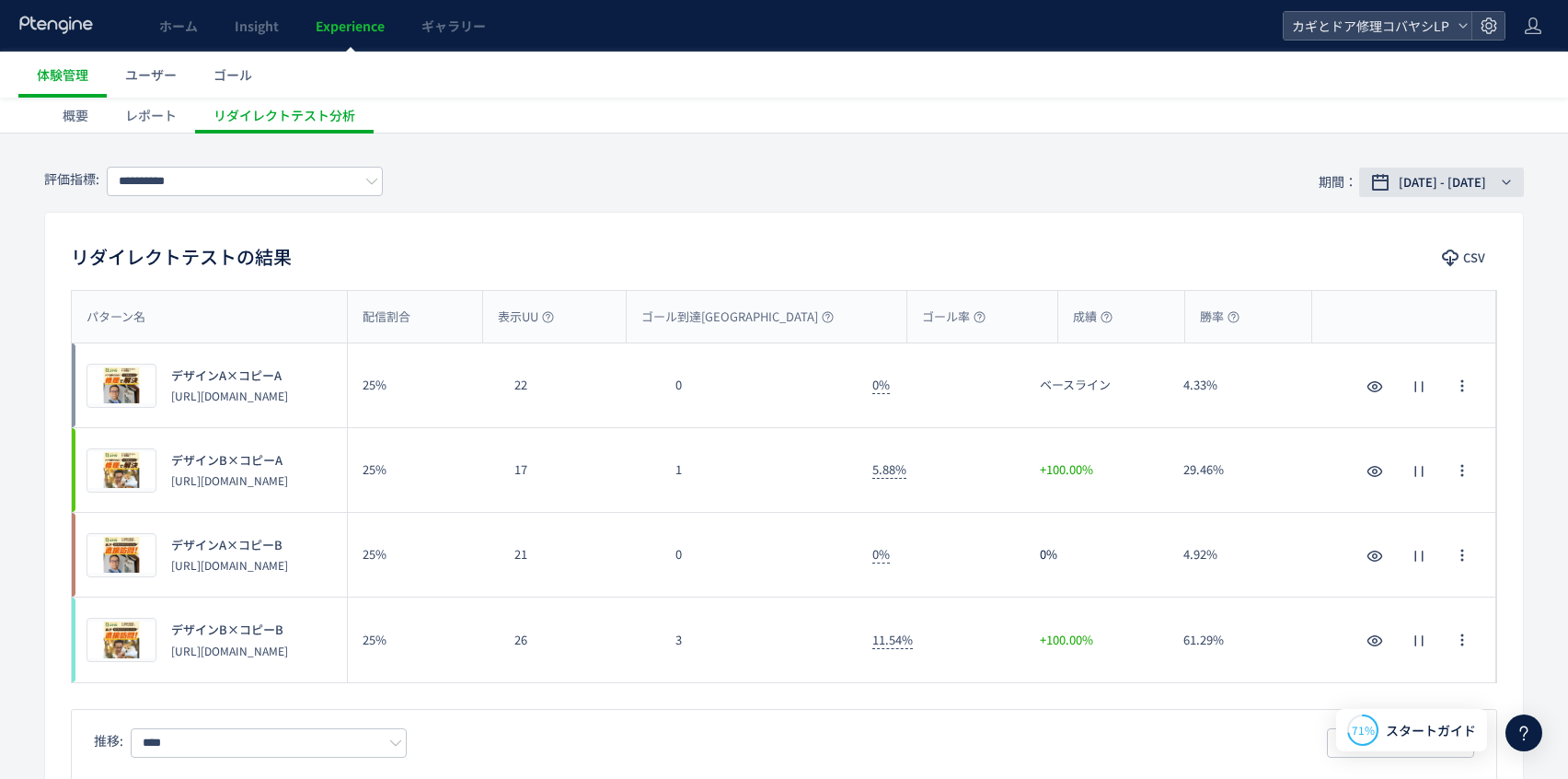
click at [1439, 168] on button "[DATE] - [DATE]" at bounding box center [1441, 182] width 164 height 29
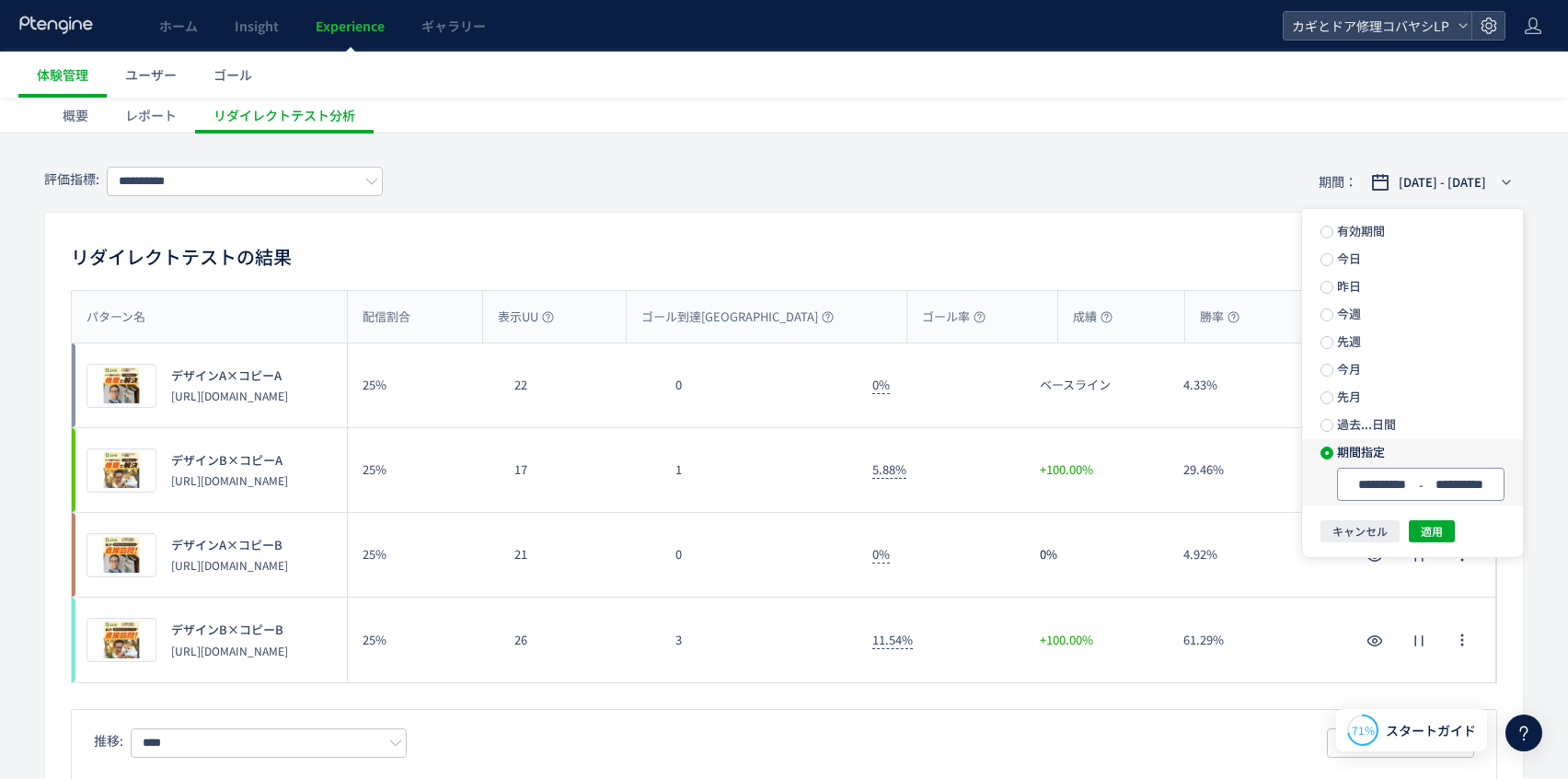
drag, startPoint x: 1405, startPoint y: 487, endPoint x: 1342, endPoint y: 487, distance: 63.0
click at [1405, 487] on input "**********" at bounding box center [1381, 484] width 69 height 14
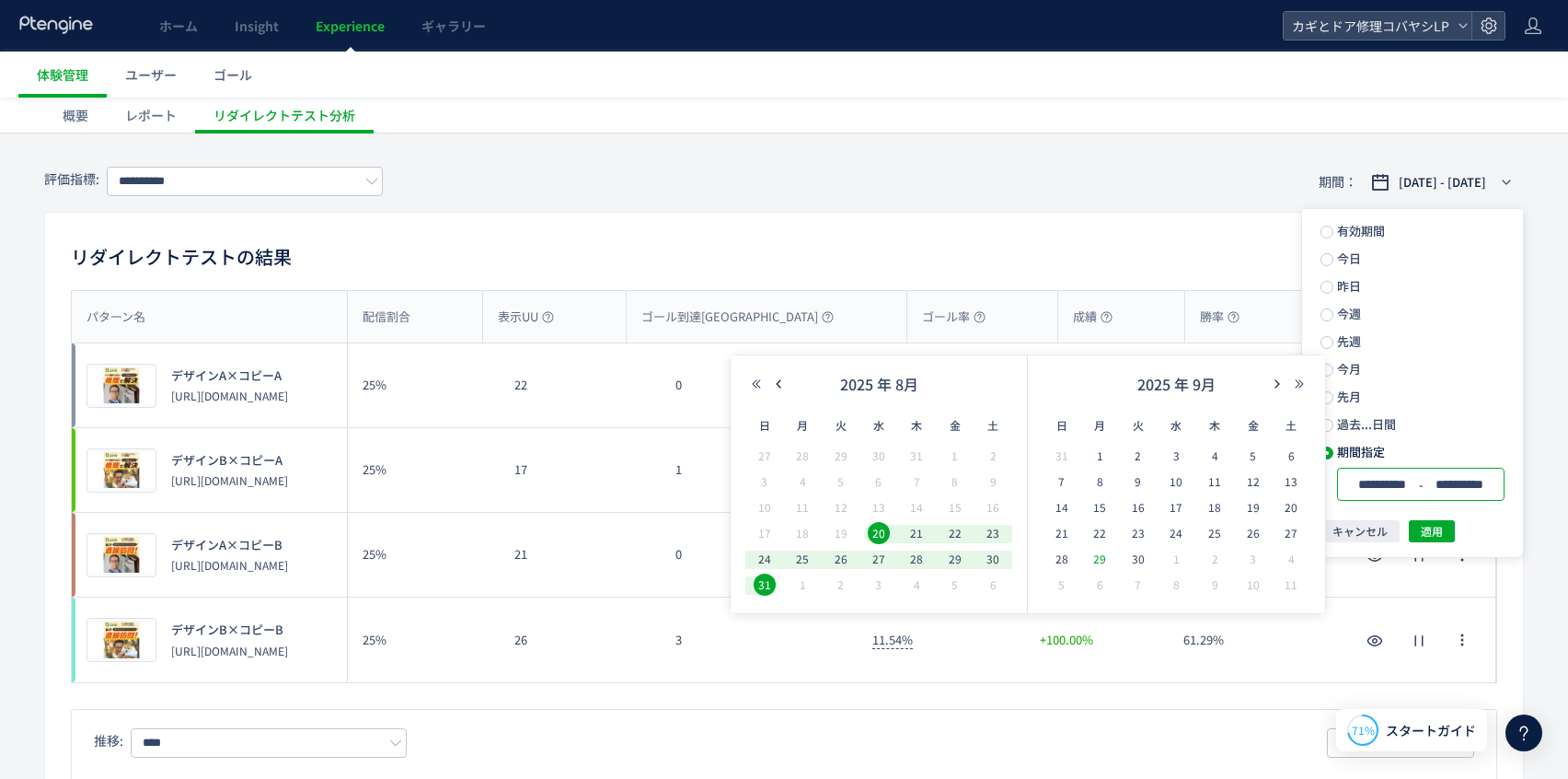
click at [1104, 555] on span "29" at bounding box center [1099, 558] width 22 height 22
click at [1305, 382] on icon "button" at bounding box center [1299, 383] width 11 height 11
click at [761, 381] on icon "button" at bounding box center [756, 383] width 11 height 11
click at [1273, 386] on icon "button" at bounding box center [1277, 383] width 11 height 11
click at [1181, 480] on span "8" at bounding box center [1176, 481] width 22 height 22
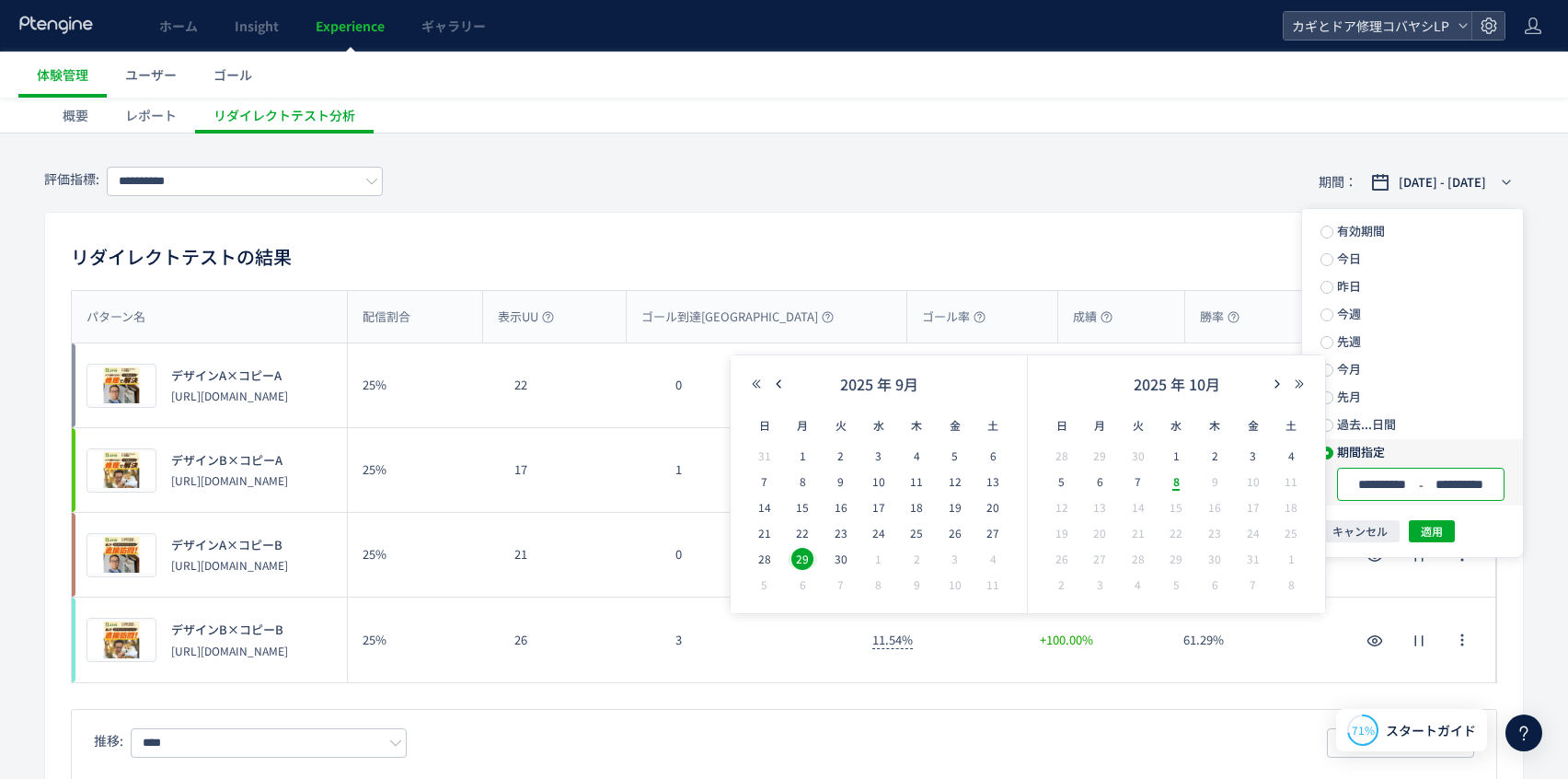
type input "**********"
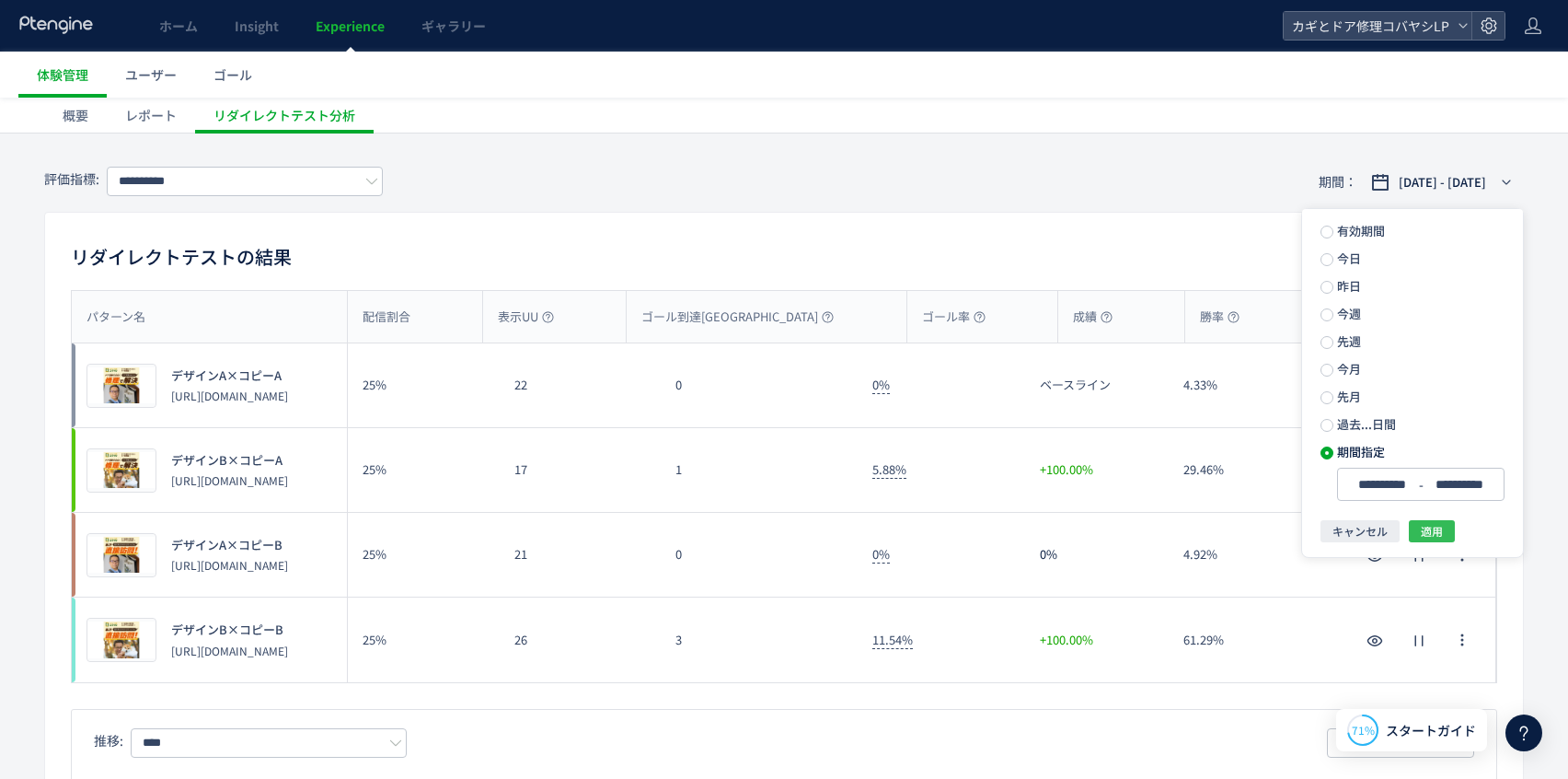
click at [1439, 522] on span "適用" at bounding box center [1432, 531] width 22 height 22
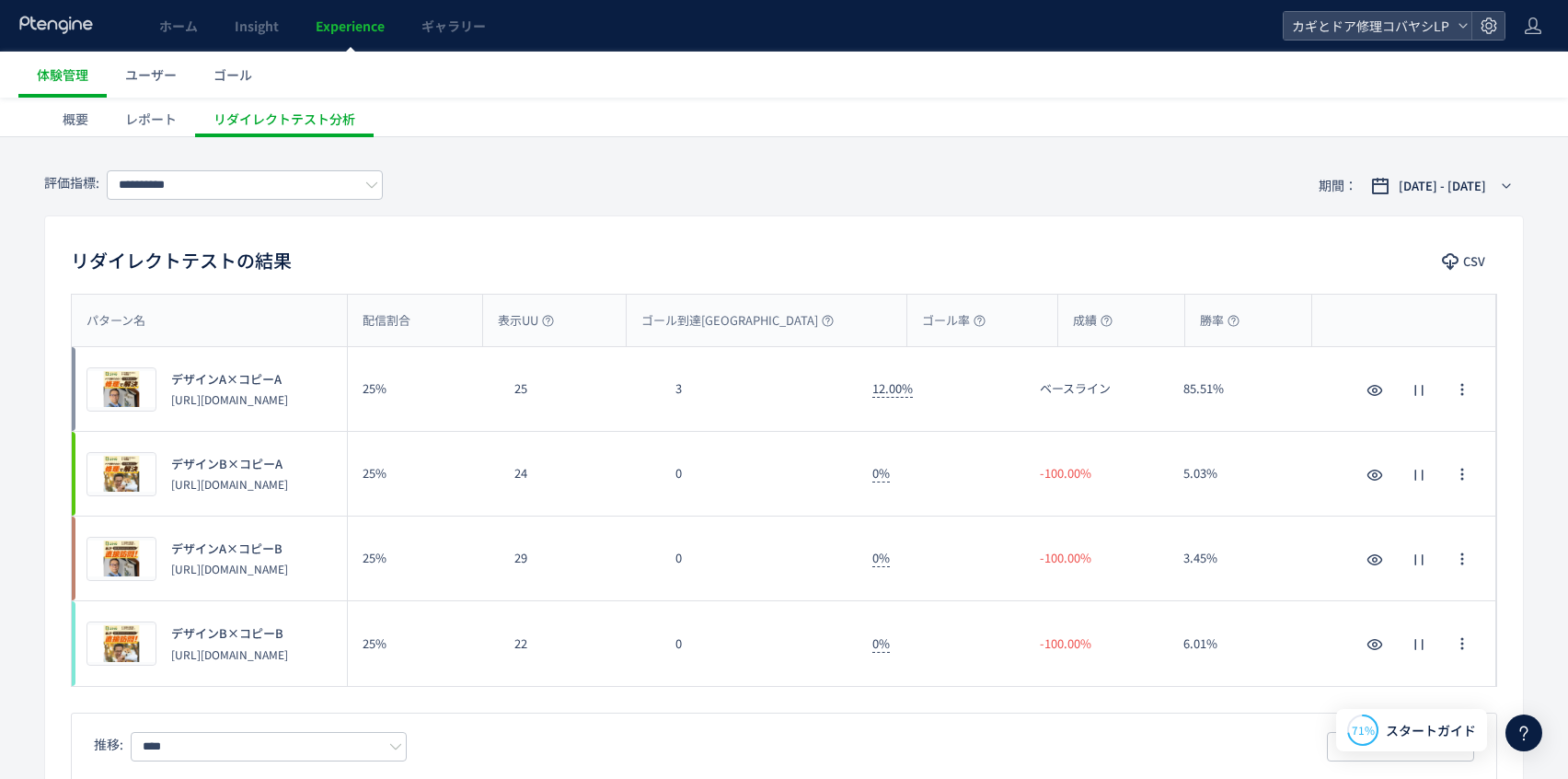
scroll to position [124, 0]
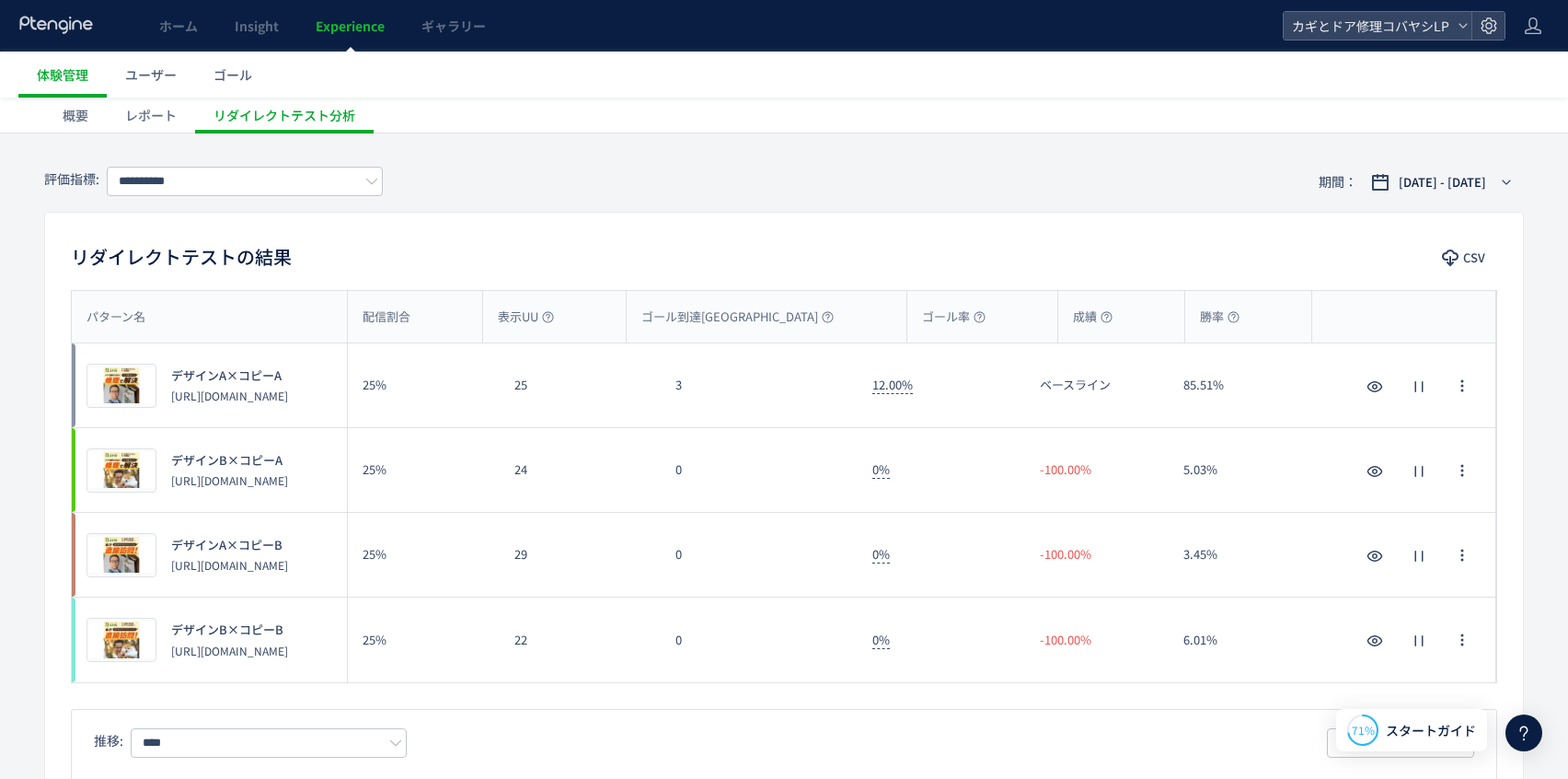
click at [238, 203] on div "**********" at bounding box center [784, 182] width 1481 height 60
click at [234, 182] on input "**********" at bounding box center [245, 181] width 276 height 29
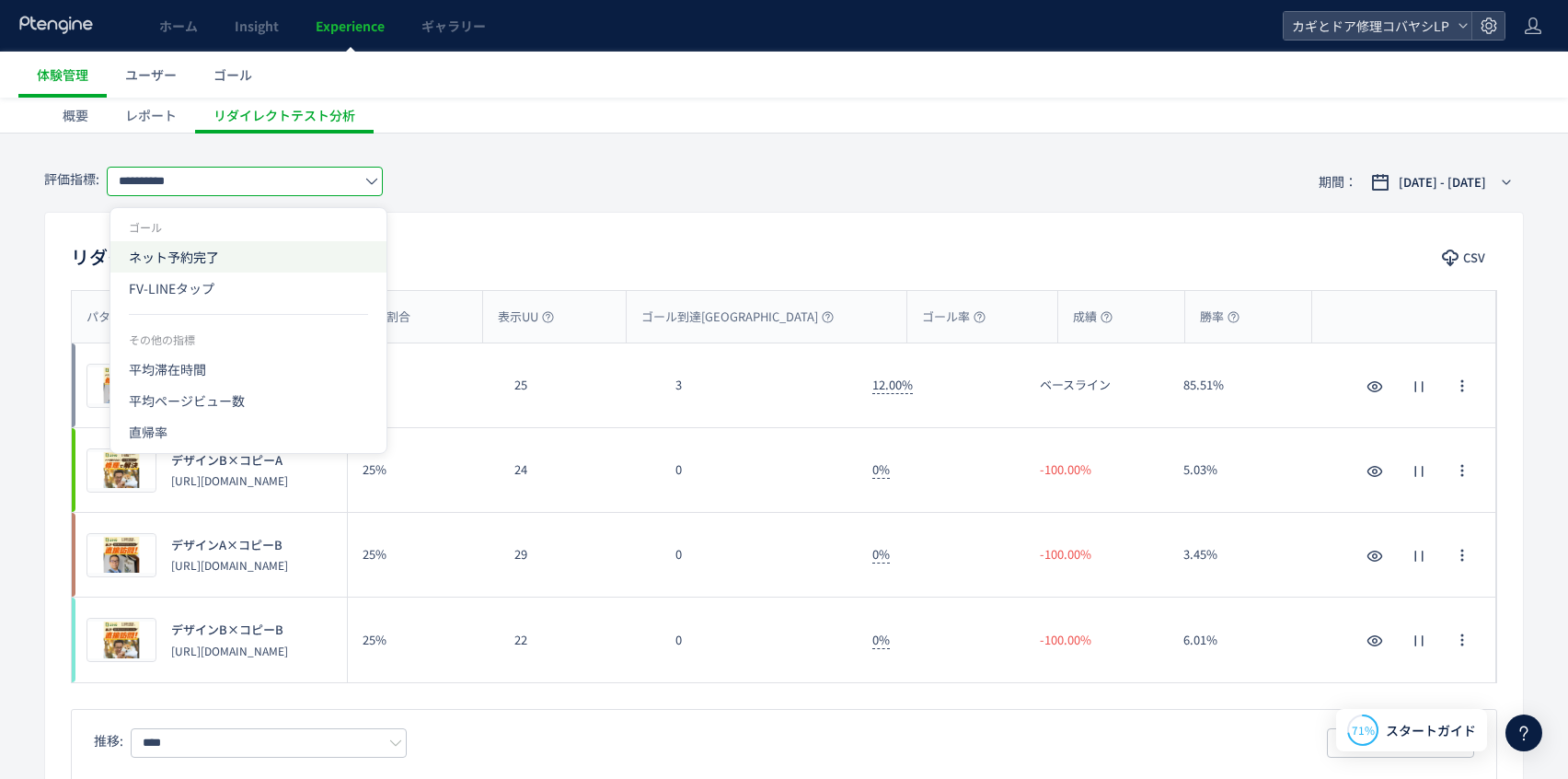
click at [219, 265] on span "ネット予約完了" at bounding box center [249, 257] width 239 height 31
type input "*******"
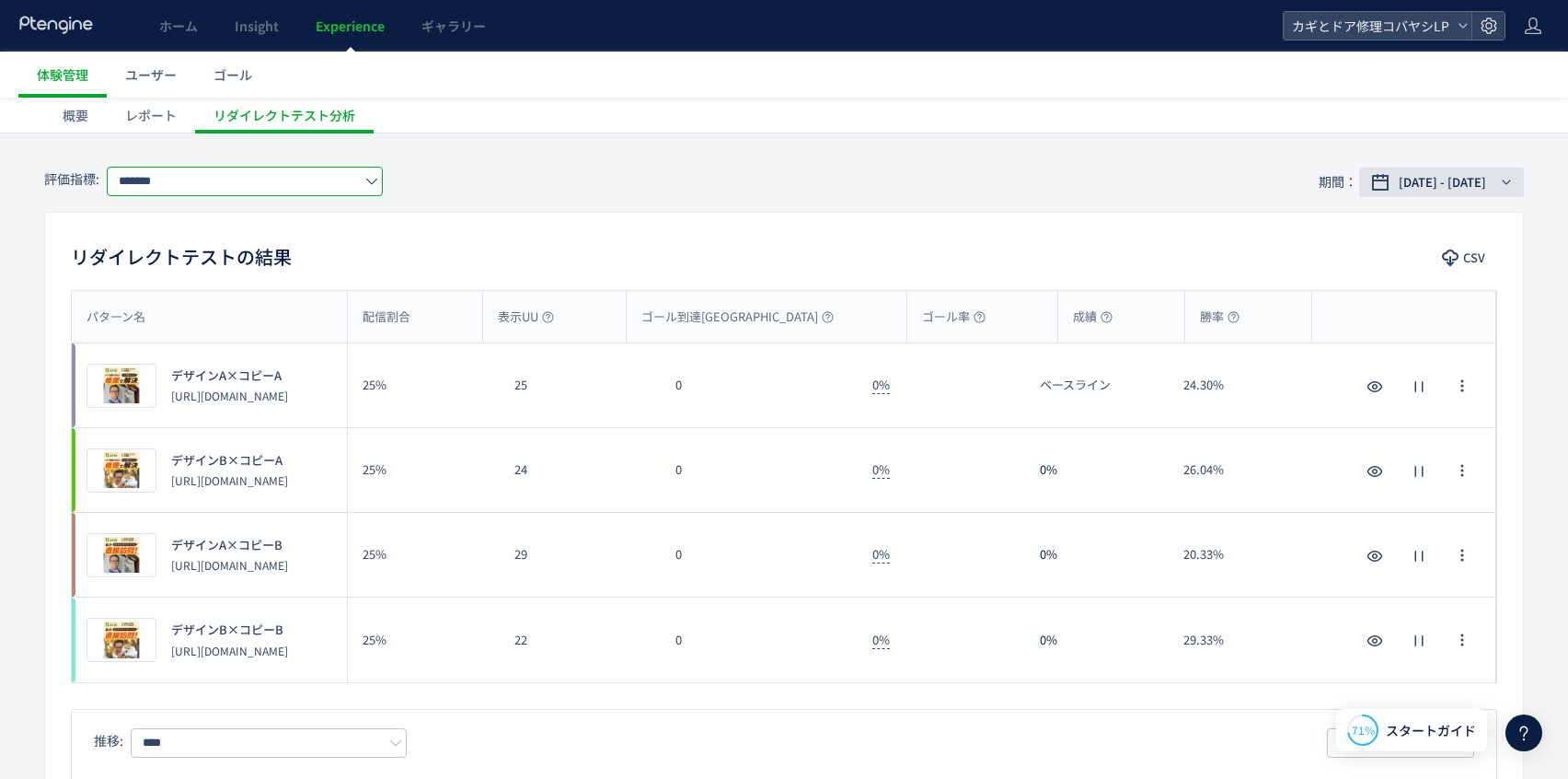
click at [1400, 194] on button "2025/09/29 - 2025/10/08" at bounding box center [1441, 182] width 164 height 29
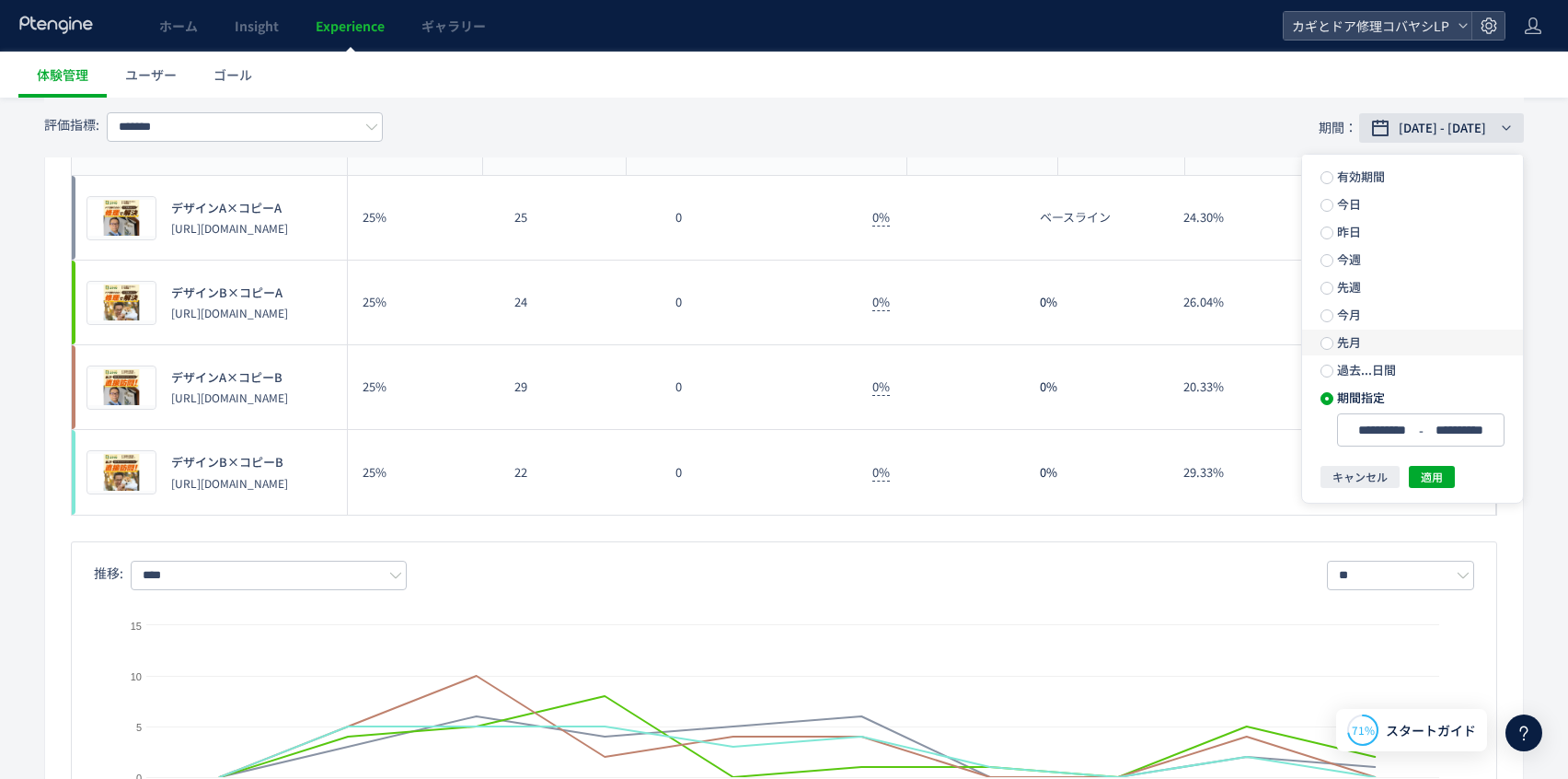
scroll to position [439, 0]
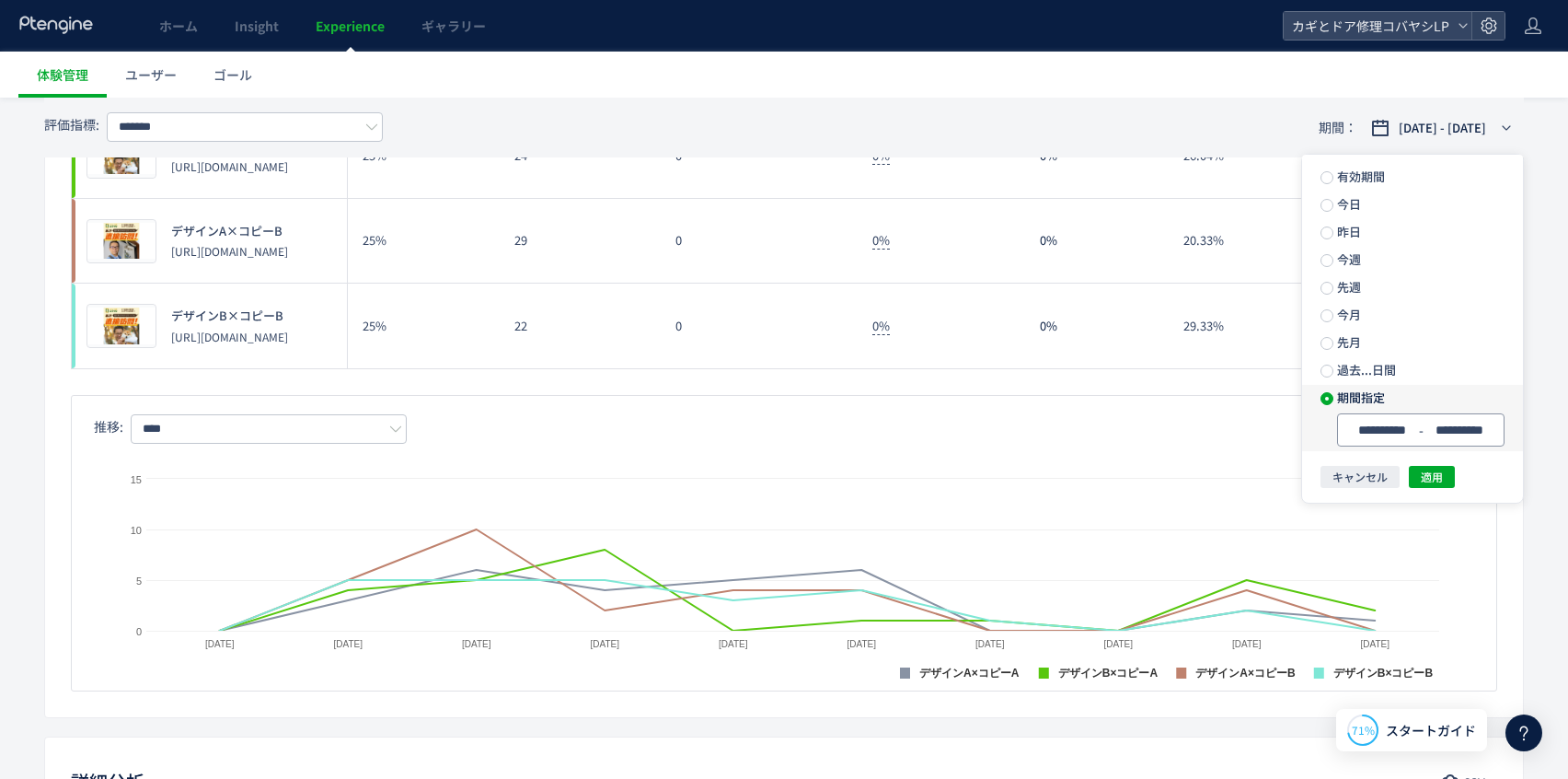
click at [1412, 436] on input "**********" at bounding box center [1381, 431] width 69 height 14
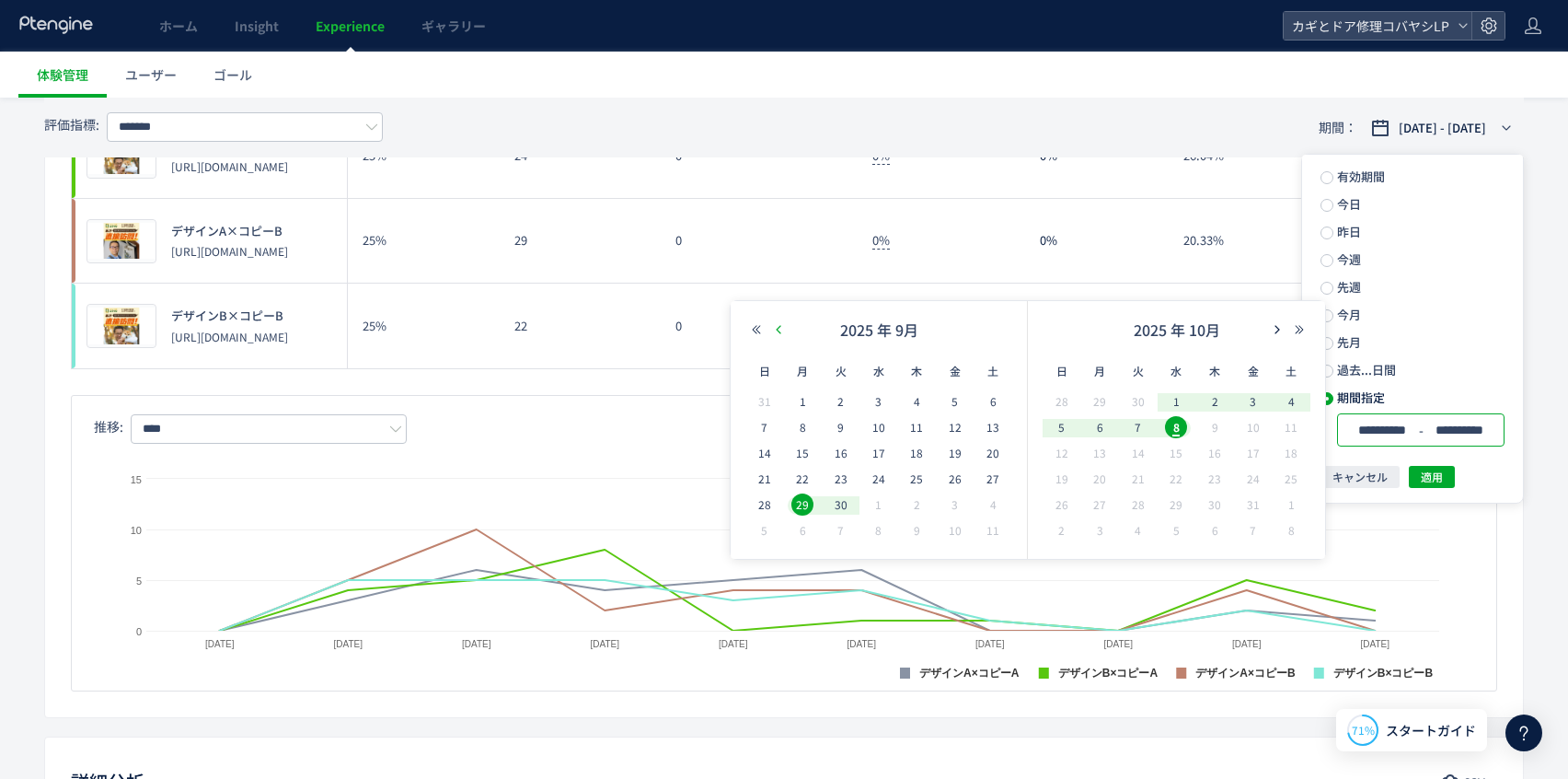
click at [774, 327] on icon "button" at bounding box center [778, 329] width 11 height 11
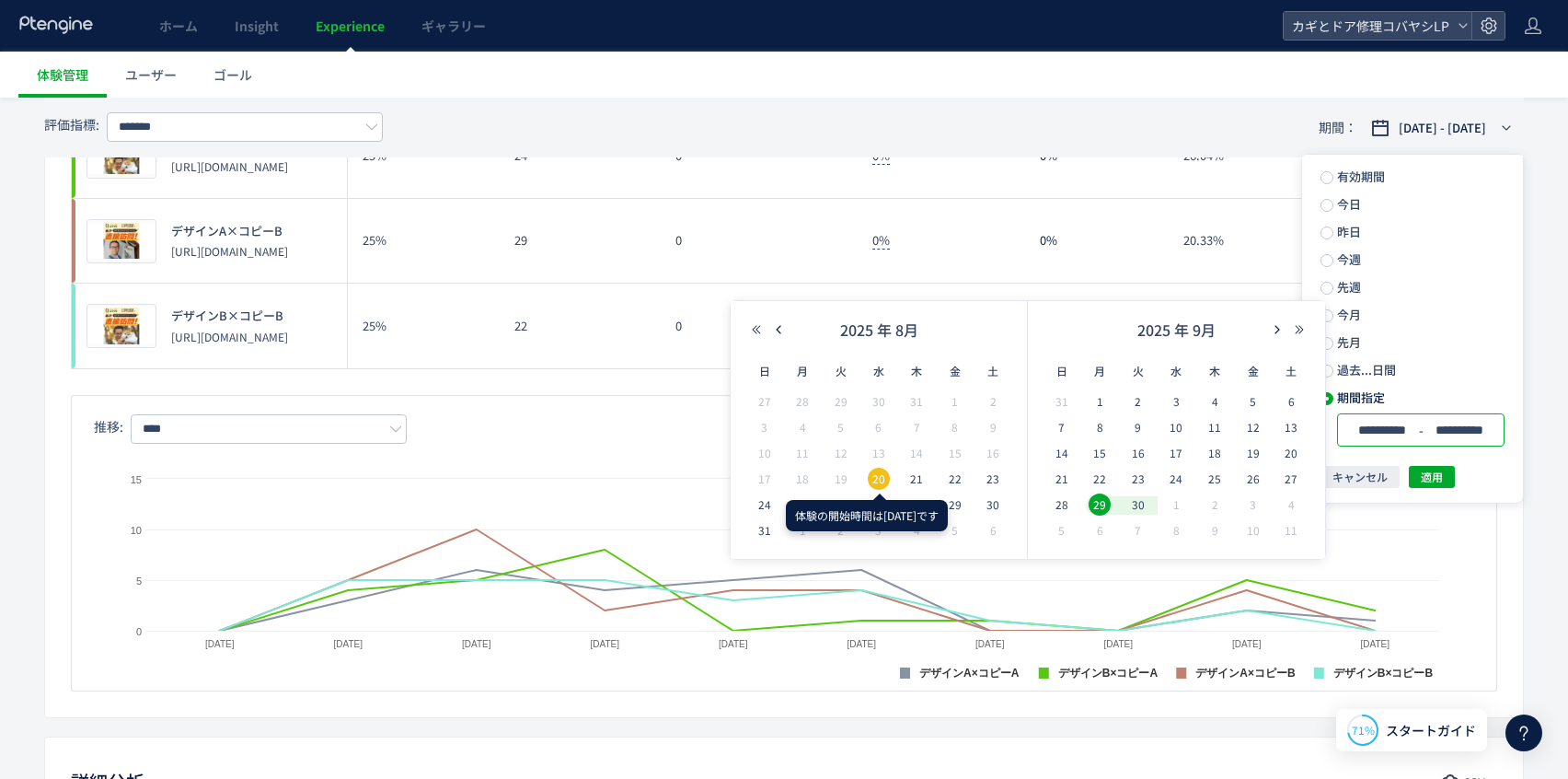
click at [878, 474] on span "20" at bounding box center [879, 478] width 22 height 22
click at [1057, 403] on span "31" at bounding box center [1062, 401] width 22 height 22
type input "**********"
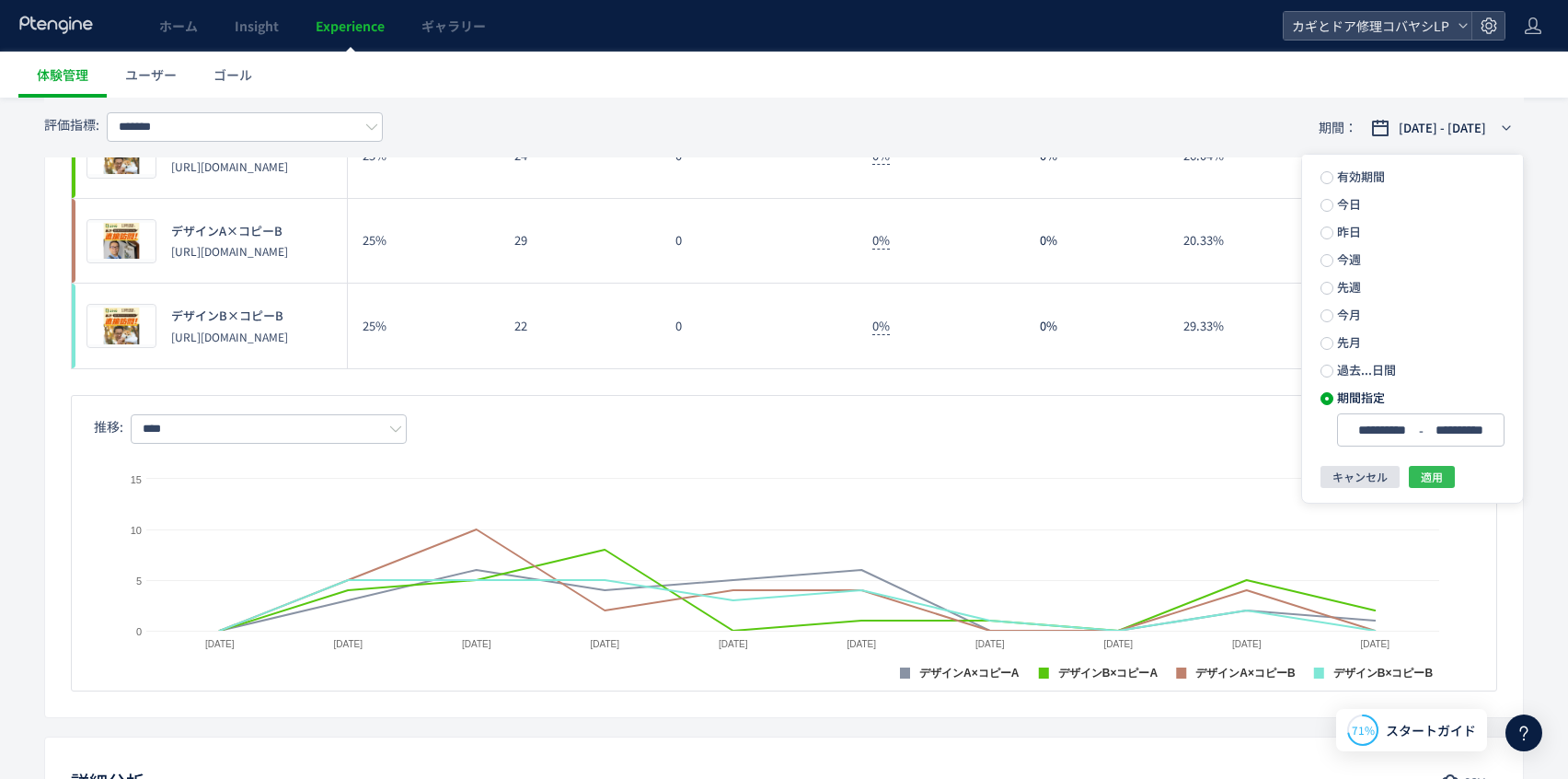
drag, startPoint x: 1424, startPoint y: 477, endPoint x: 1383, endPoint y: 476, distance: 41.0
click at [1424, 476] on span "適用" at bounding box center [1432, 477] width 22 height 22
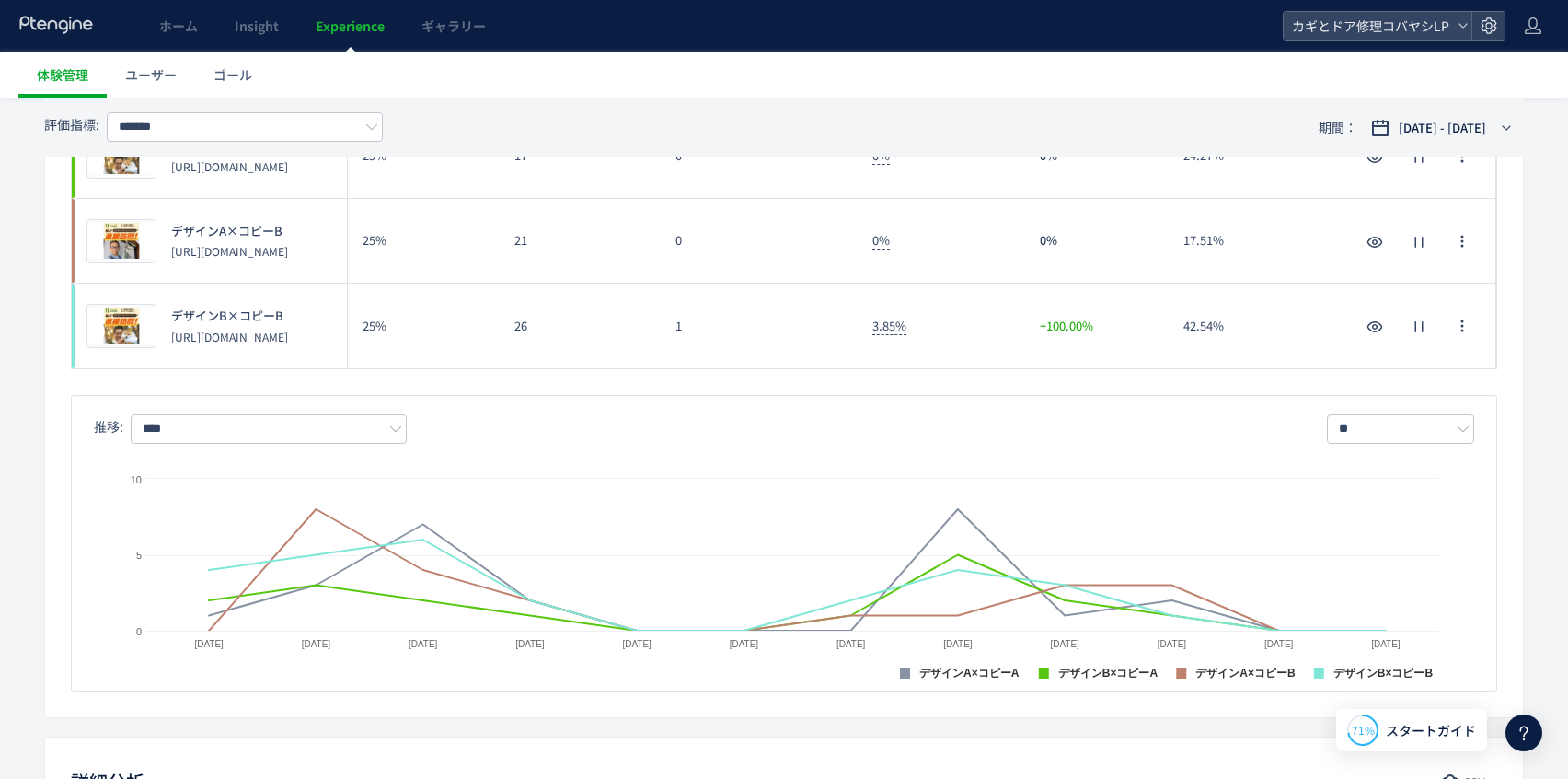
scroll to position [0, 0]
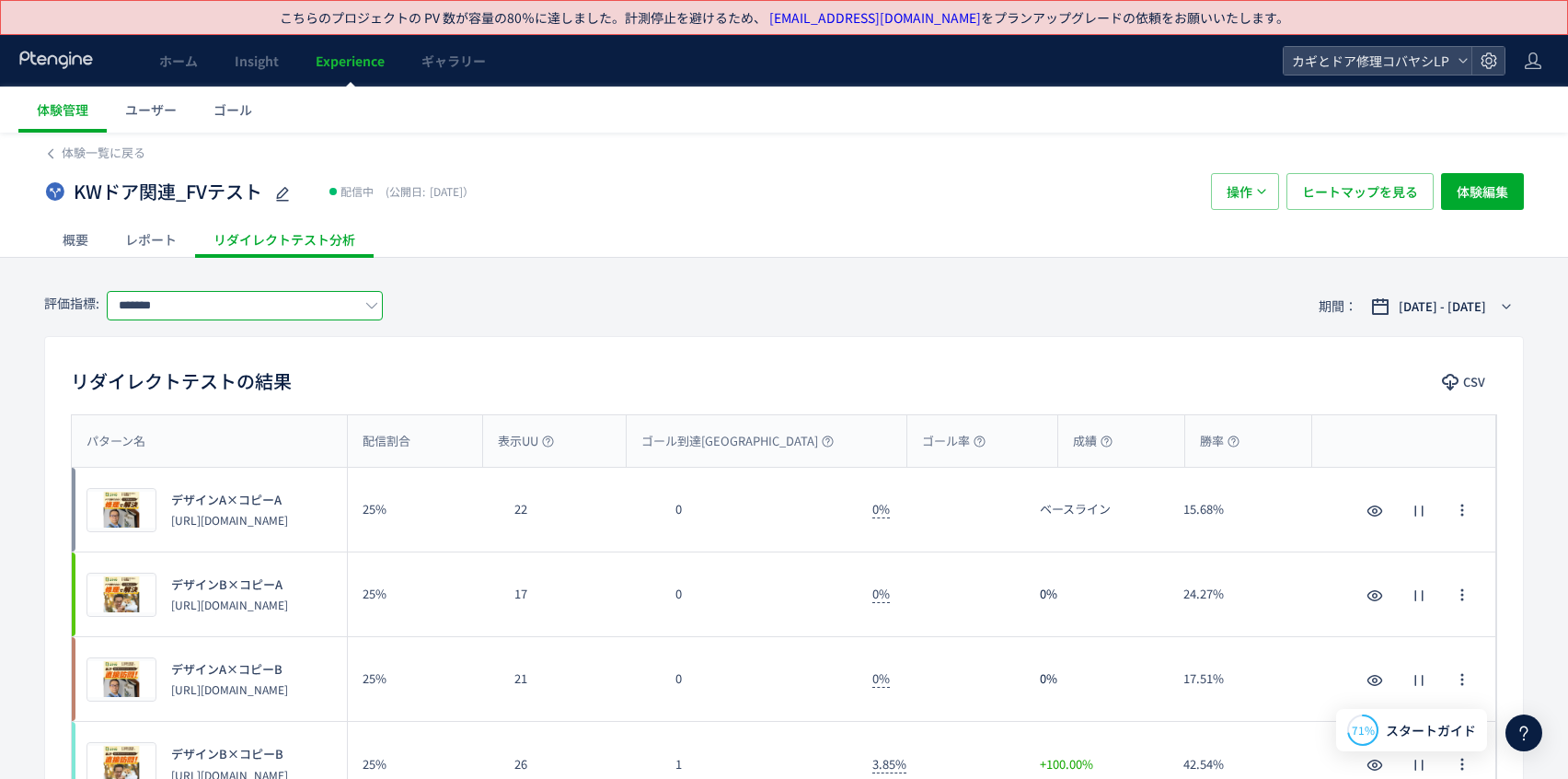
click at [318, 303] on input "*******" at bounding box center [245, 305] width 276 height 29
drag, startPoint x: 170, startPoint y: 405, endPoint x: 469, endPoint y: 279, distance: 324.5
click at [171, 405] on span "FV-LINEタップ" at bounding box center [249, 412] width 239 height 31
type input "**********"
click at [163, 77] on link "ホーム" at bounding box center [179, 60] width 76 height 52
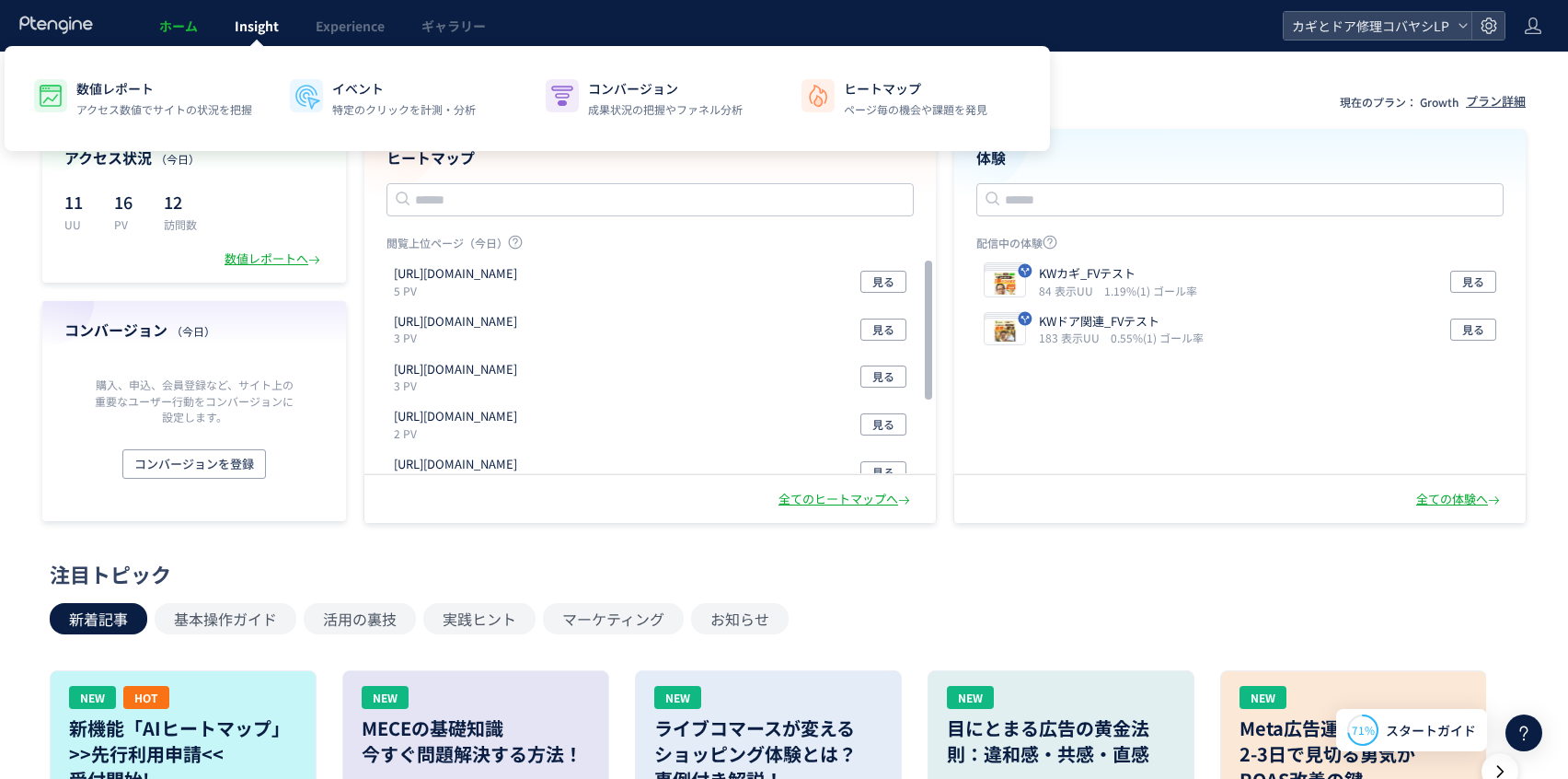
click at [249, 27] on span "Insight" at bounding box center [256, 25] width 44 height 18
